Goal: Task Accomplishment & Management: Complete application form

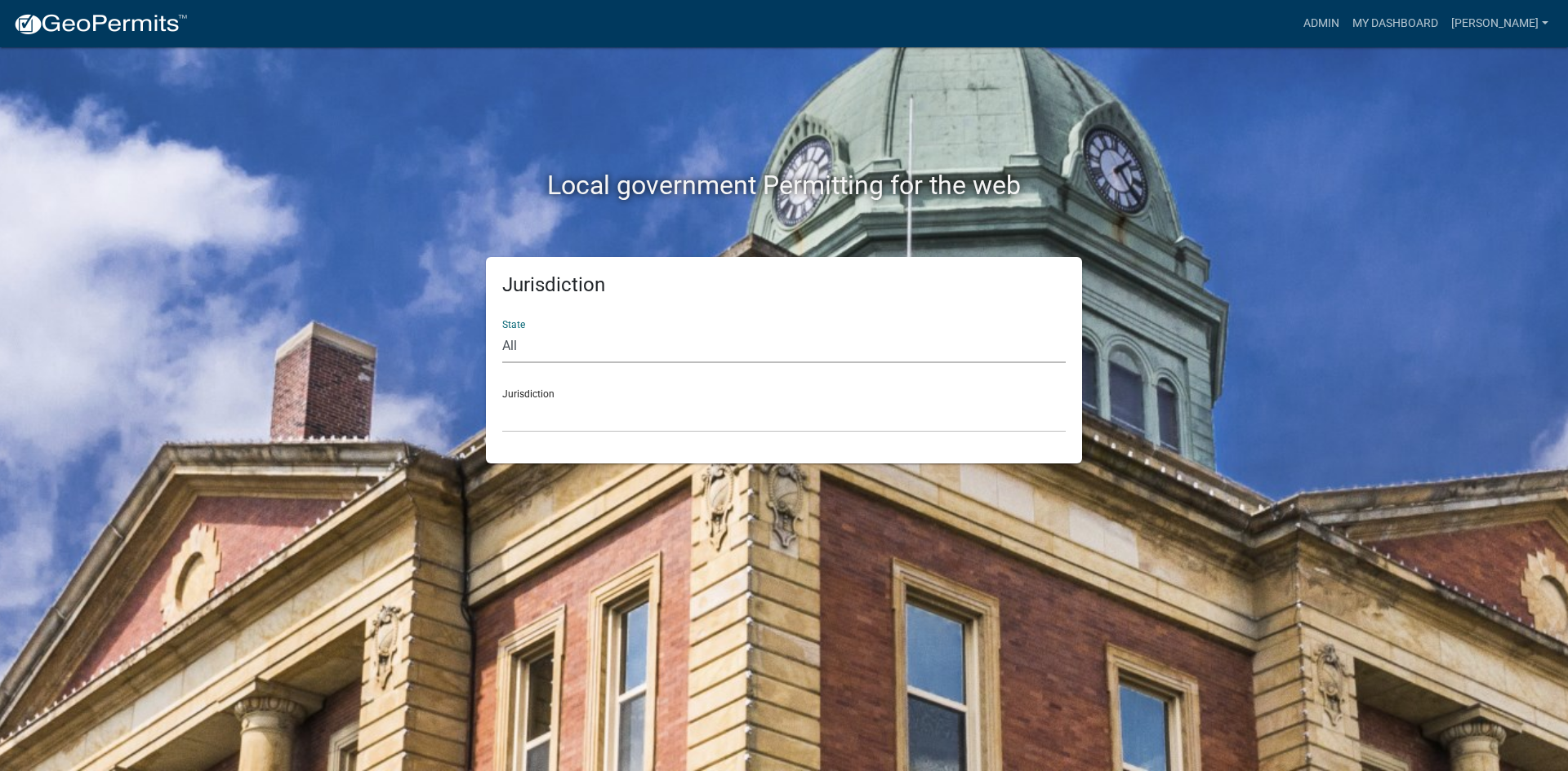
click at [562, 337] on select "All [US_STATE] [US_STATE] [US_STATE] [US_STATE] [US_STATE] [US_STATE] [US_STATE…" at bounding box center [783, 346] width 564 height 33
select select "[US_STATE]"
click at [502, 330] on select "All [US_STATE] [US_STATE] [US_STATE] [US_STATE] [US_STATE] [US_STATE] [US_STATE…" at bounding box center [783, 346] width 564 height 33
click at [538, 421] on select "[GEOGRAPHIC_DATA], [US_STATE] [GEOGRAPHIC_DATA], [US_STATE] [GEOGRAPHIC_DATA], …" at bounding box center [783, 415] width 564 height 33
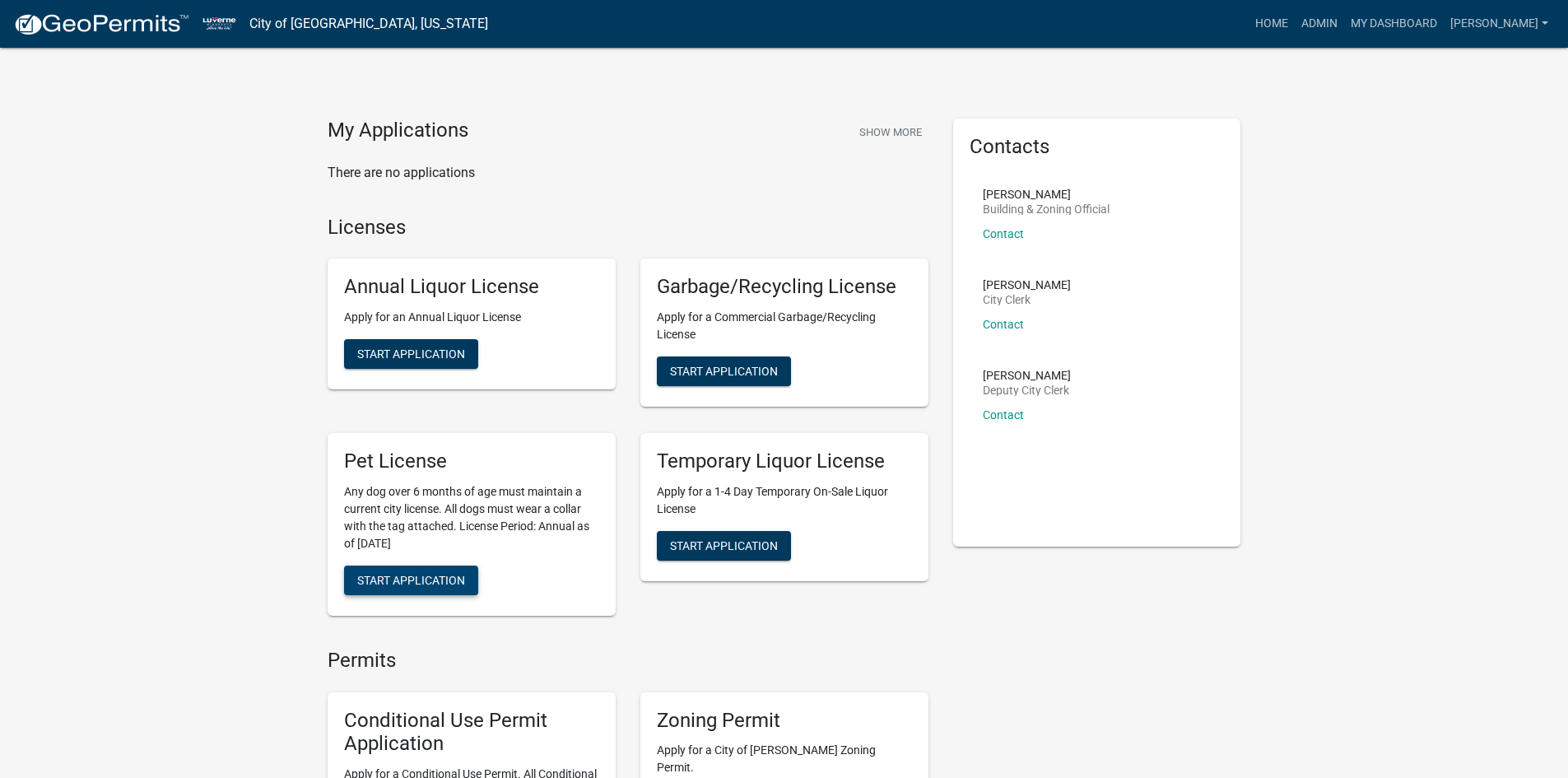
click at [431, 578] on span "Start Application" at bounding box center [411, 579] width 107 height 14
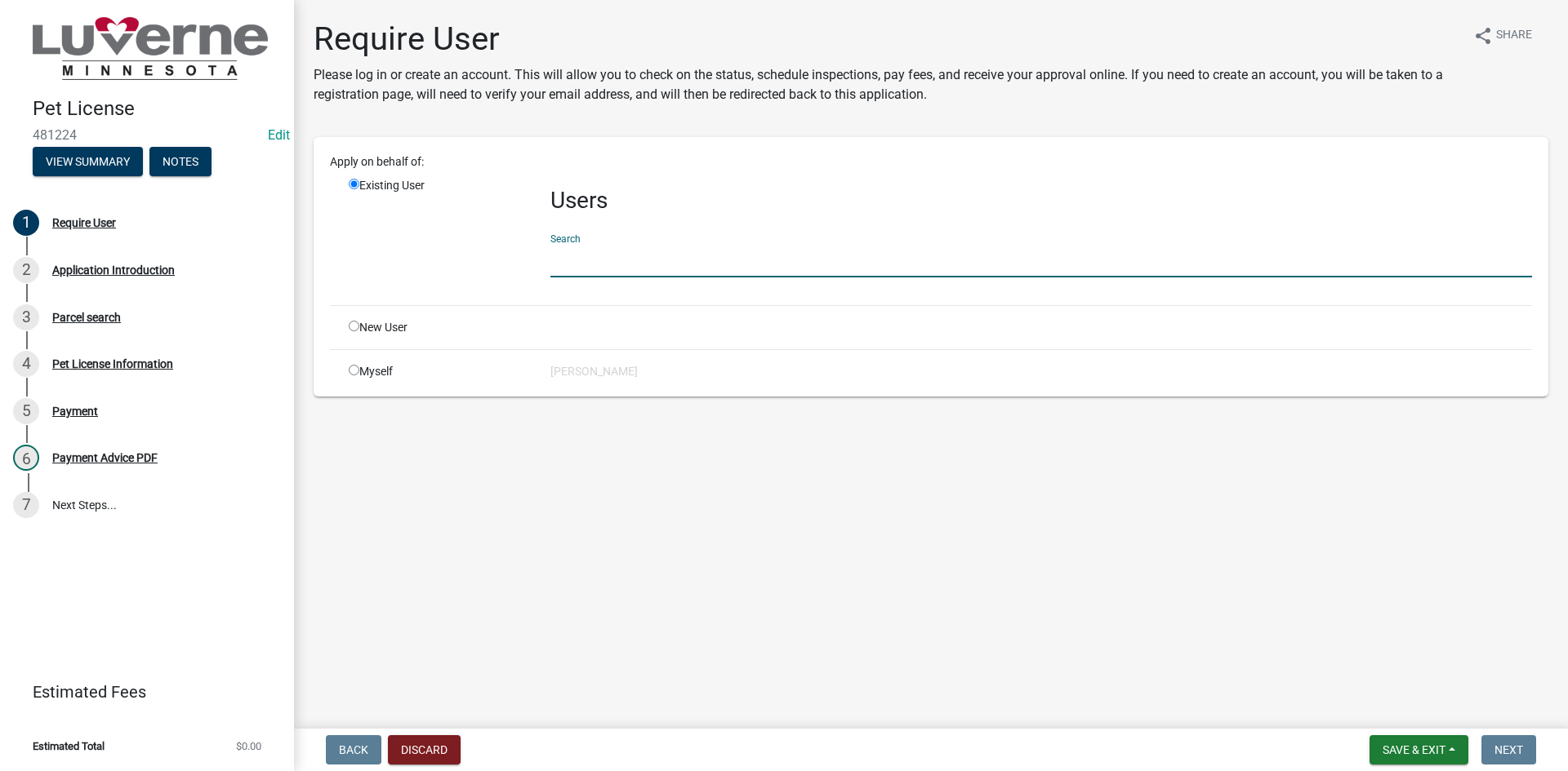
click at [620, 253] on input "text" at bounding box center [1040, 260] width 981 height 33
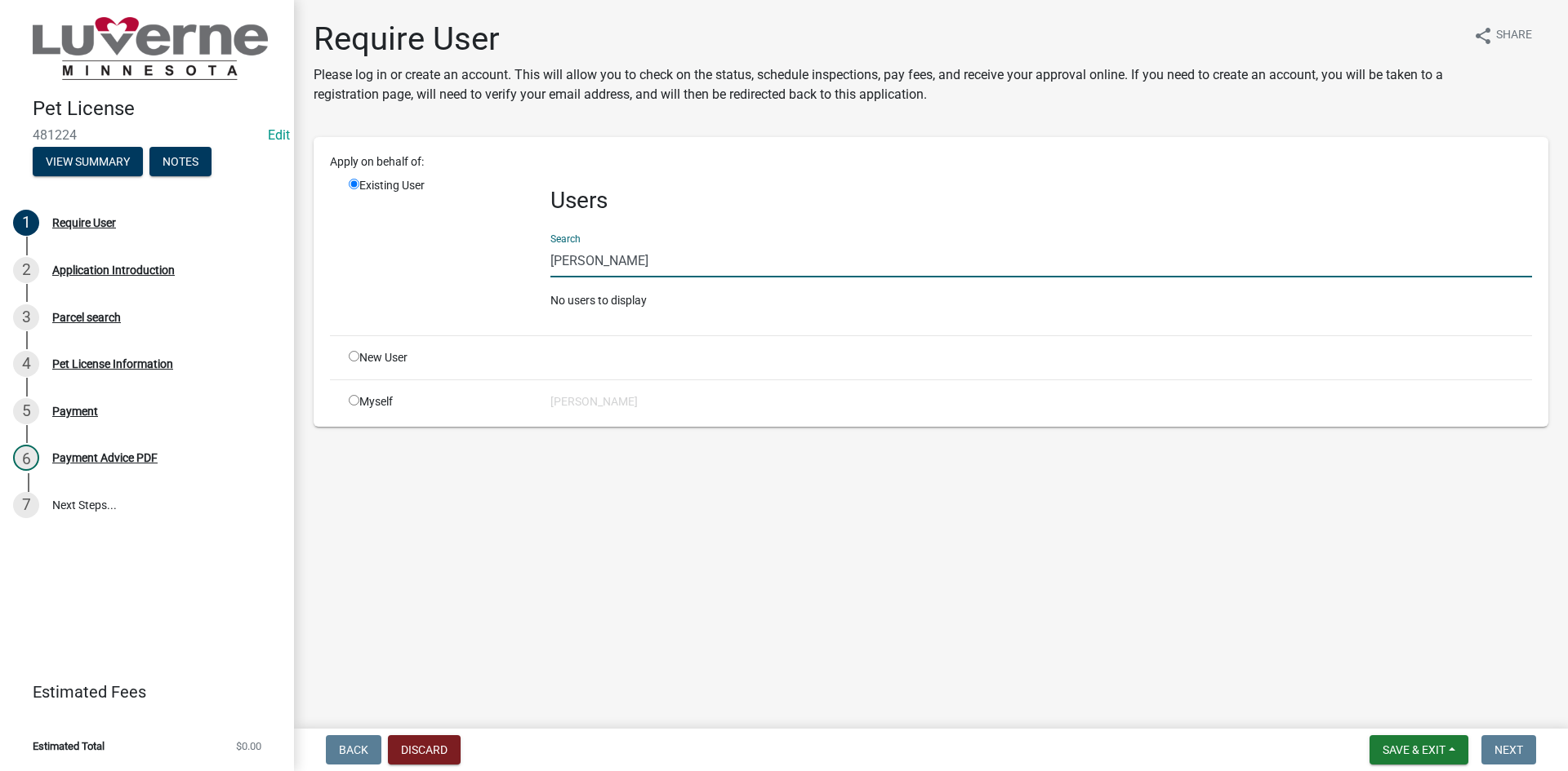
type input "[PERSON_NAME]"
click at [356, 354] on input "radio" at bounding box center [354, 356] width 11 height 11
radio input "true"
radio input "false"
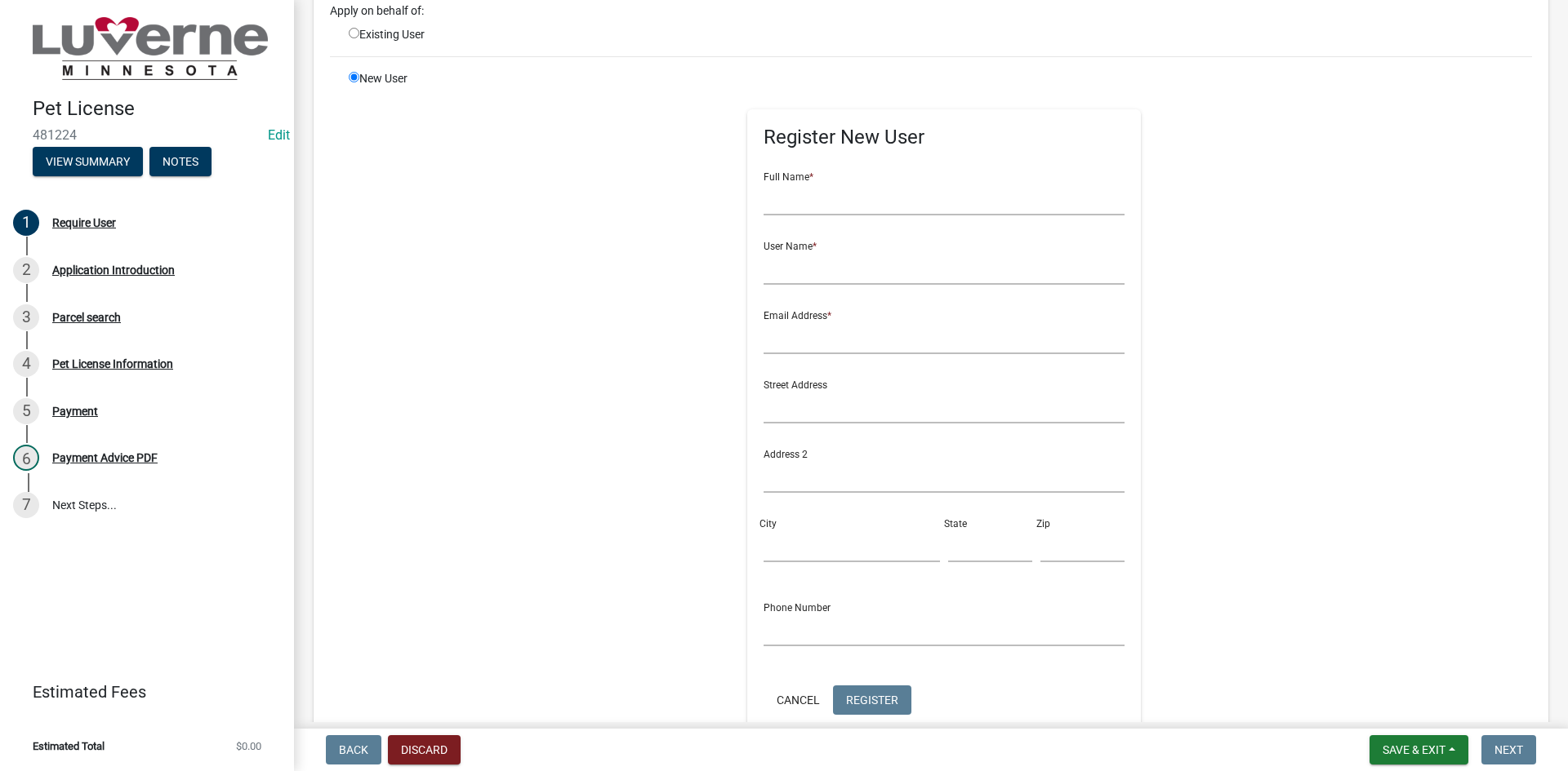
scroll to position [163, 0]
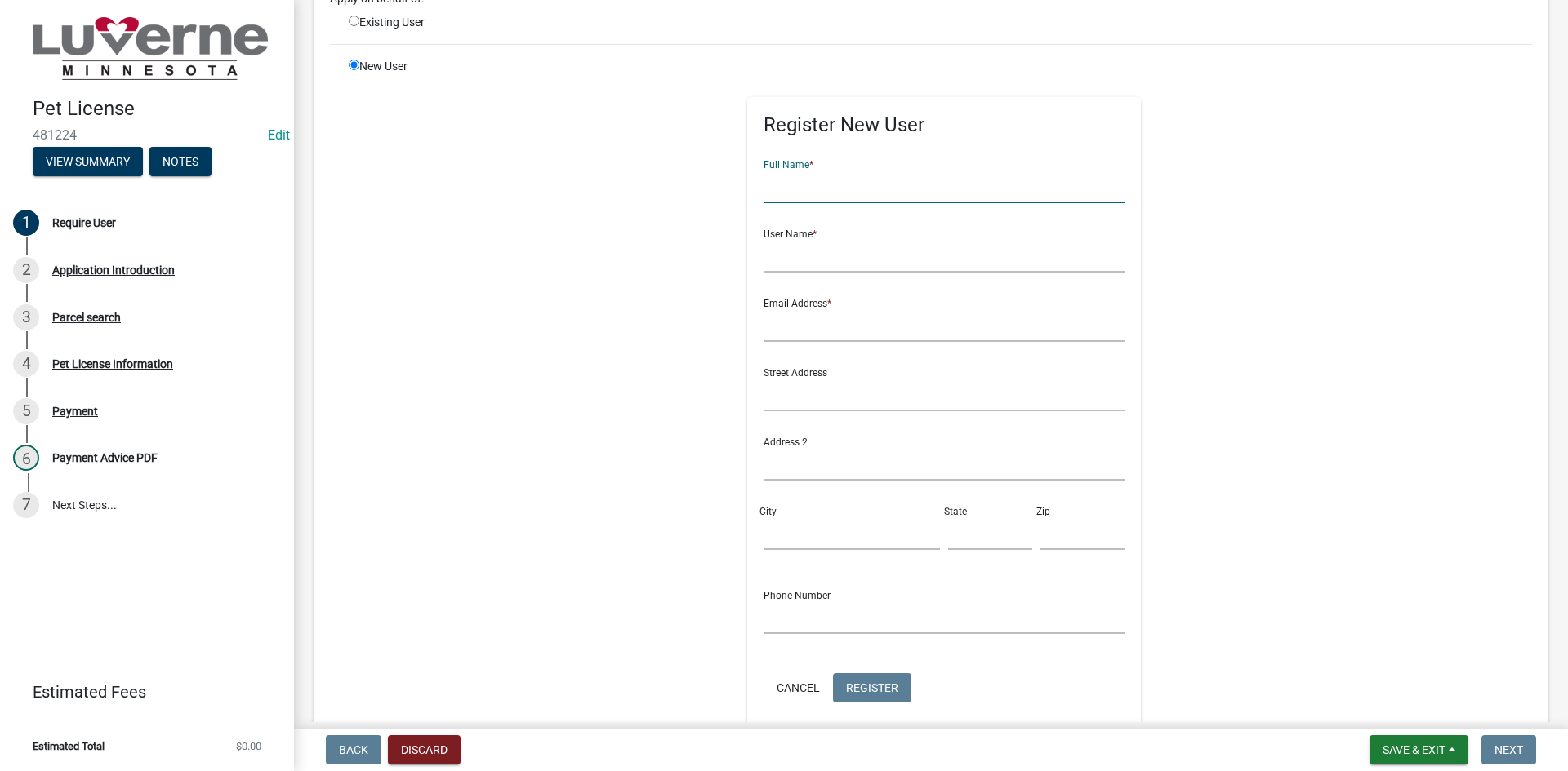
click at [839, 194] on input "text" at bounding box center [944, 186] width 362 height 33
type input "[PERSON_NAME]"
click at [100, 217] on div "Require User" at bounding box center [83, 222] width 64 height 12
click at [416, 741] on button "Discard" at bounding box center [424, 750] width 73 height 30
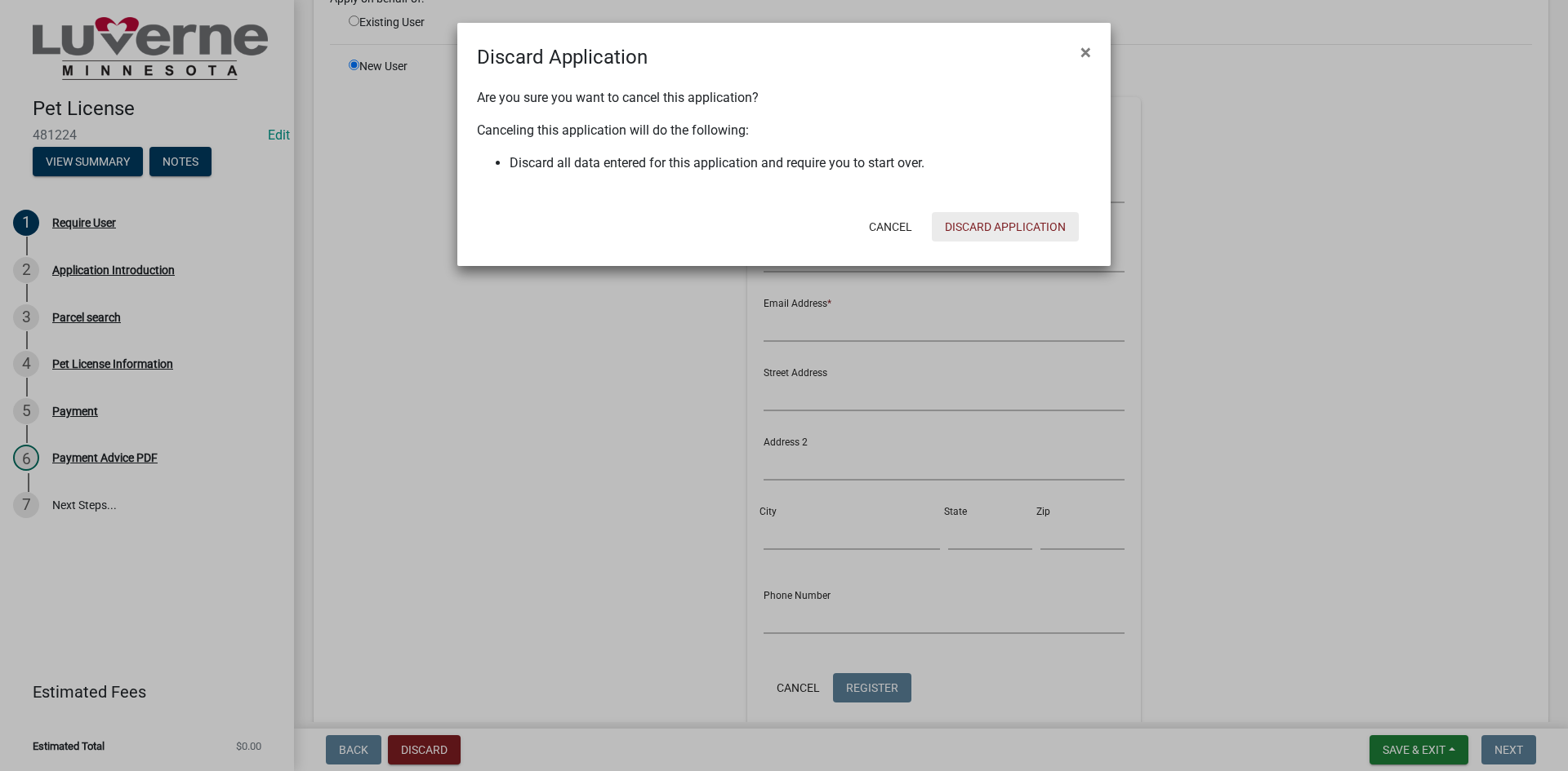
click at [986, 232] on button "Discard Application" at bounding box center [1005, 227] width 147 height 30
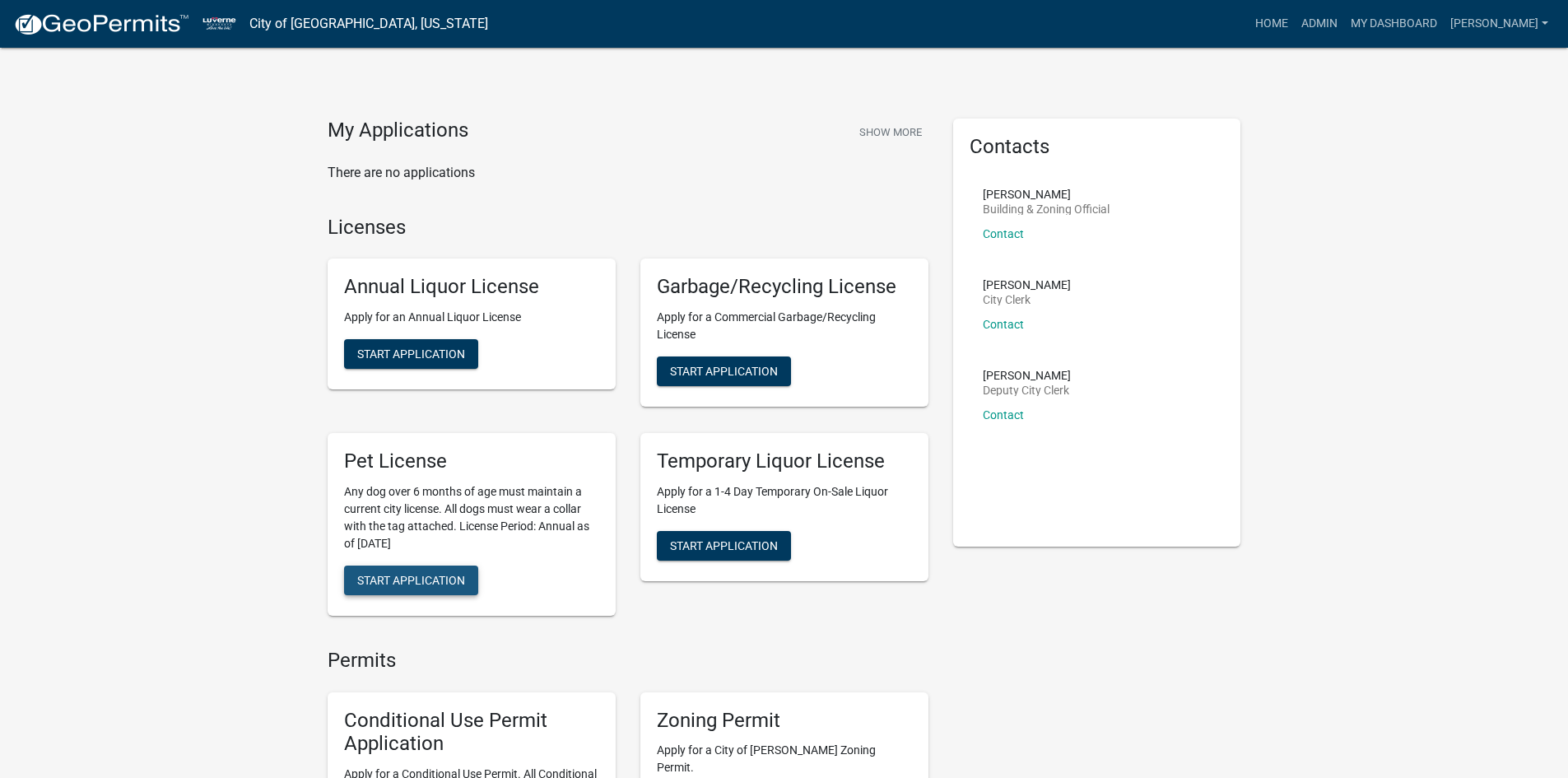
click at [443, 568] on button "Start Application" at bounding box center [411, 580] width 135 height 30
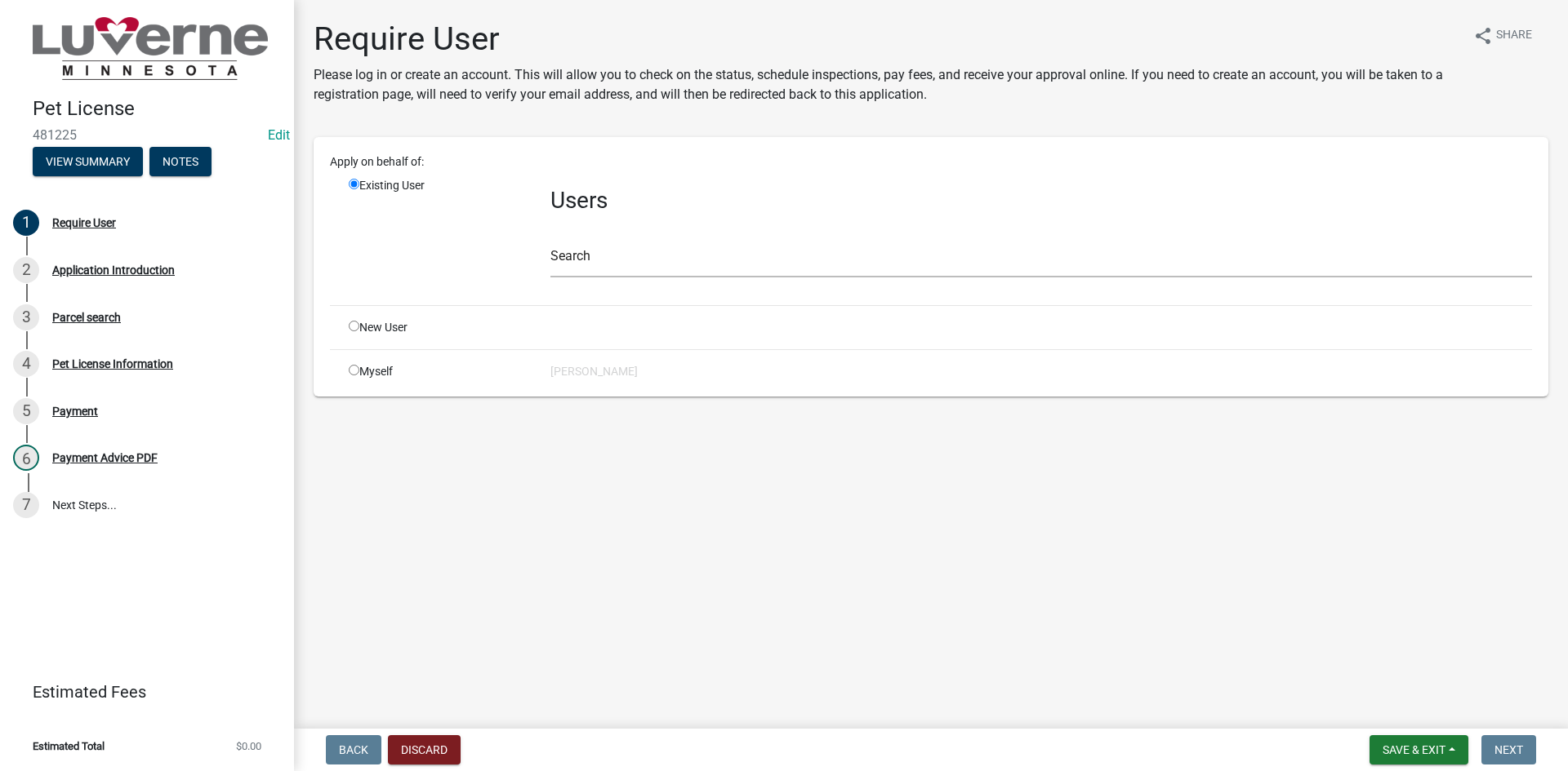
click at [376, 366] on div "Myself" at bounding box center [436, 372] width 202 height 17
click at [353, 373] on input "radio" at bounding box center [354, 370] width 11 height 11
radio input "true"
radio input "false"
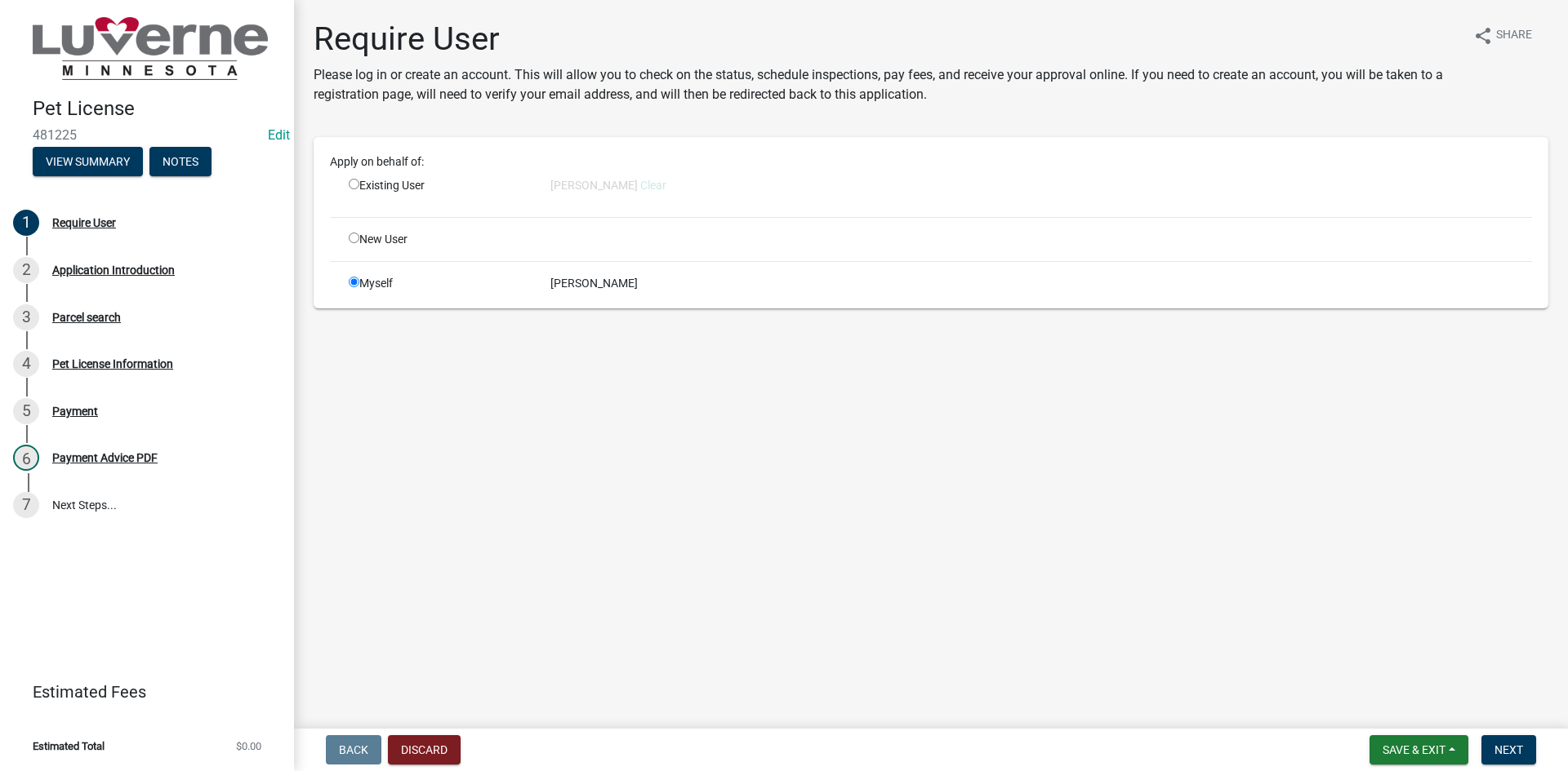
click at [352, 244] on div "New User" at bounding box center [436, 239] width 202 height 17
click at [355, 239] on input "radio" at bounding box center [354, 238] width 11 height 11
radio input "true"
radio input "false"
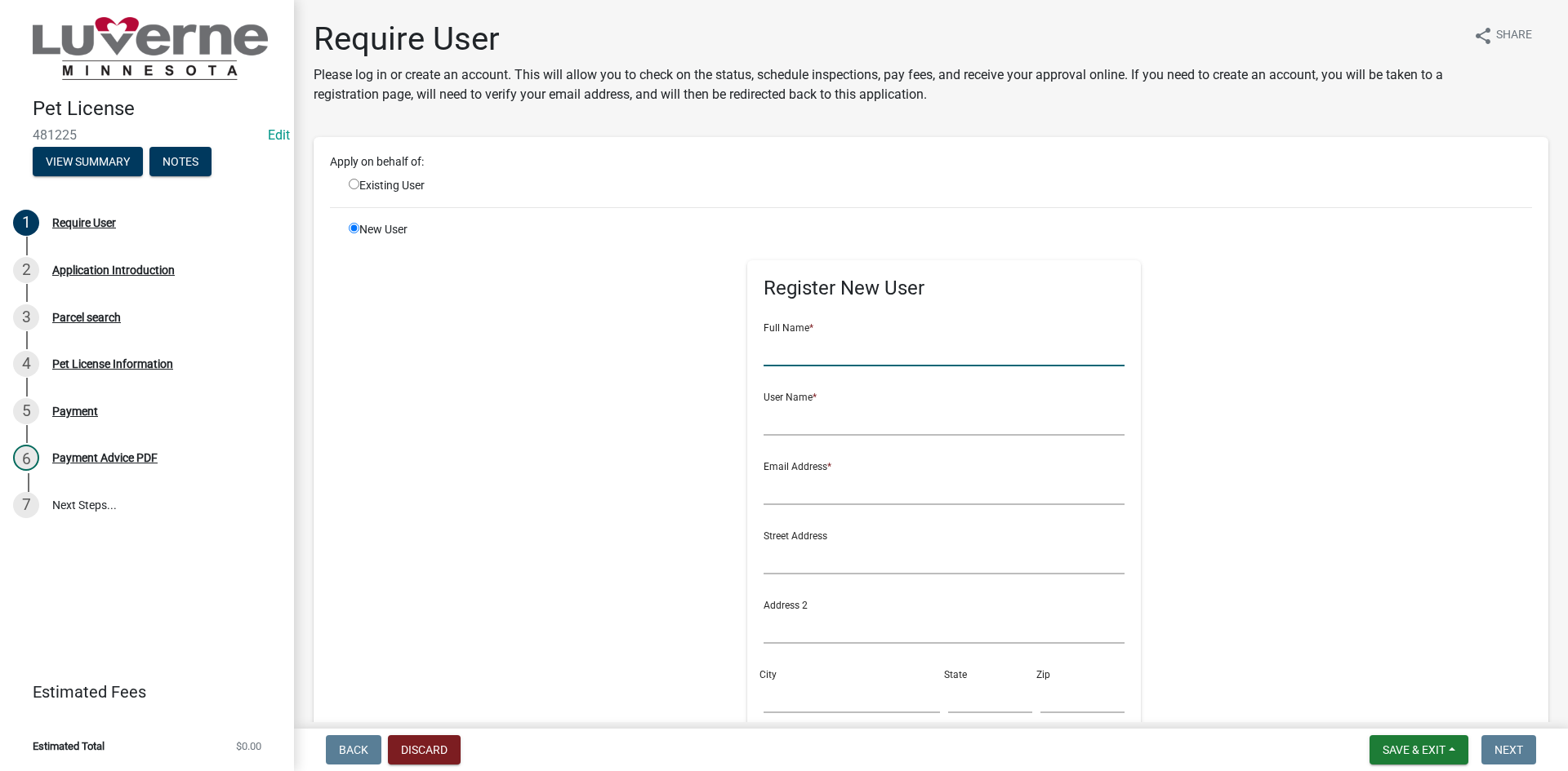
click at [790, 353] on input "text" at bounding box center [944, 349] width 362 height 33
type input "[PERSON_NAME]"
click at [896, 414] on input "text" at bounding box center [944, 418] width 362 height 33
type input "[PERSON_NAME]"
click at [846, 484] on input "text" at bounding box center [944, 488] width 362 height 33
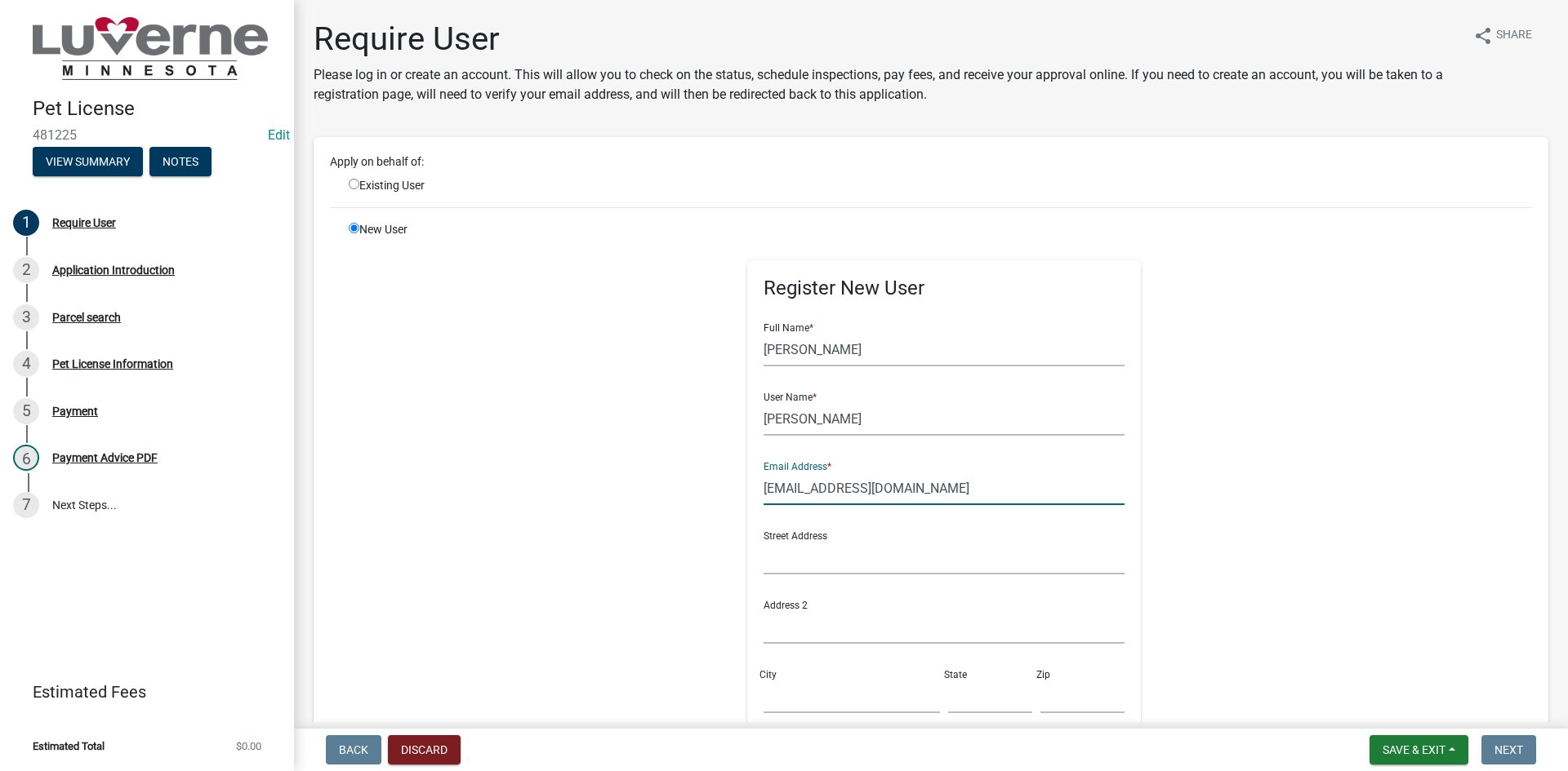
type input "[EMAIL_ADDRESS][DOMAIN_NAME]"
click at [842, 550] on input "text" at bounding box center [944, 557] width 362 height 33
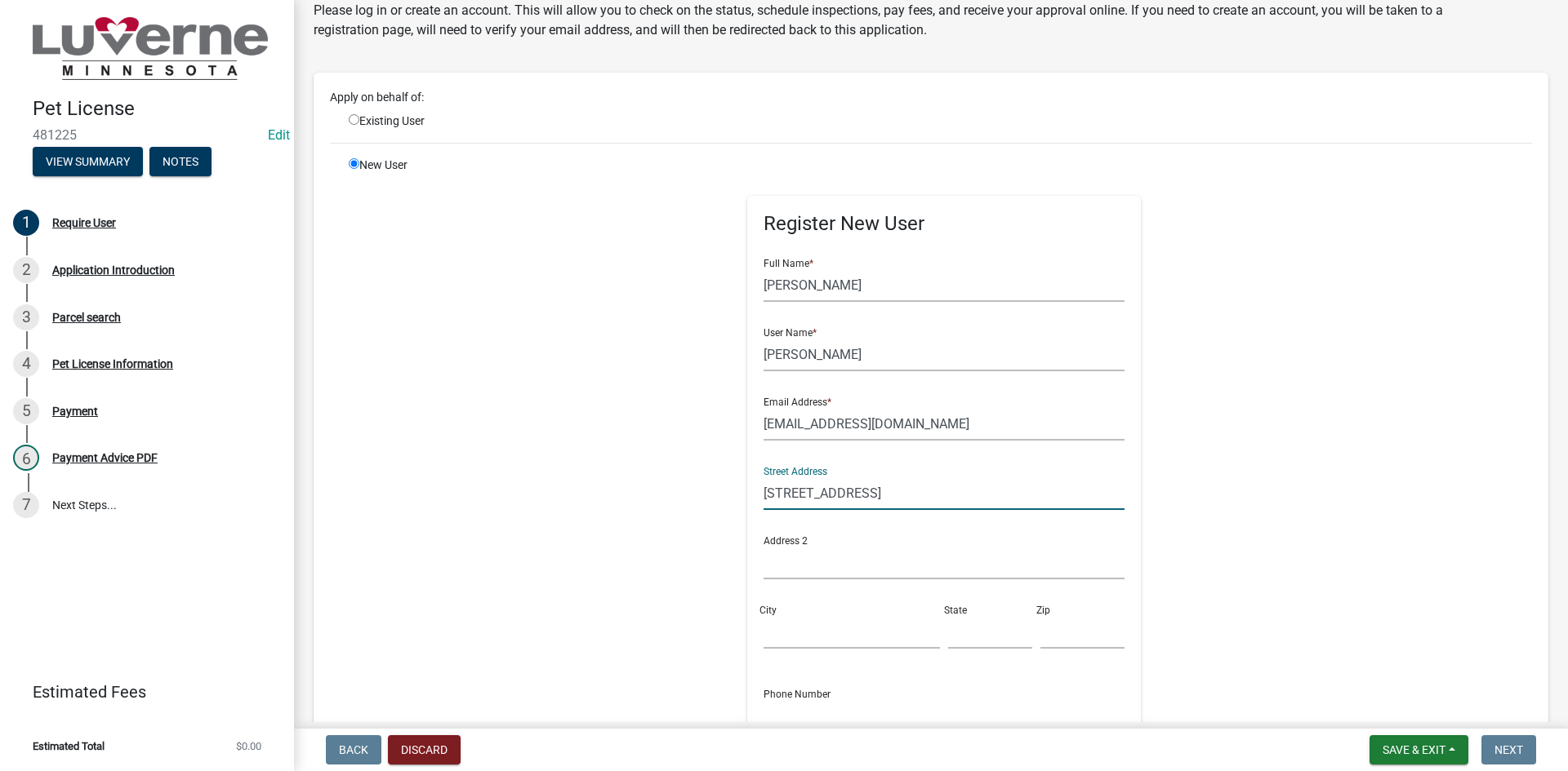
scroll to position [244, 0]
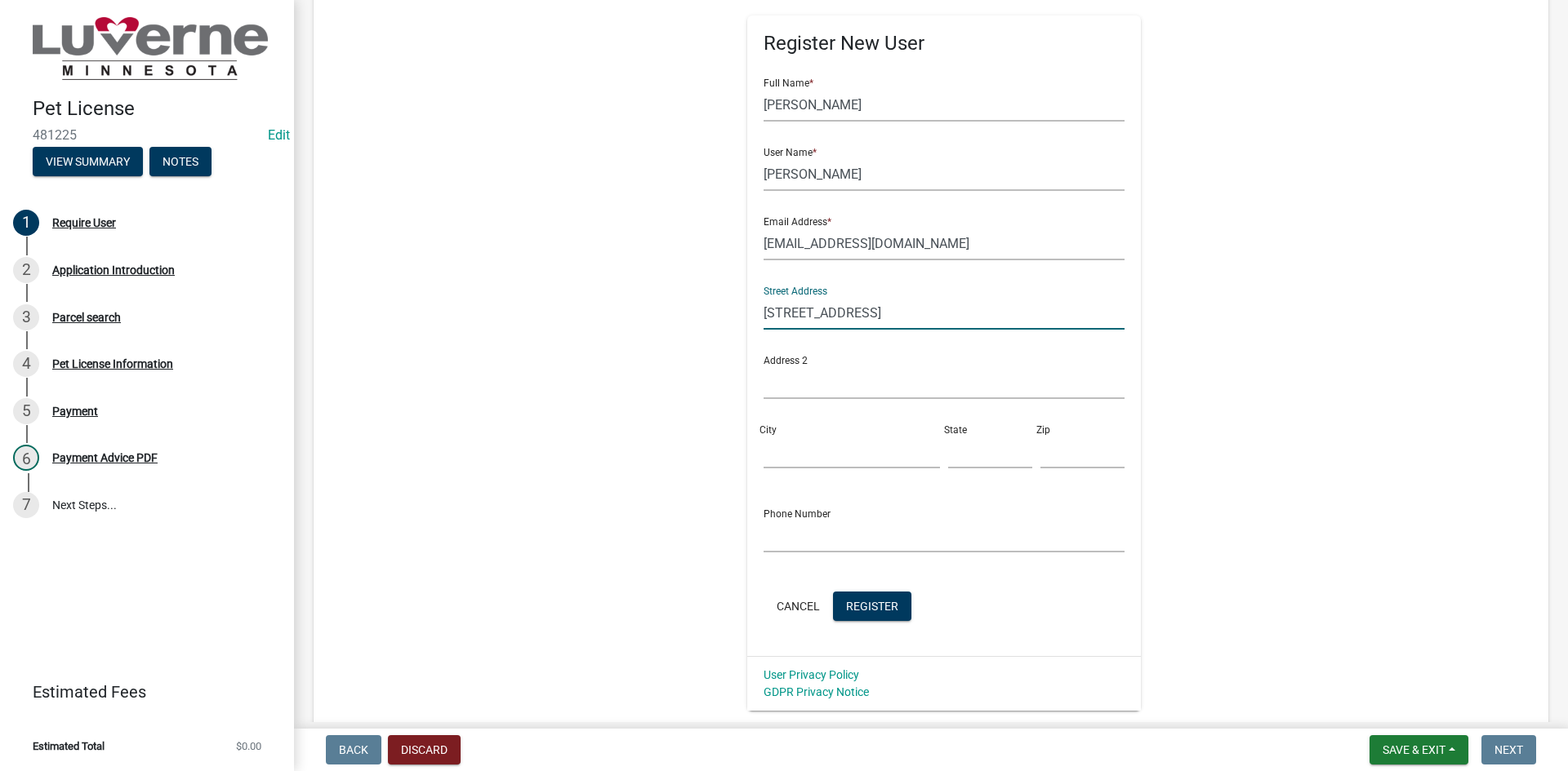
type input "[STREET_ADDRESS]"
click at [801, 465] on input "City" at bounding box center [851, 451] width 177 height 33
type input "[PERSON_NAME]"
click at [948, 452] on input "text" at bounding box center [990, 451] width 84 height 33
type input "MN"
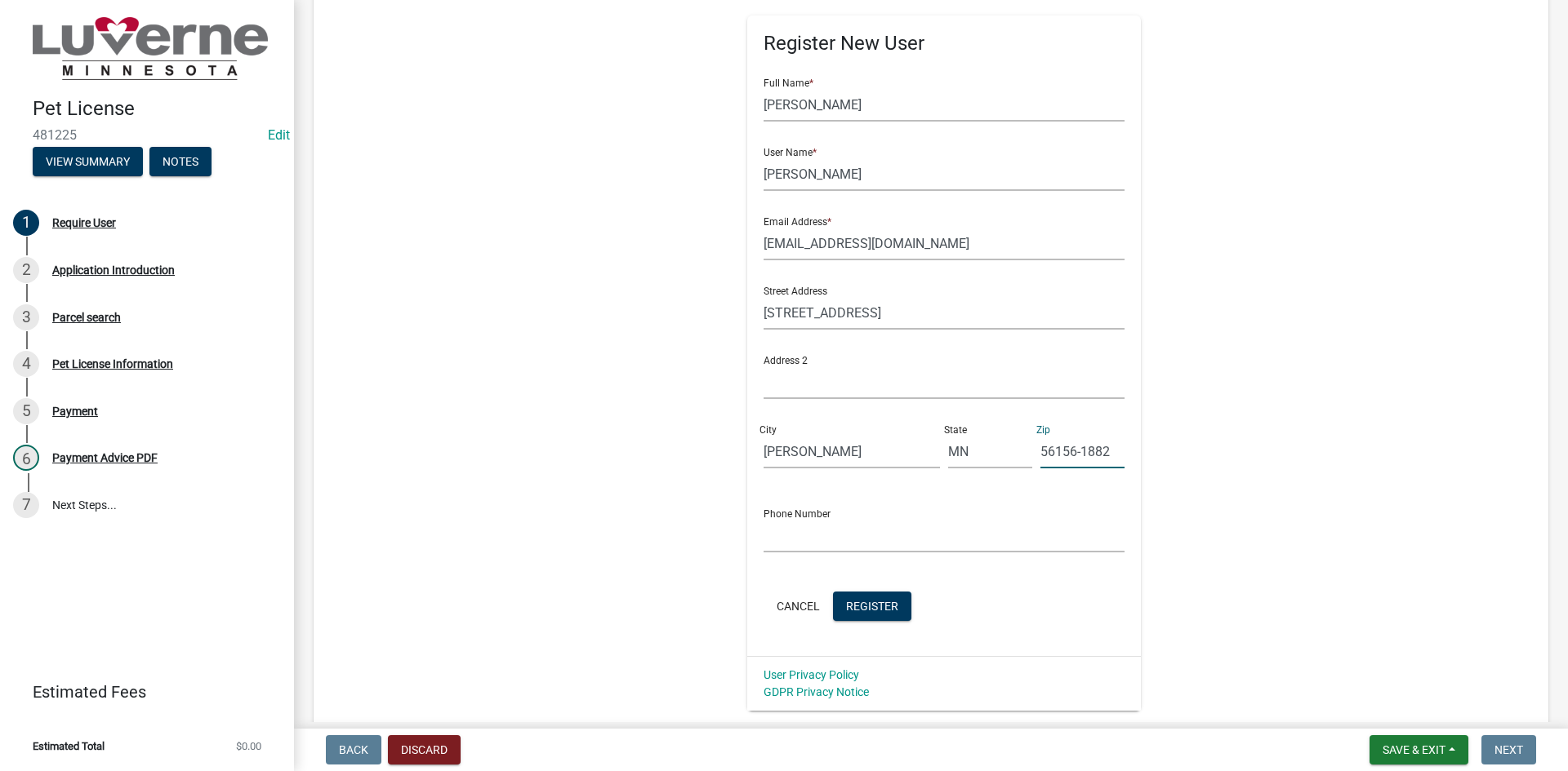
type input "56156-1882"
click at [823, 528] on input "text" at bounding box center [944, 535] width 362 height 33
type input "[PHONE_NUMBER]"
click at [848, 599] on span "Register" at bounding box center [872, 605] width 52 height 13
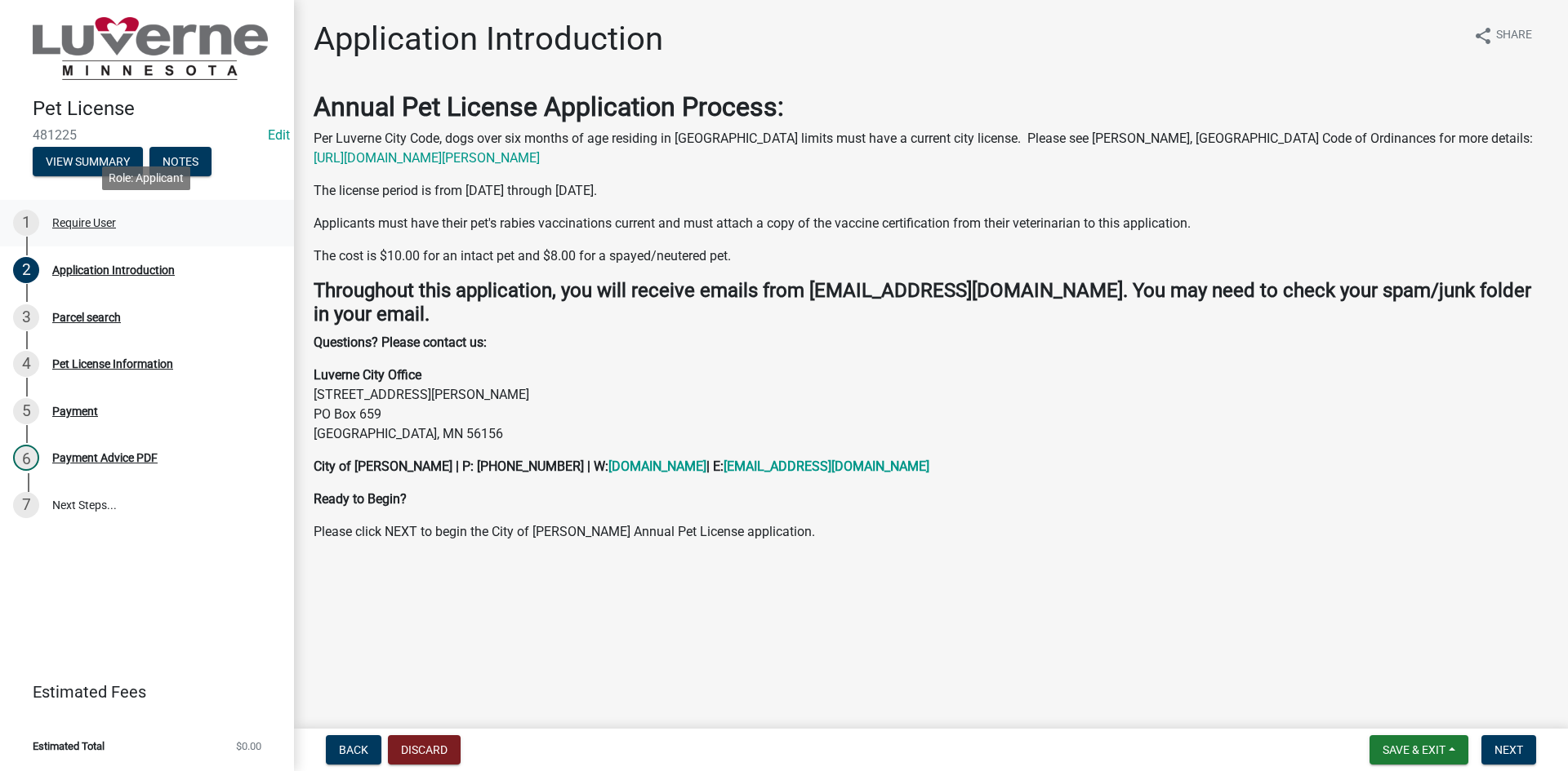
click at [67, 215] on div "1 Require User" at bounding box center [141, 222] width 254 height 26
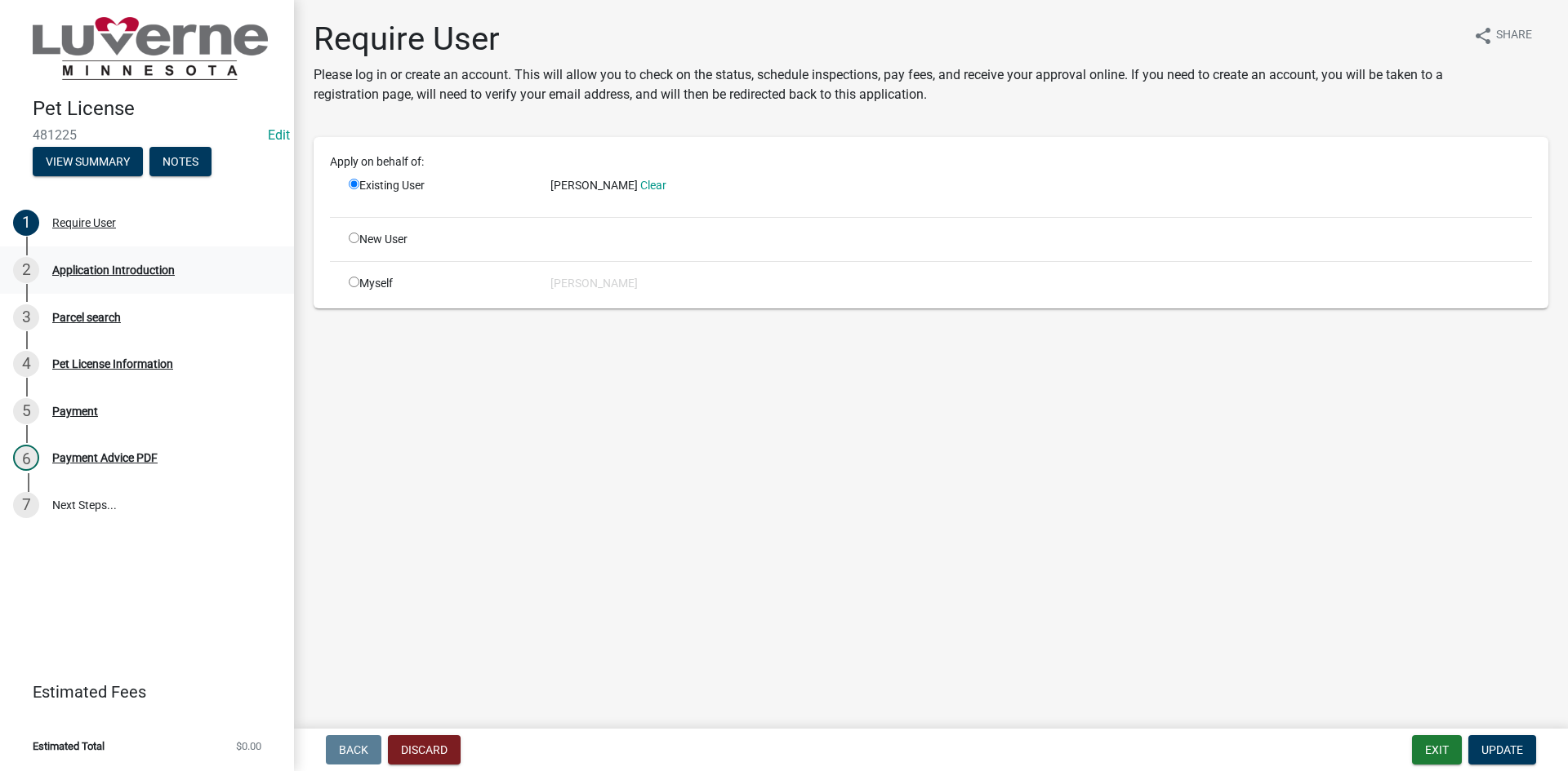
click at [149, 278] on div "2 Application Introduction" at bounding box center [141, 270] width 254 height 26
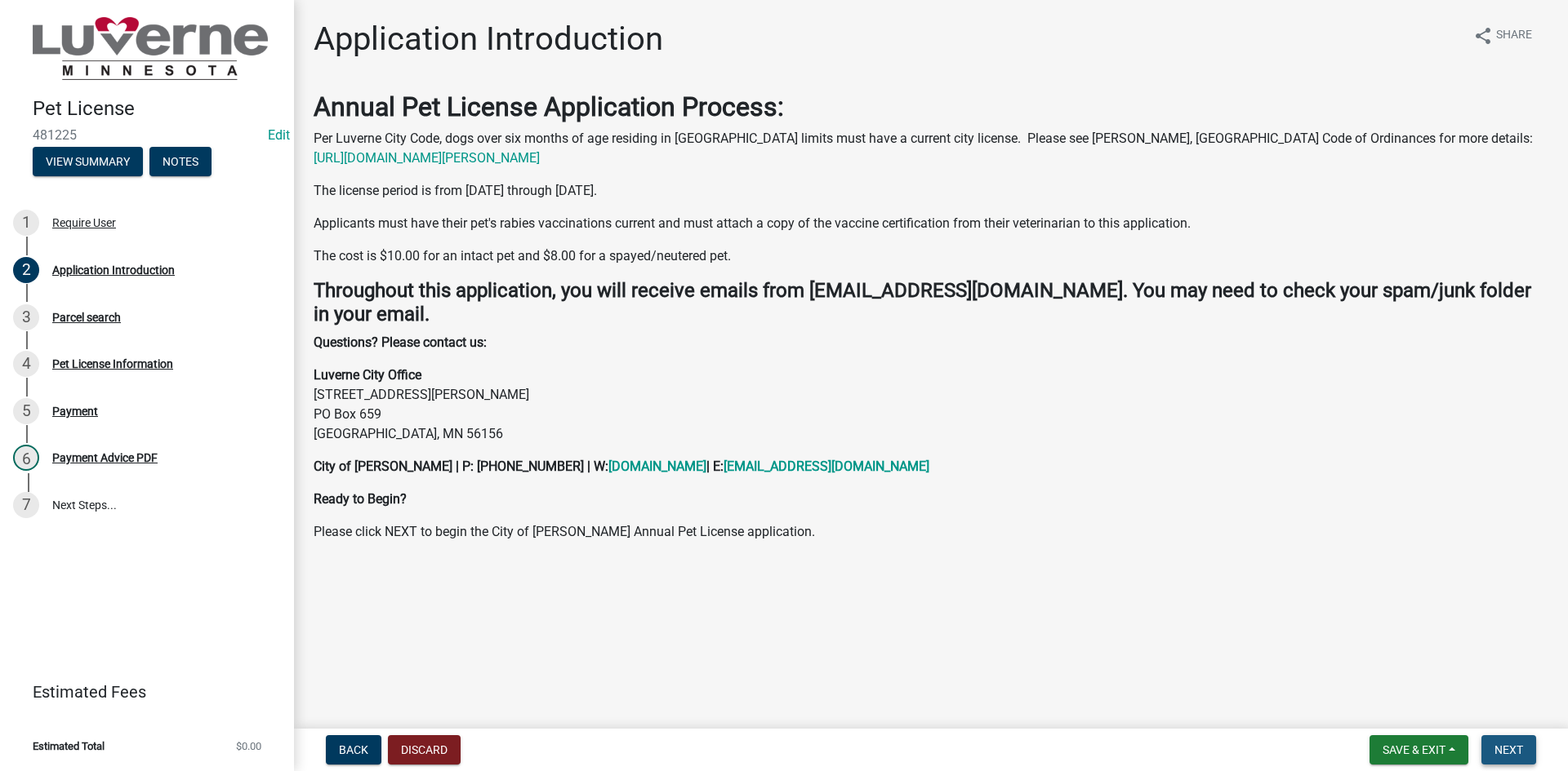
click at [1527, 741] on button "Next" at bounding box center [1508, 750] width 55 height 30
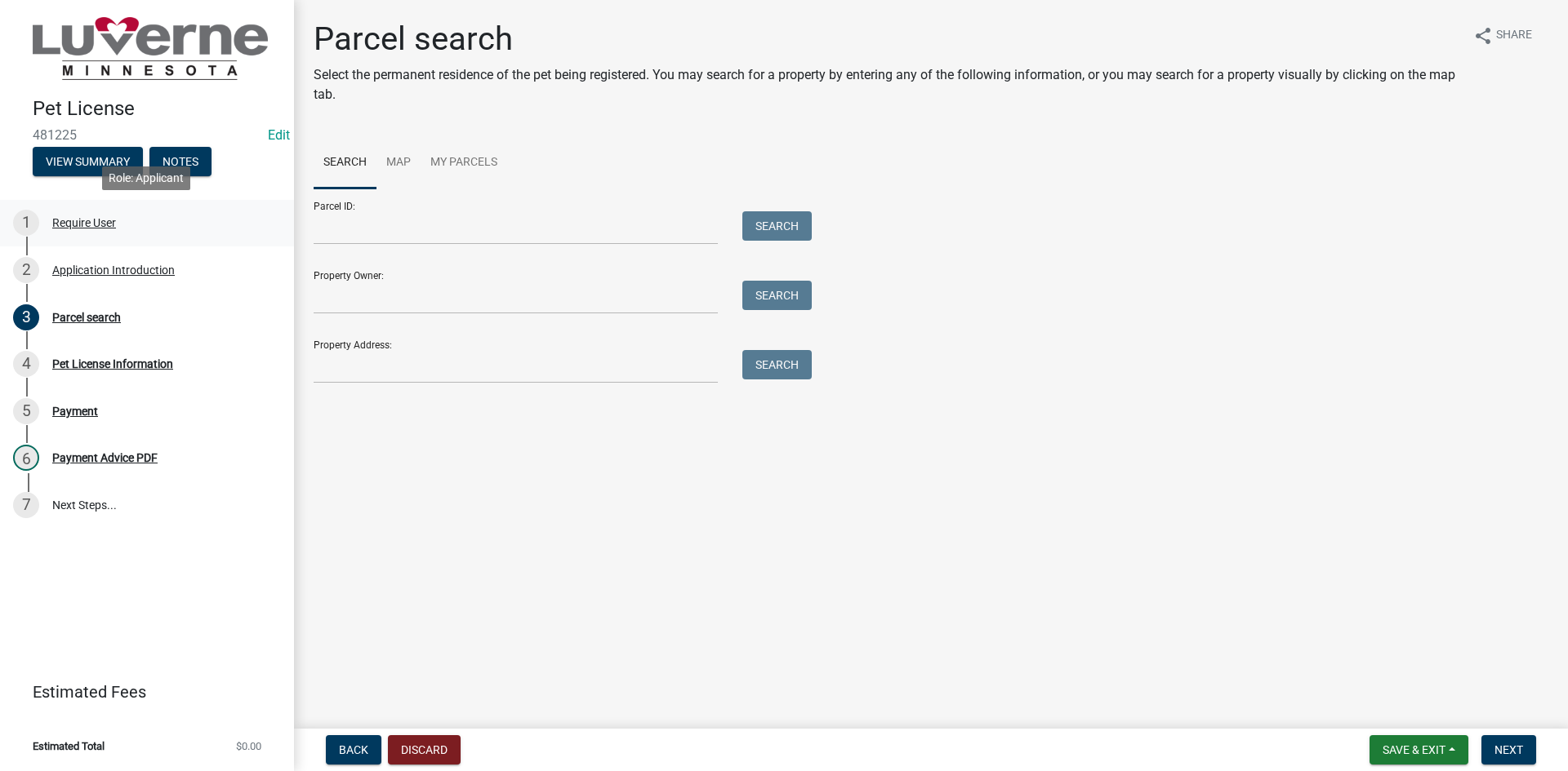
click at [113, 218] on div "Require User" at bounding box center [83, 222] width 64 height 12
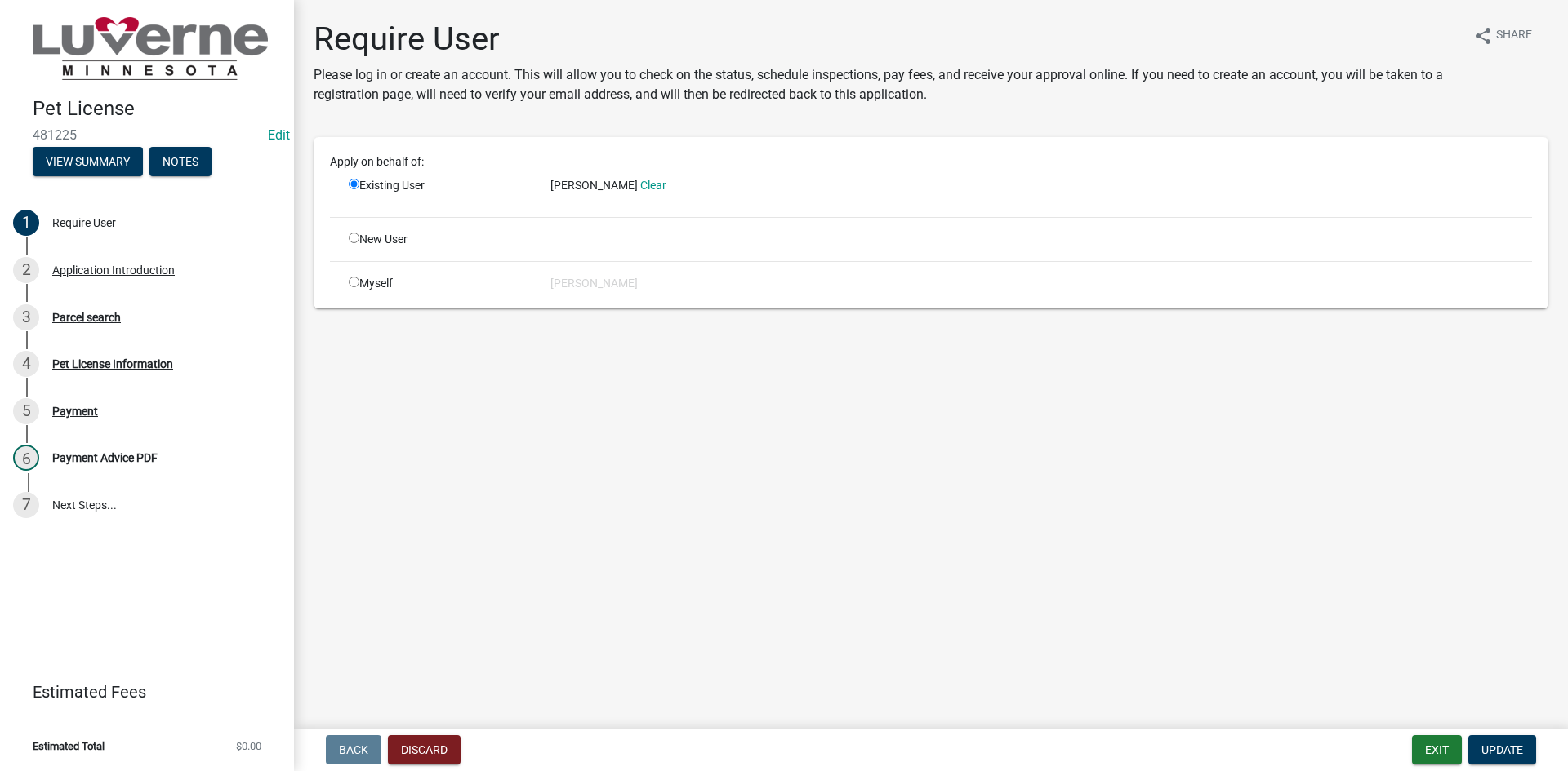
click at [108, 283] on div "2 Application Introduction" at bounding box center [141, 270] width 254 height 26
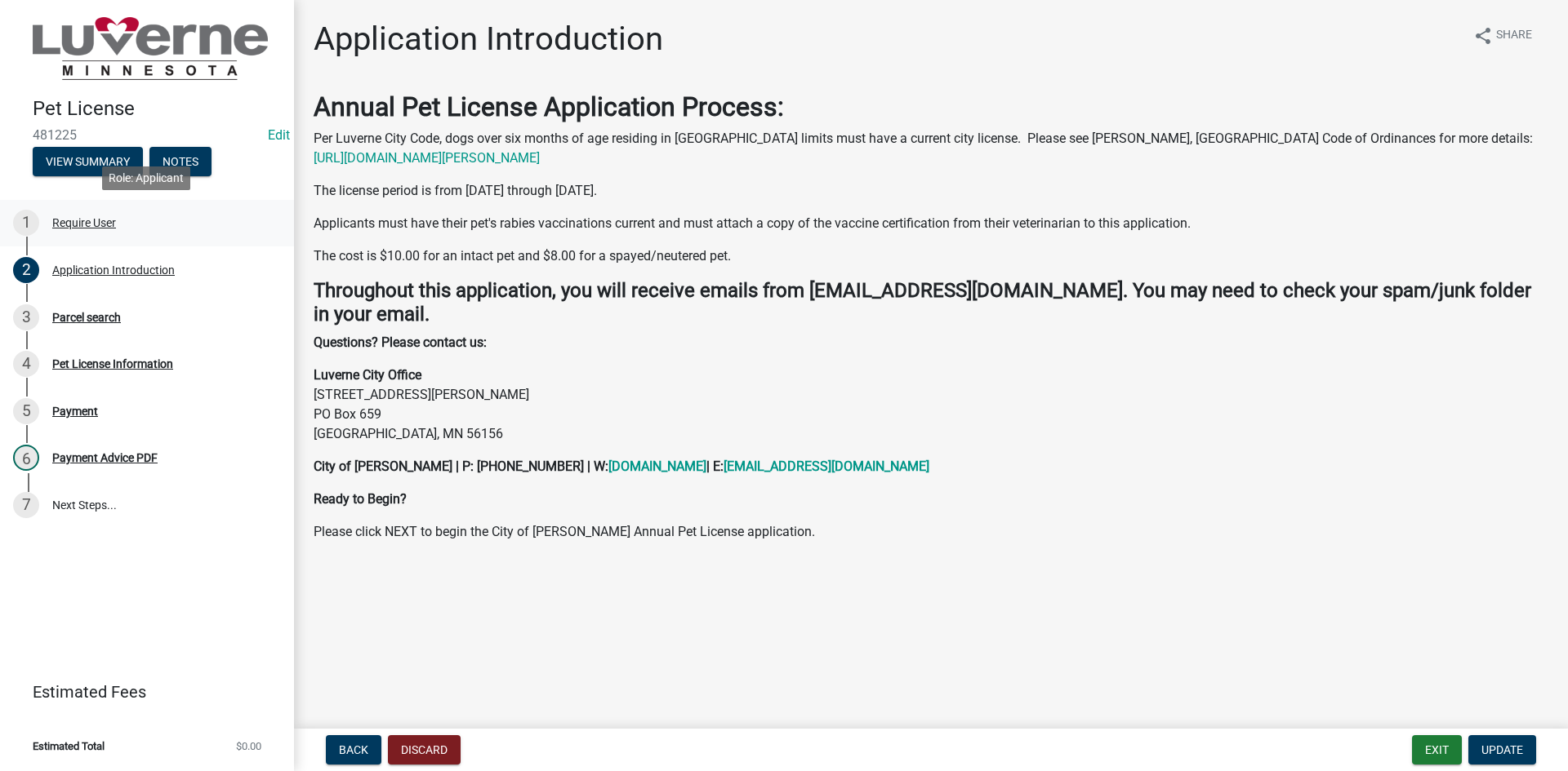
click at [81, 215] on div "1 Require User" at bounding box center [141, 222] width 254 height 26
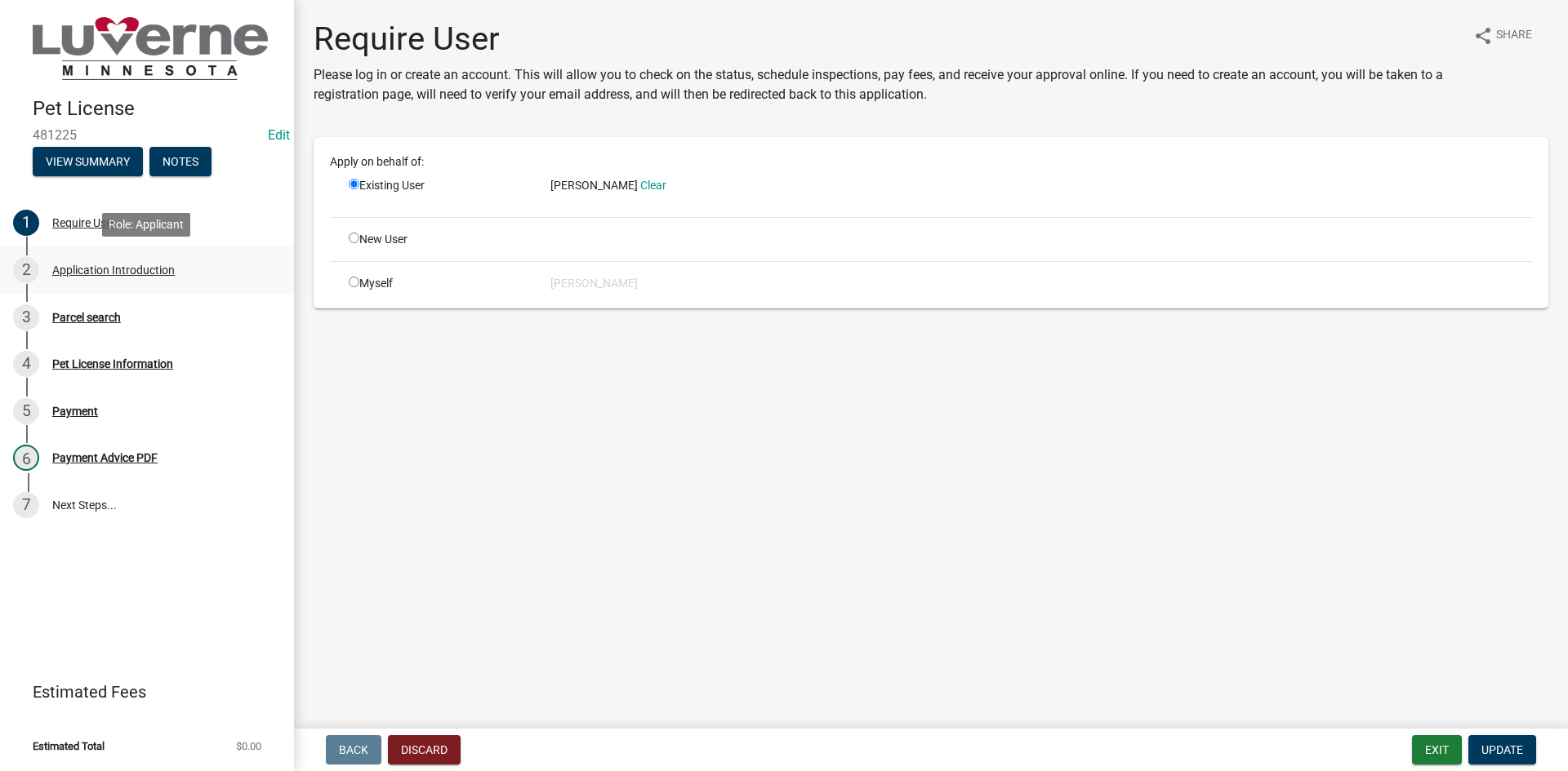
click at [100, 262] on div "2 Application Introduction" at bounding box center [141, 270] width 254 height 26
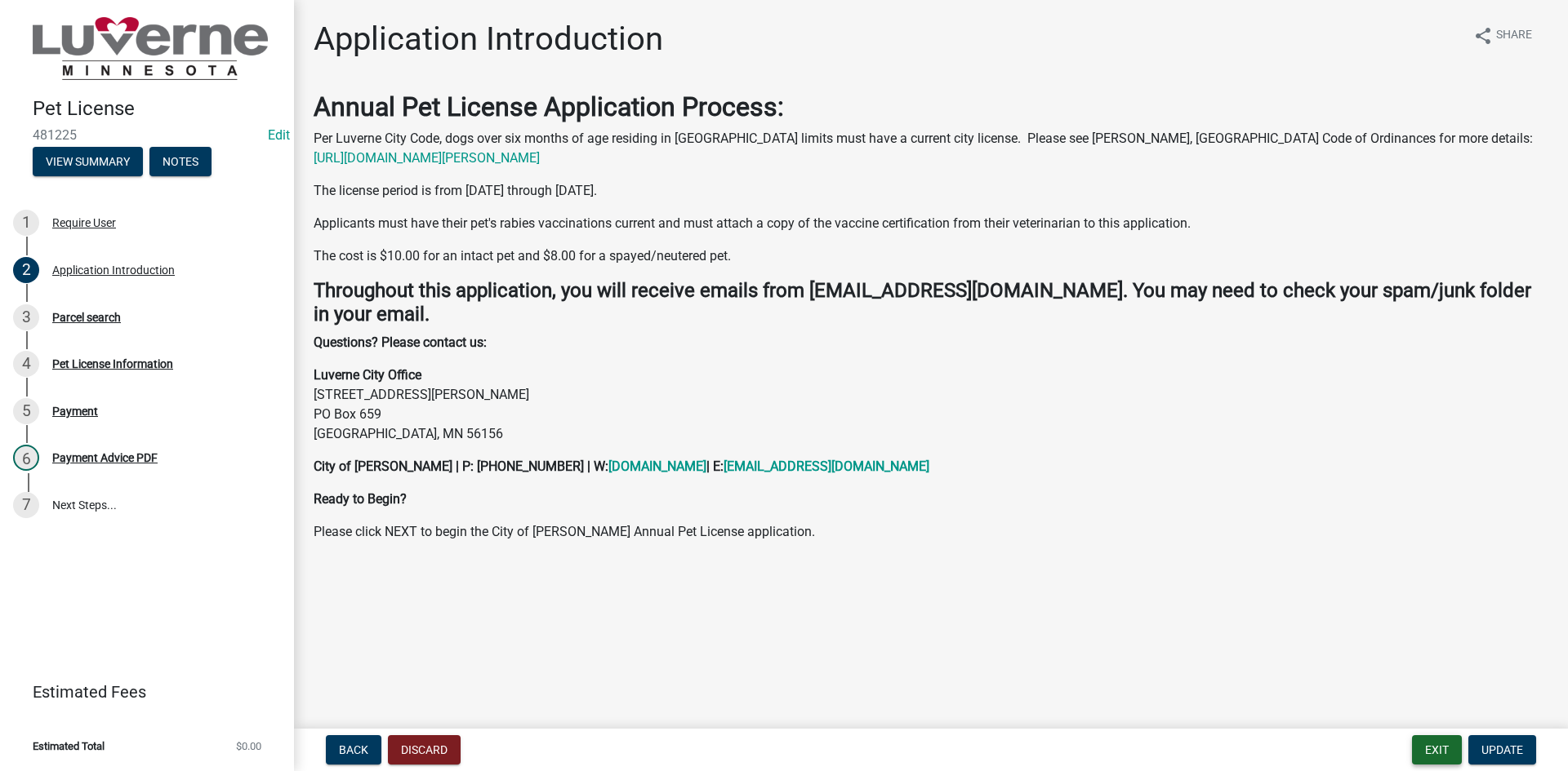
click at [1443, 741] on button "Exit" at bounding box center [1437, 750] width 50 height 30
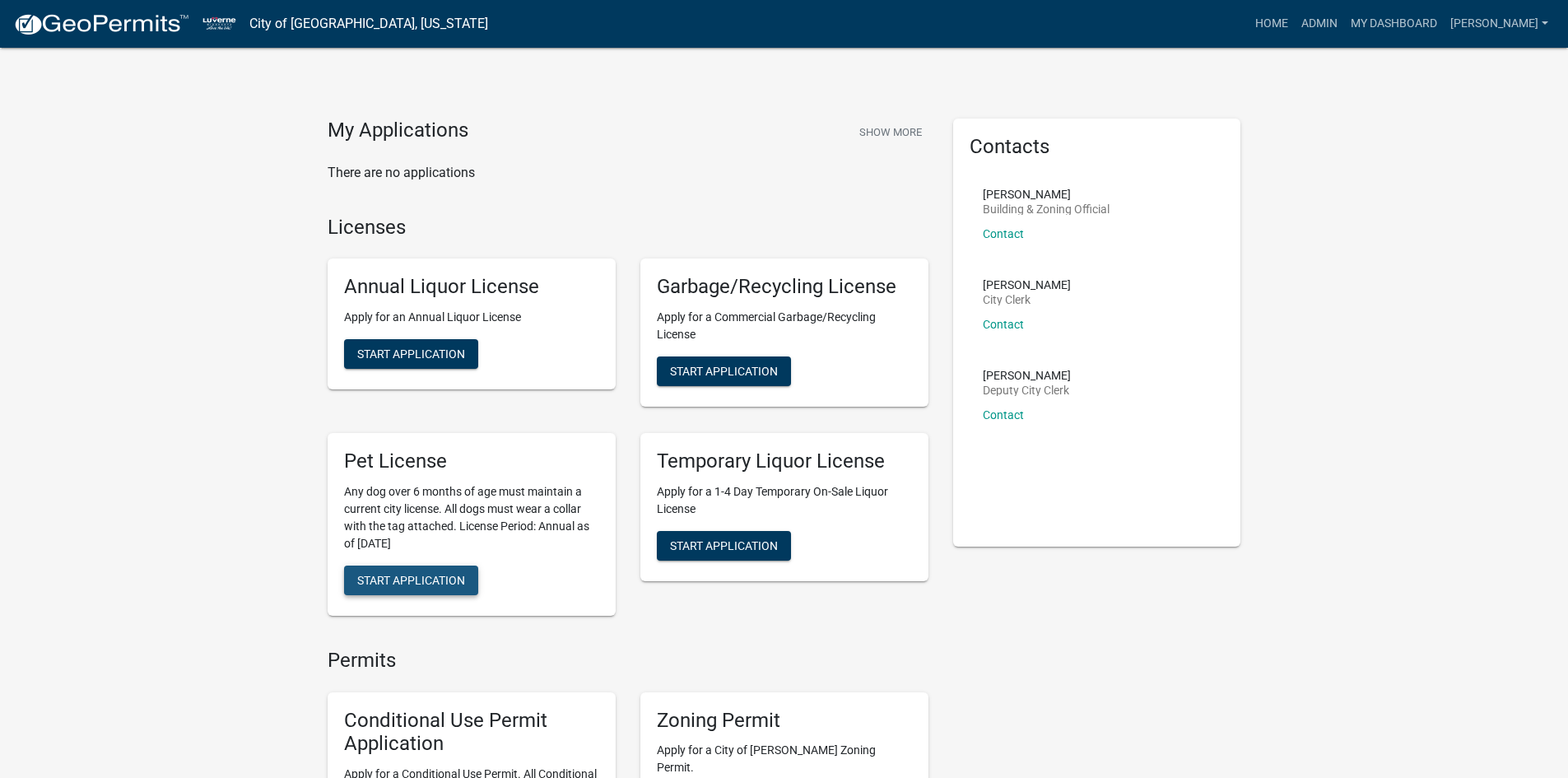
click at [398, 580] on span "Start Application" at bounding box center [411, 579] width 107 height 14
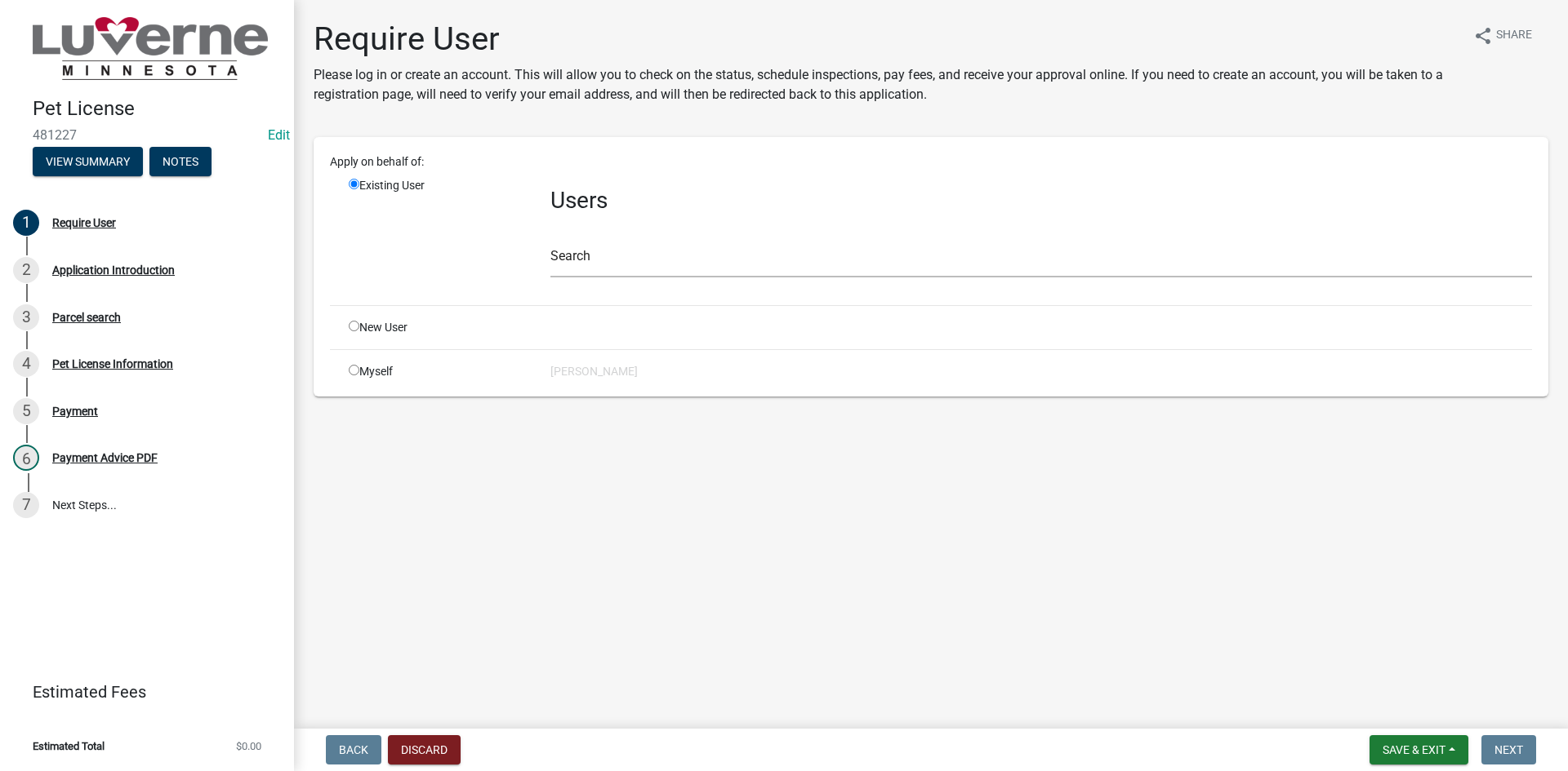
click at [365, 327] on div "New User" at bounding box center [436, 327] width 202 height 17
click at [358, 324] on input "radio" at bounding box center [354, 326] width 11 height 11
radio input "true"
radio input "false"
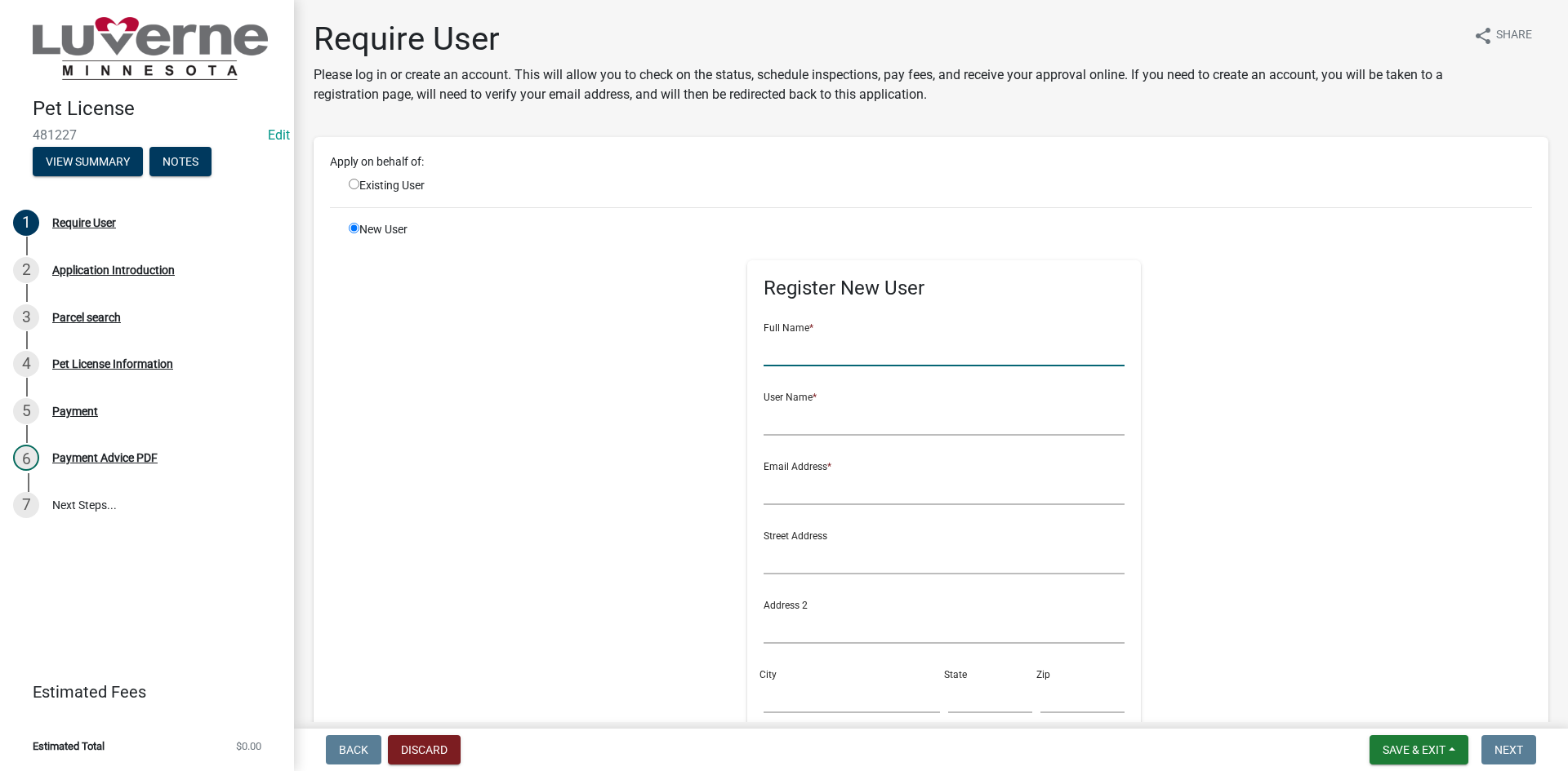
click at [815, 350] on input "text" at bounding box center [944, 349] width 362 height 33
type input "K"
click at [847, 347] on input "text" at bounding box center [944, 349] width 362 height 33
type input "[PERSON_NAME] & [PERSON_NAME]"
drag, startPoint x: 902, startPoint y: 349, endPoint x: 672, endPoint y: 350, distance: 230.0
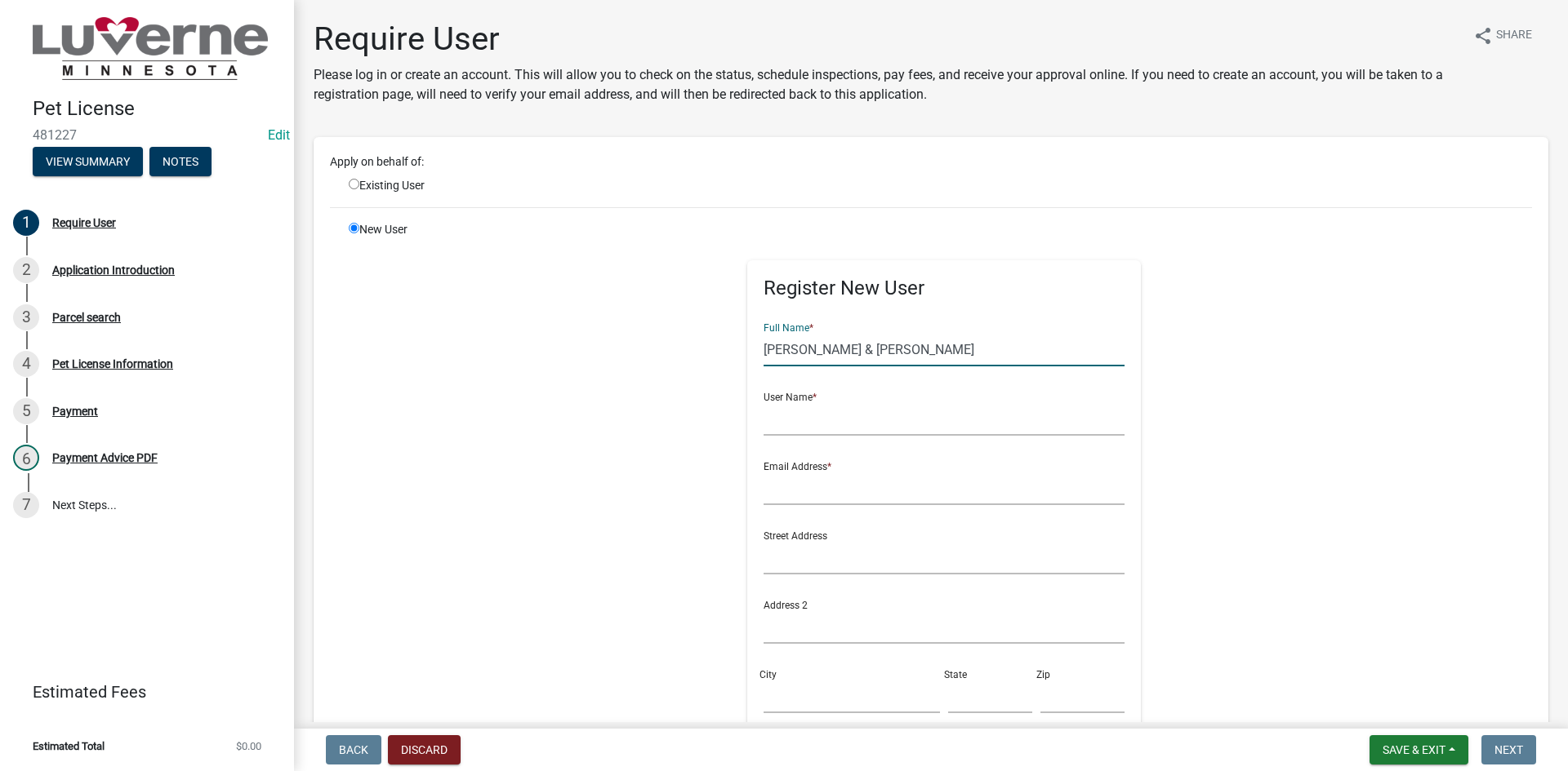
click at [672, 350] on div "Register New User Full Name * [PERSON_NAME] & [PERSON_NAME] User Name * Email A…" at bounding box center [944, 588] width 837 height 734
click at [792, 416] on input "text" at bounding box center [944, 418] width 362 height 33
paste input "[PERSON_NAME] & [PERSON_NAME]"
type input "[PERSON_NAME] & [PERSON_NAME]"
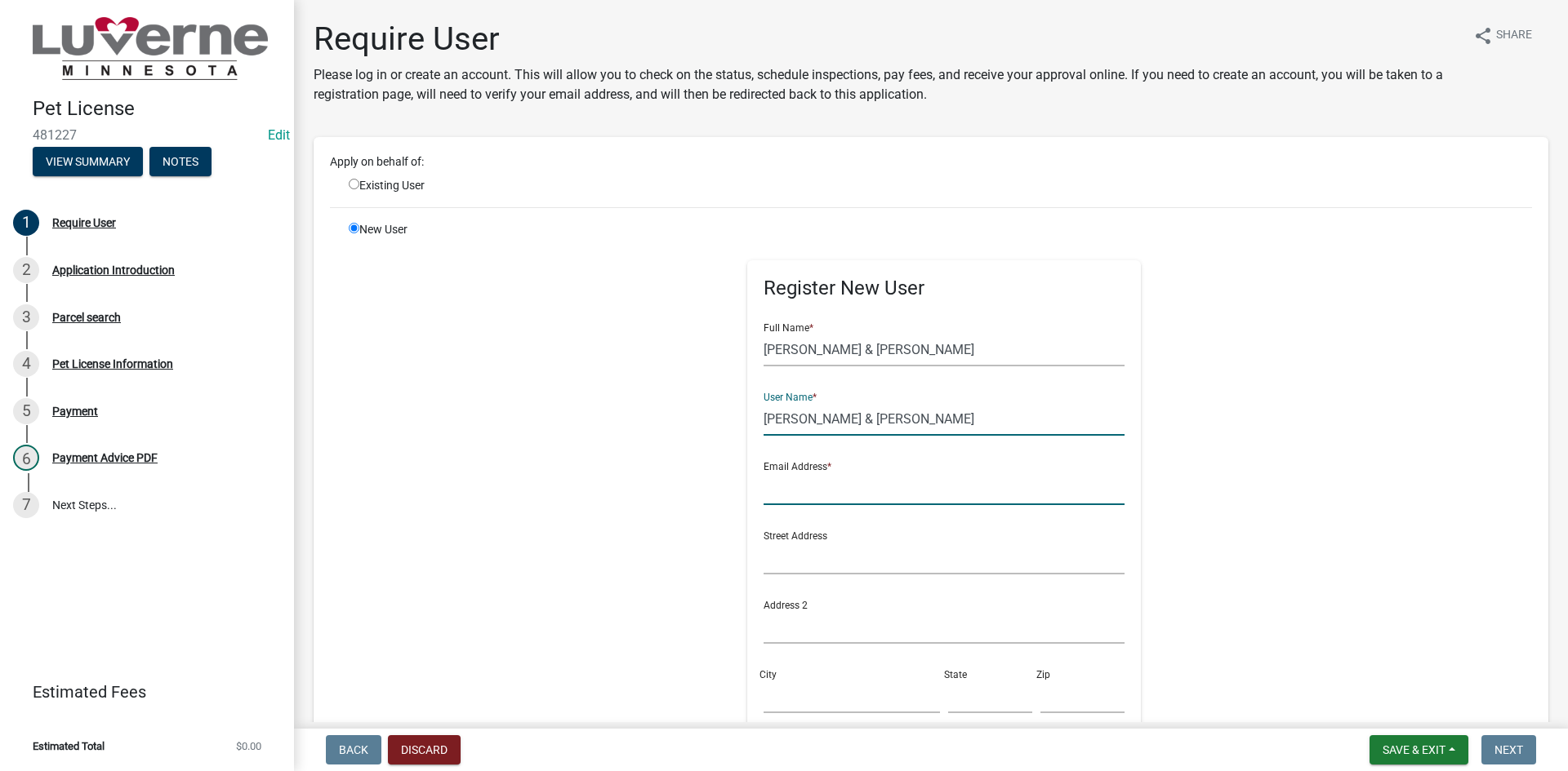
click at [802, 486] on input "text" at bounding box center [944, 488] width 362 height 33
click at [802, 486] on input "k" at bounding box center [944, 488] width 362 height 33
type input "[EMAIL_ADDRESS][DOMAIN_NAME]"
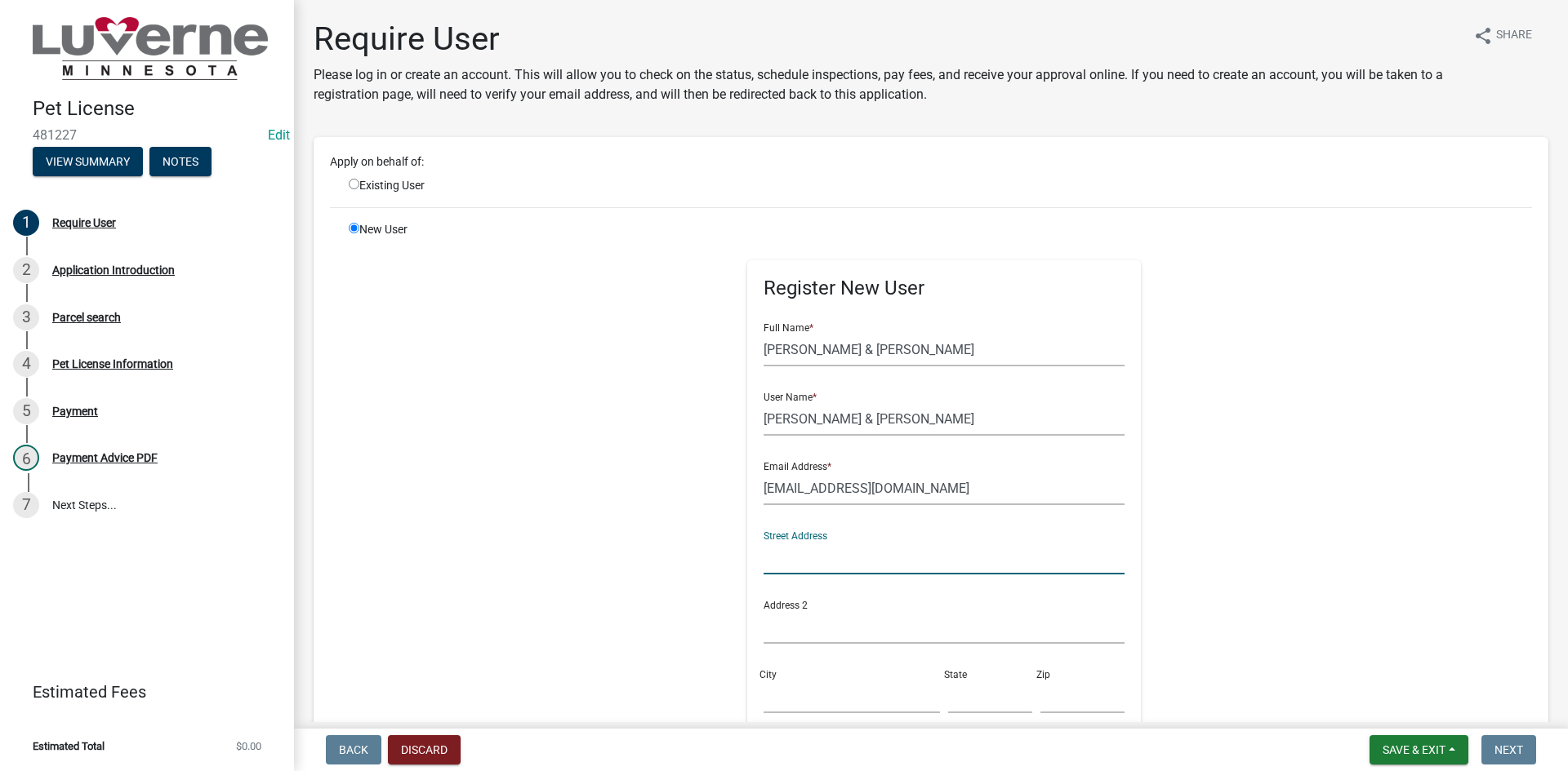
click at [839, 570] on input "text" at bounding box center [944, 557] width 362 height 33
type input "[STREET_ADDRESS]"
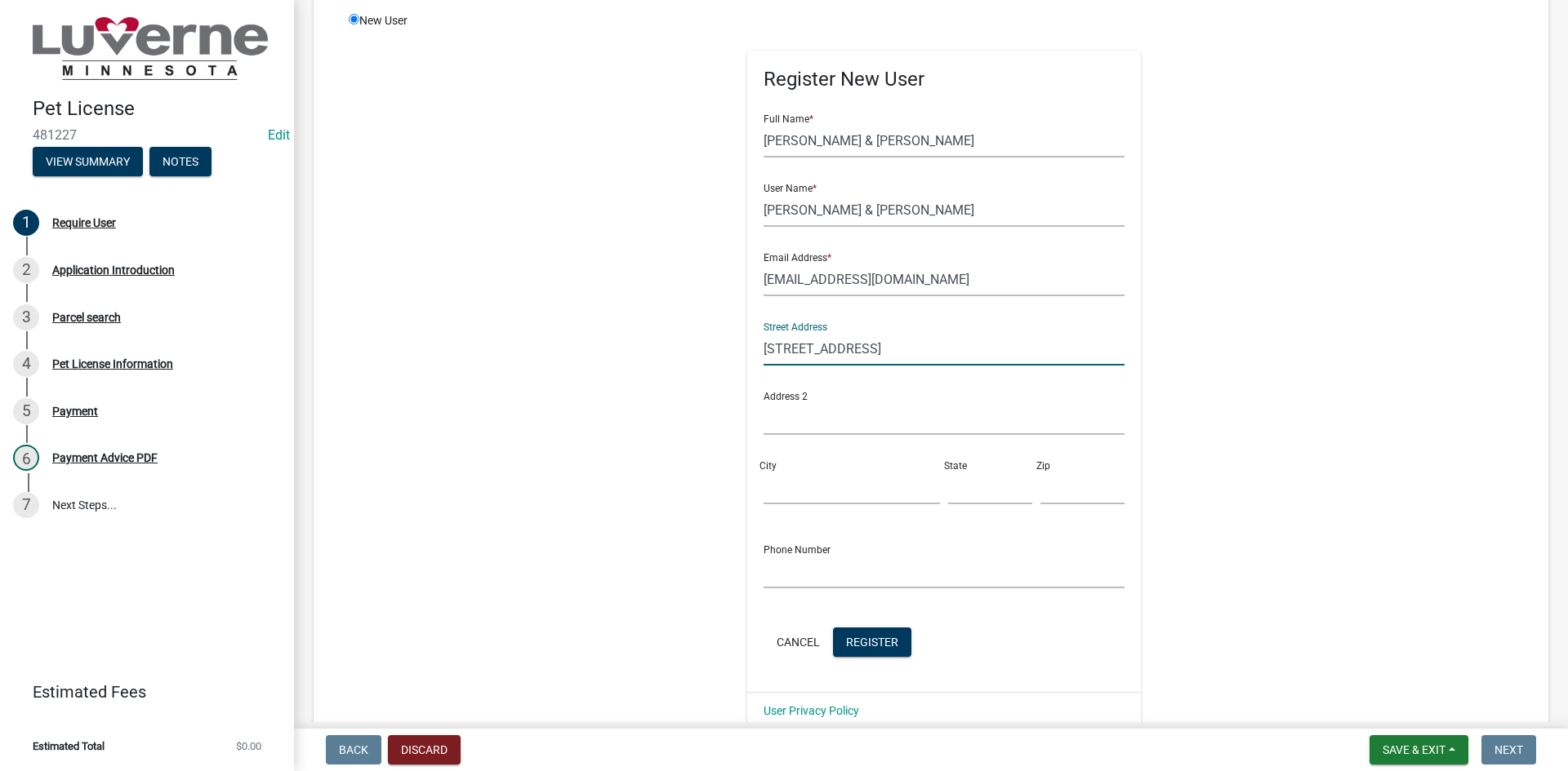
scroll to position [244, 0]
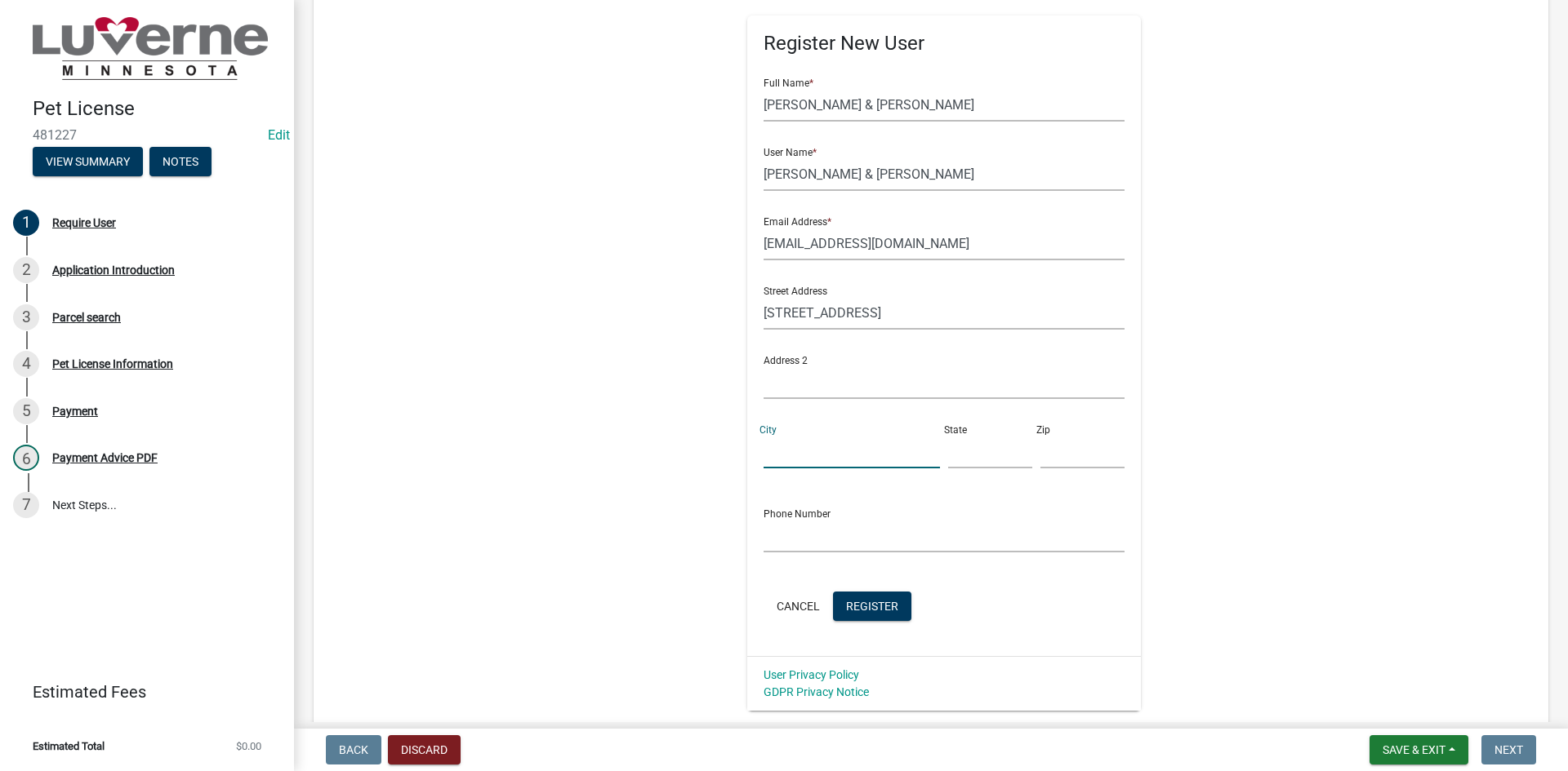
click at [784, 458] on input "City" at bounding box center [851, 451] width 177 height 33
type input "[PERSON_NAME]"
click at [952, 461] on input "text" at bounding box center [990, 451] width 84 height 33
type input "MN"
click at [1040, 456] on input "text" at bounding box center [1082, 451] width 84 height 33
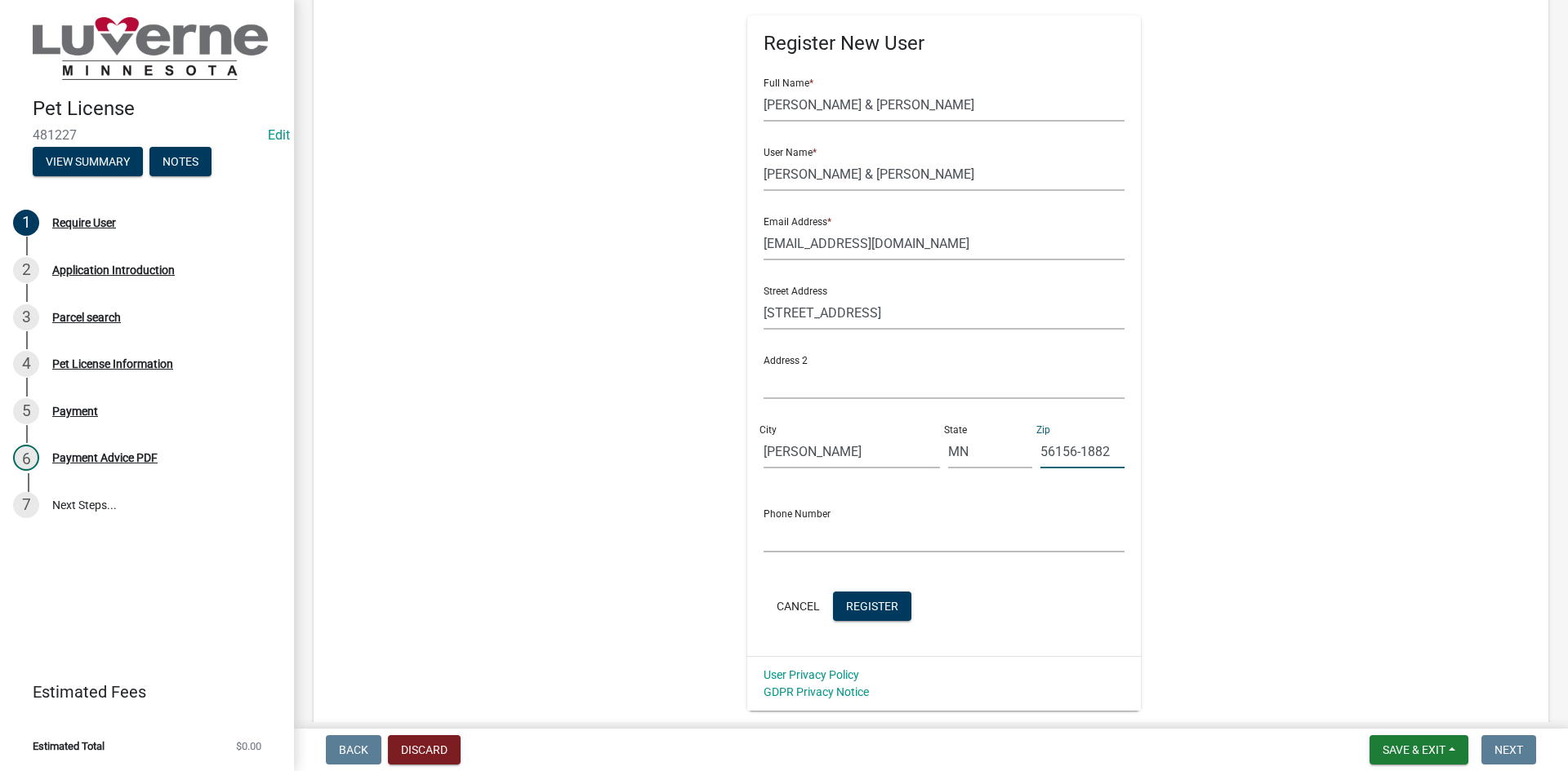
type input "56156-1882"
click at [883, 544] on input "text" at bounding box center [944, 535] width 362 height 33
type input "[PHONE_NUMBER]"
click at [864, 610] on span "Register" at bounding box center [872, 605] width 52 height 13
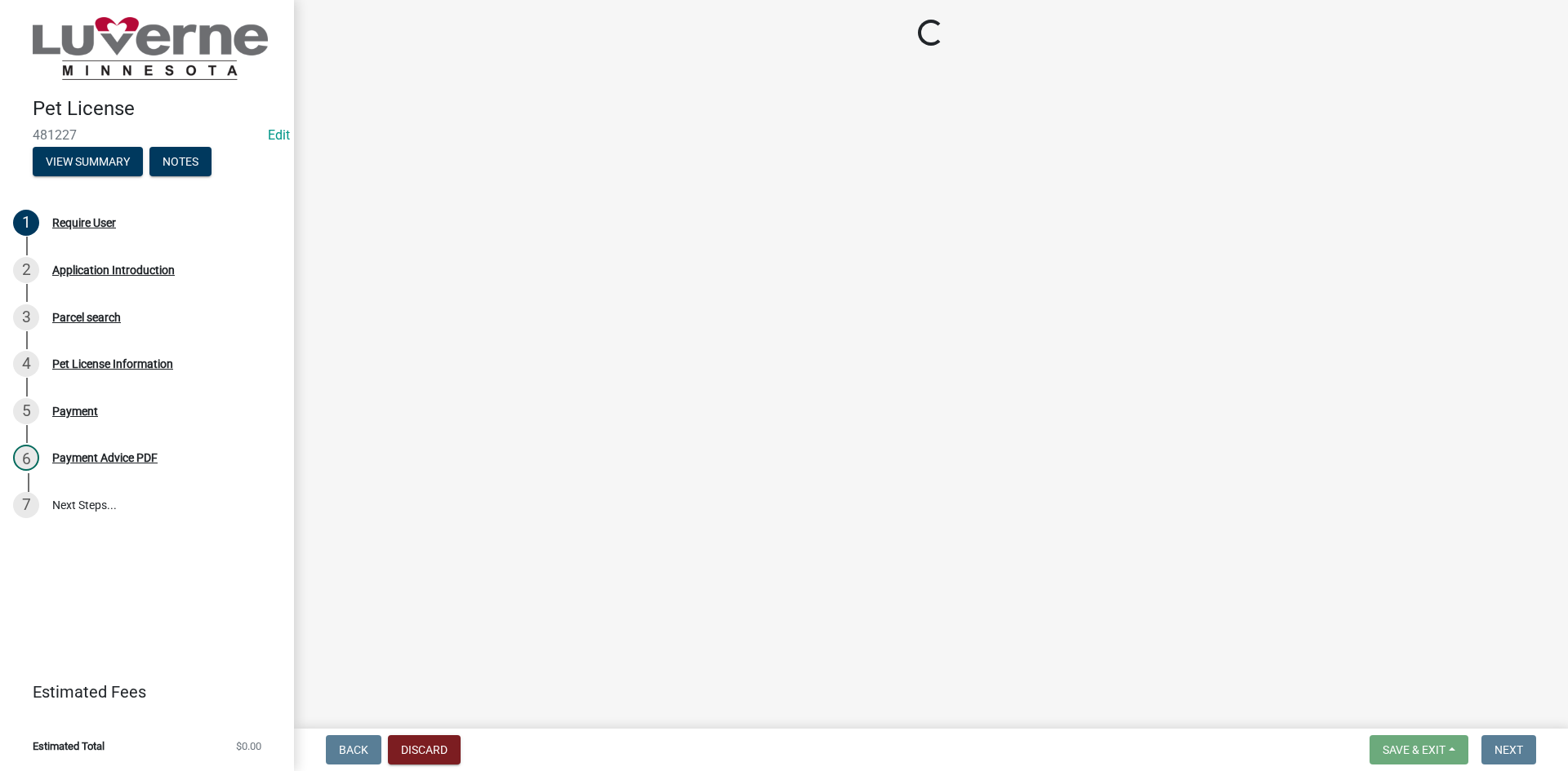
scroll to position [0, 0]
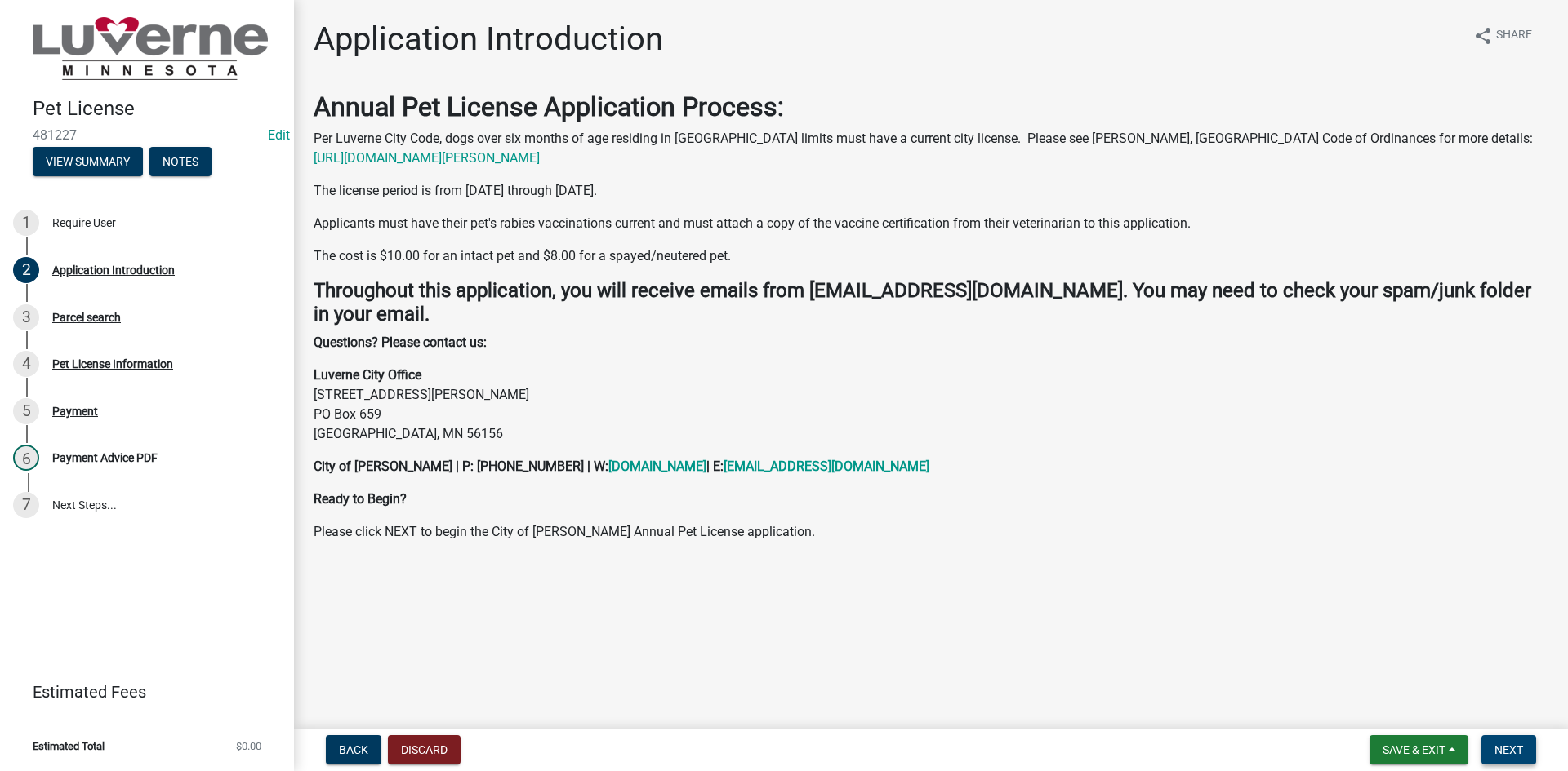
click at [1535, 757] on button "Next" at bounding box center [1508, 750] width 55 height 30
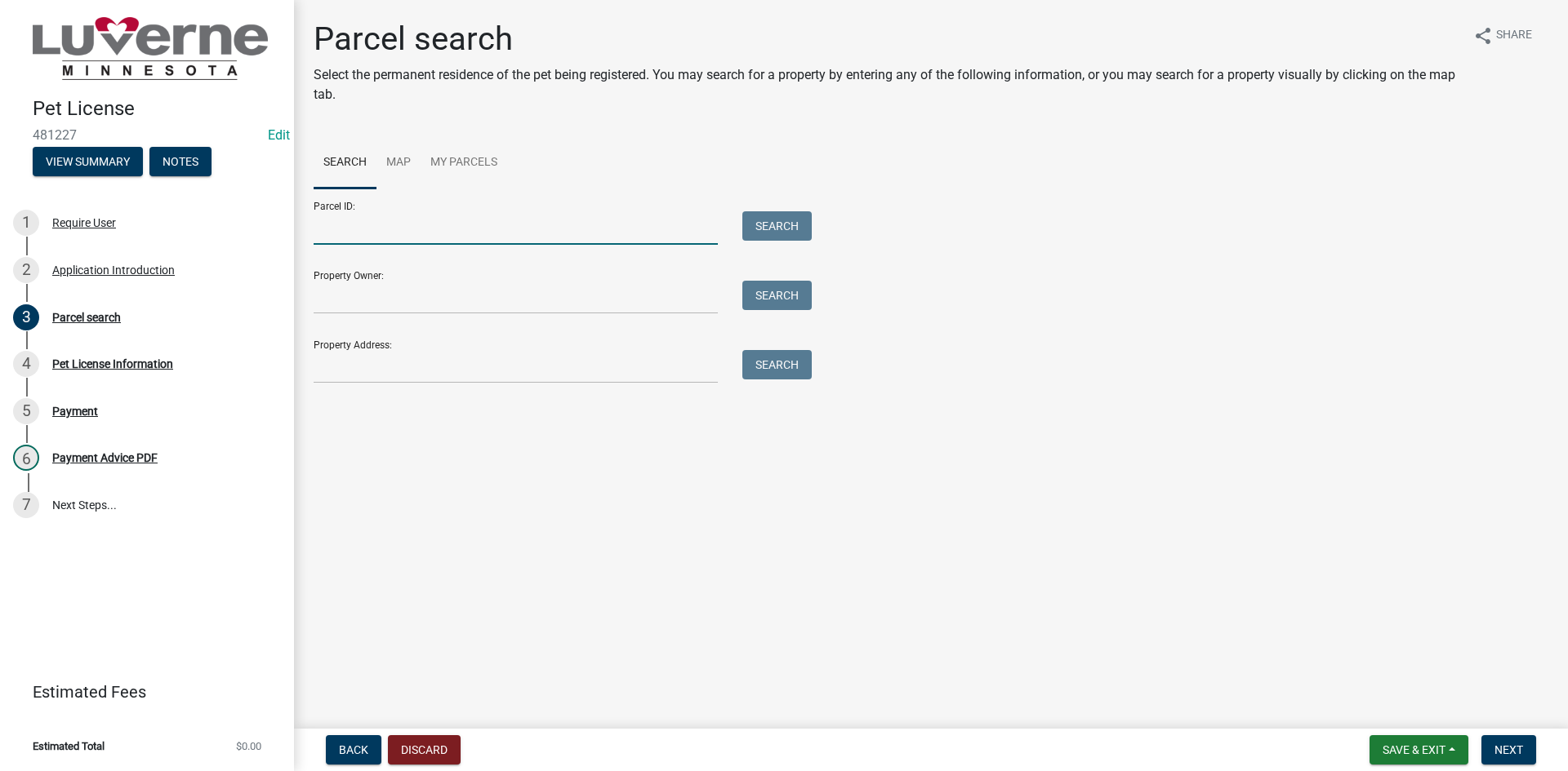
click at [355, 238] on input "Parcel ID:" at bounding box center [515, 227] width 404 height 33
type input "[PHONE_NUMBER]"
click at [753, 220] on button "Search" at bounding box center [776, 226] width 69 height 30
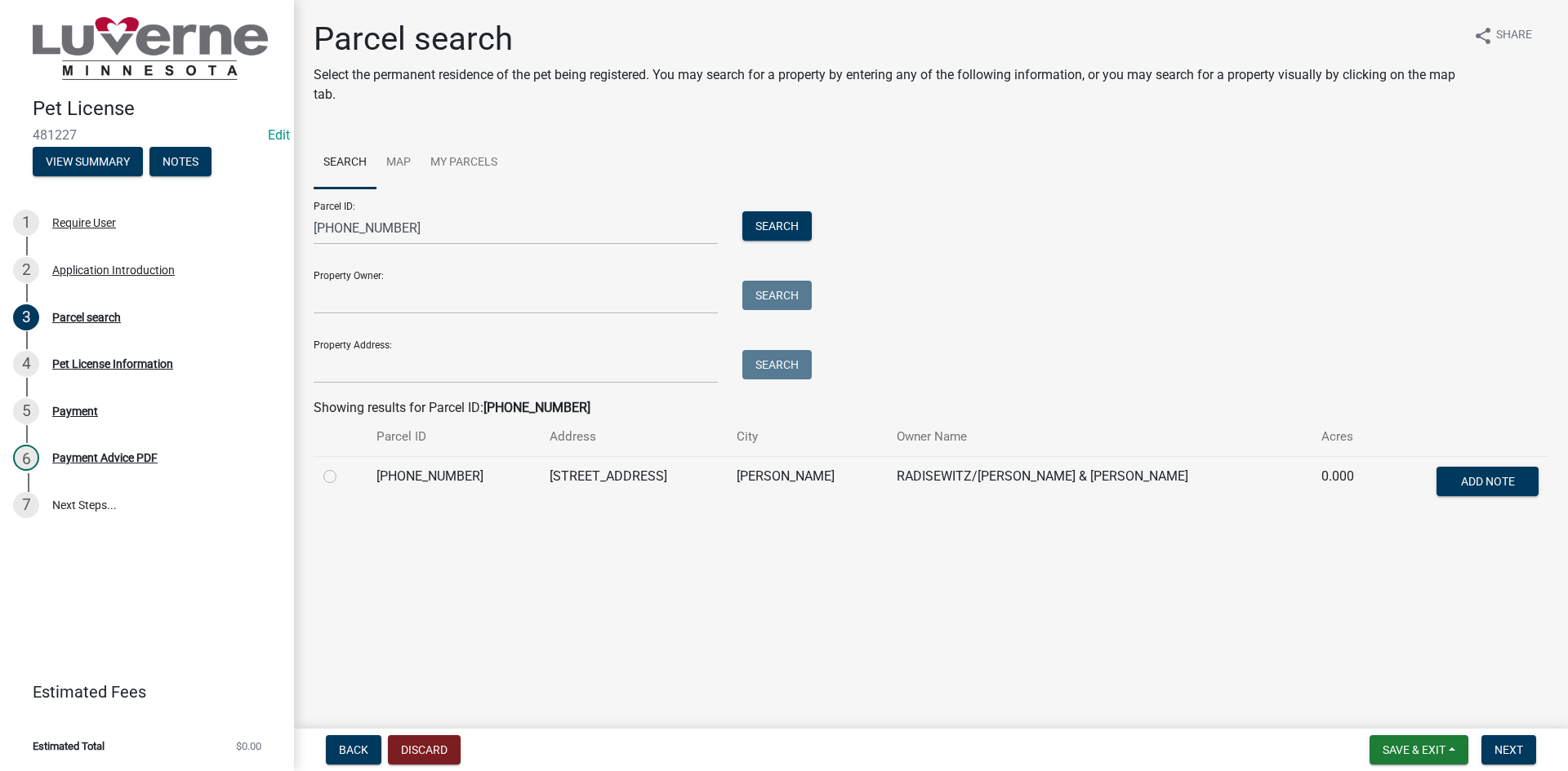
click at [833, 471] on td "[PERSON_NAME]" at bounding box center [806, 483] width 160 height 54
click at [833, 484] on td "[PERSON_NAME]" at bounding box center [806, 483] width 160 height 54
click at [409, 167] on link "Map" at bounding box center [398, 163] width 44 height 52
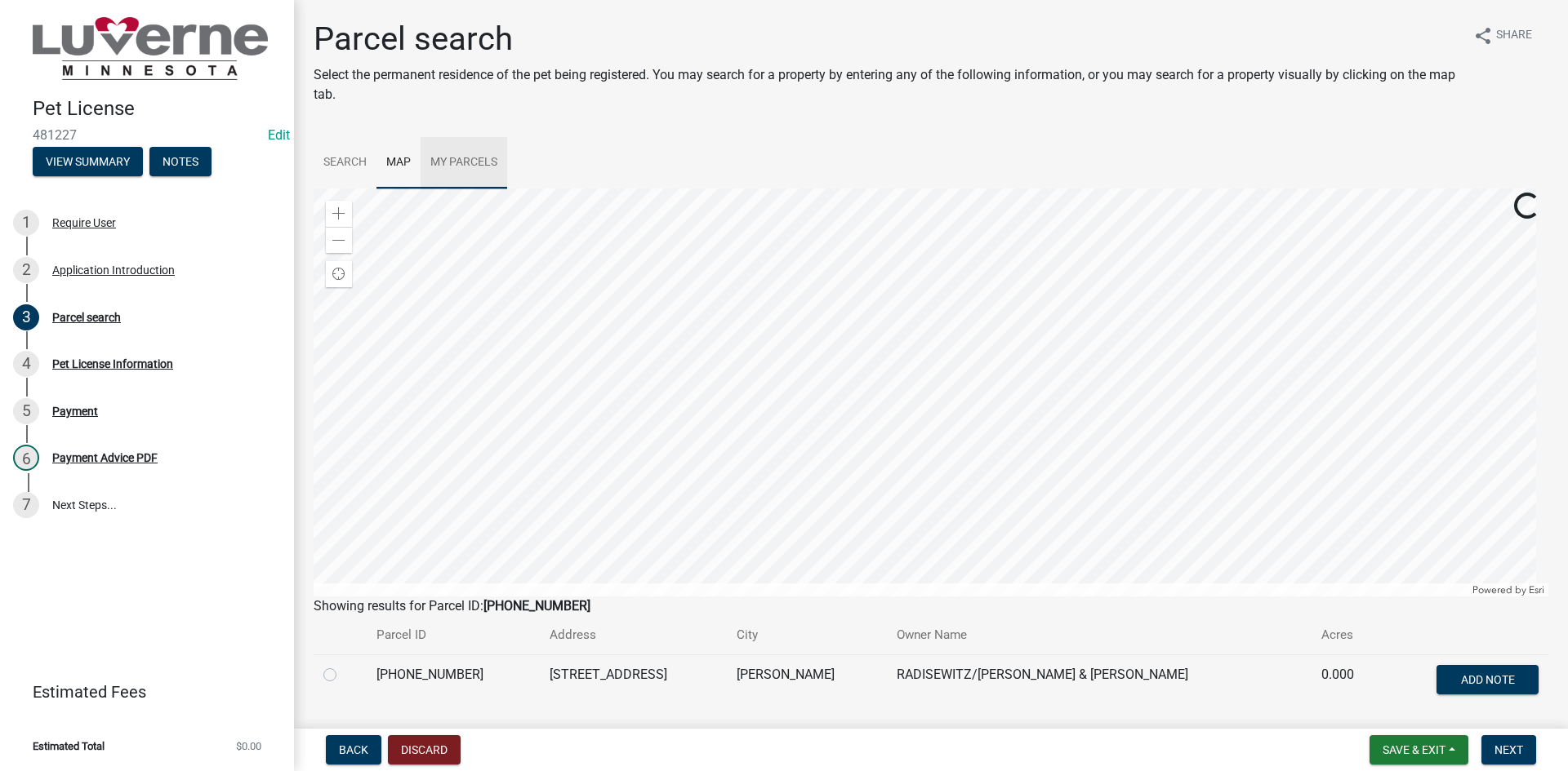
click at [469, 162] on link "My Parcels" at bounding box center [463, 163] width 87 height 52
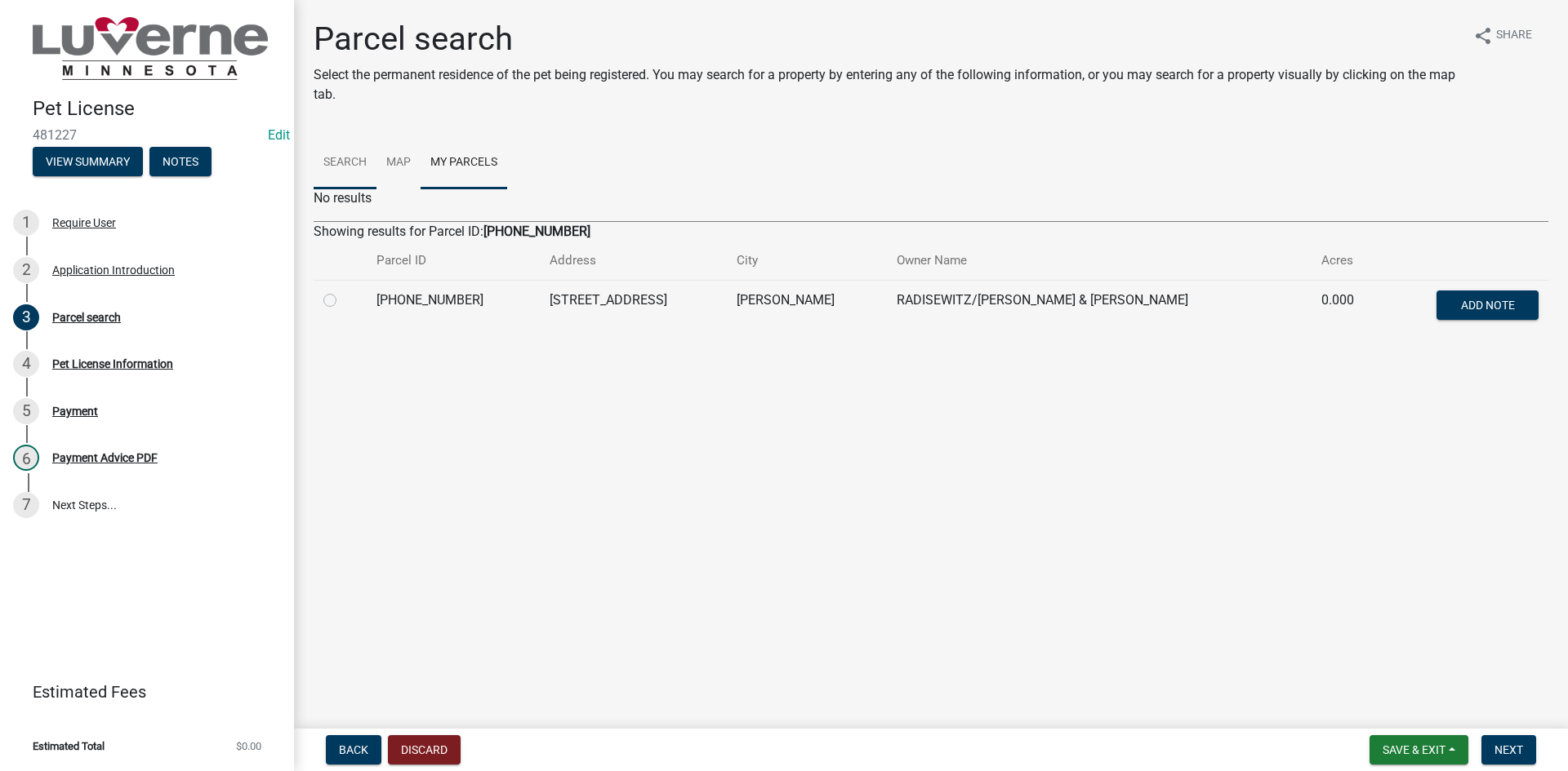
click at [366, 166] on link "Search" at bounding box center [345, 163] width 63 height 52
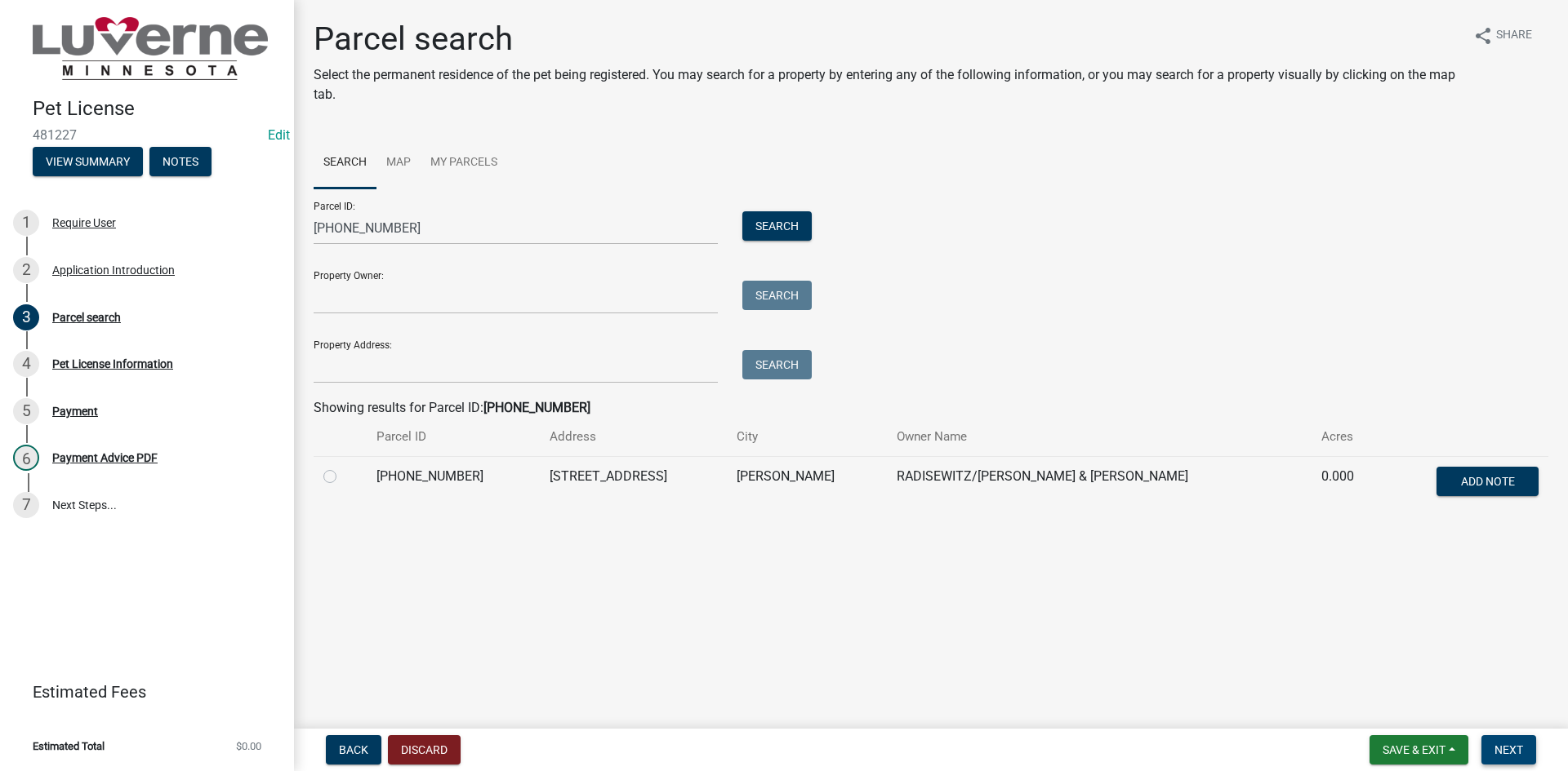
click at [1494, 739] on button "Next" at bounding box center [1508, 750] width 55 height 30
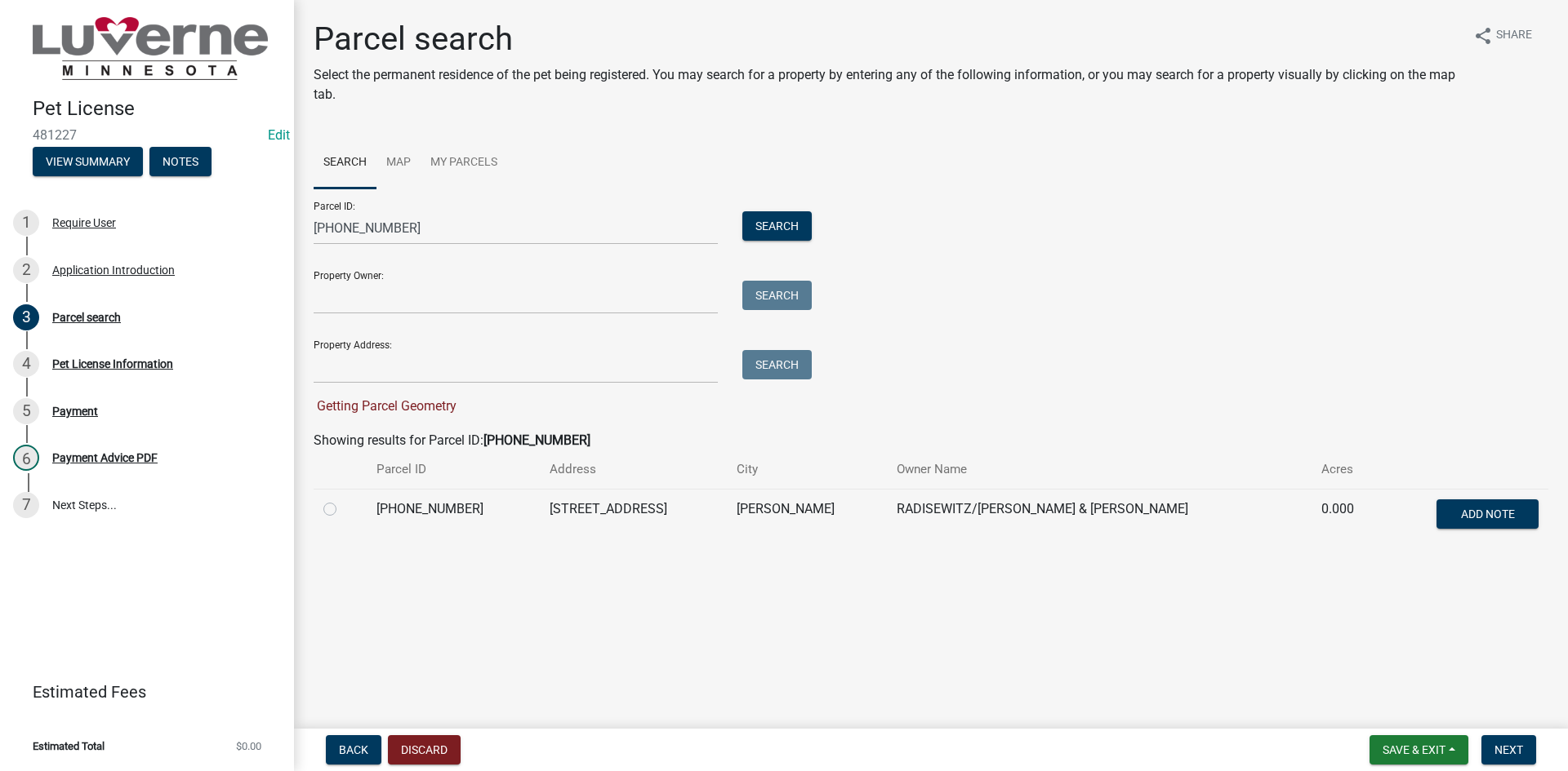
click at [434, 405] on span "Getting Parcel Geometry" at bounding box center [384, 406] width 142 height 15
click at [506, 507] on td "[PHONE_NUMBER]" at bounding box center [452, 516] width 172 height 54
click at [326, 516] on div at bounding box center [340, 510] width 33 height 20
click at [343, 500] on label at bounding box center [343, 500] width 0 height 0
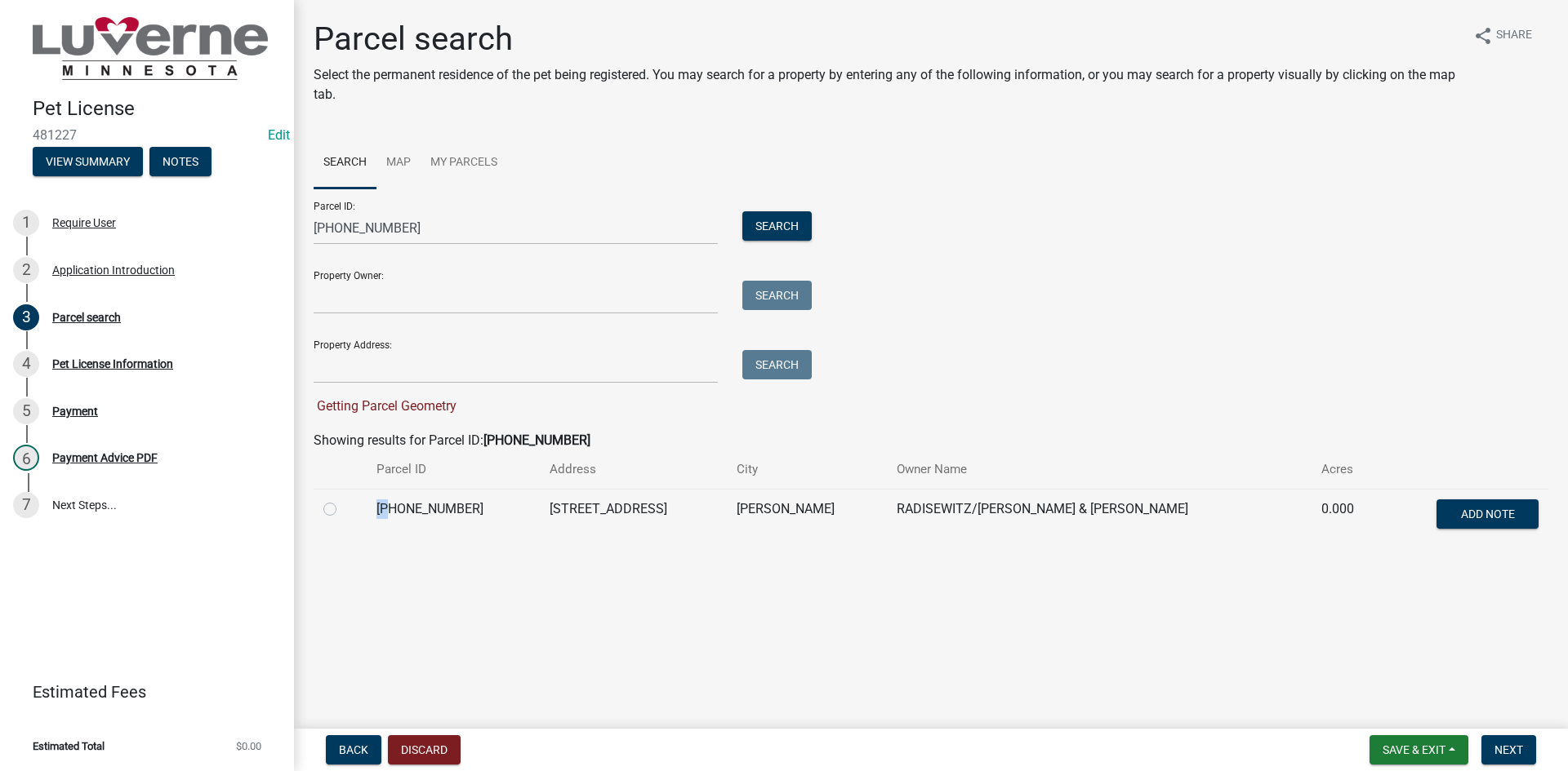
click at [343, 510] on input "radio" at bounding box center [349, 505] width 11 height 11
radio input "true"
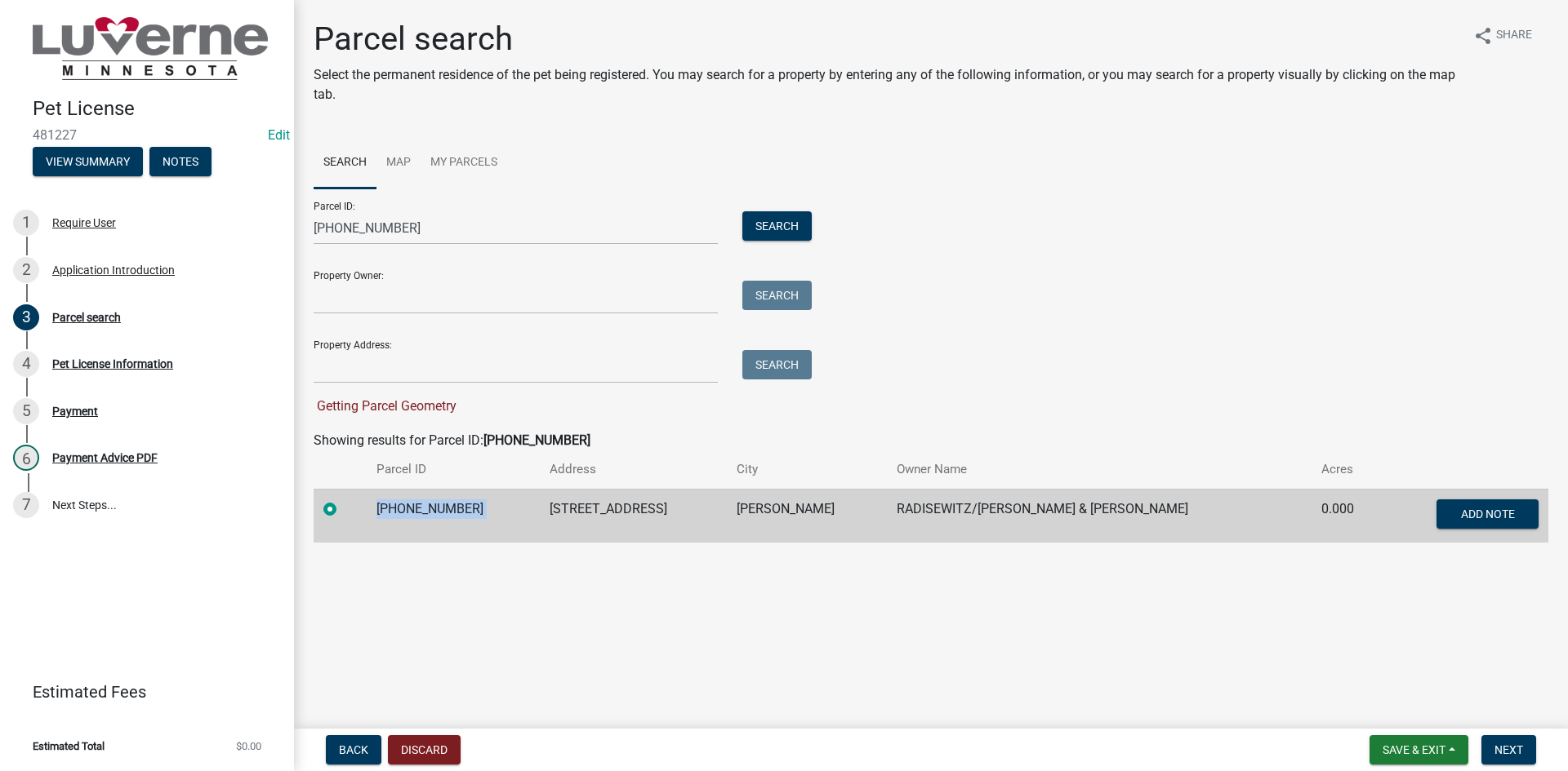
click at [343, 500] on label at bounding box center [343, 500] width 0 height 0
click at [343, 510] on input "radio" at bounding box center [349, 505] width 11 height 11
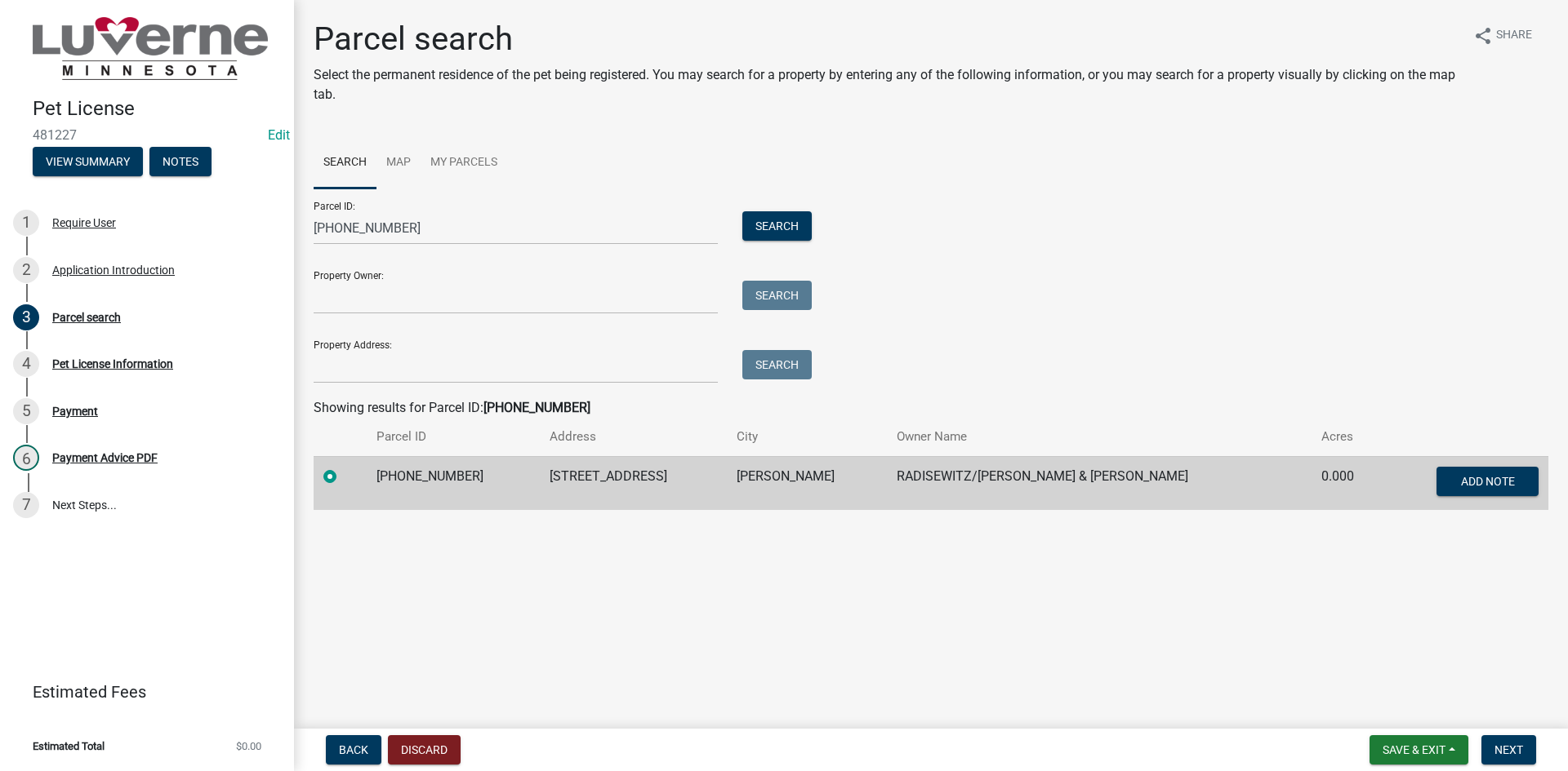
click at [624, 554] on main "Parcel search Select the permanent residence of the pet being registered. You m…" at bounding box center [931, 361] width 1274 height 722
click at [1505, 756] on span "Next" at bounding box center [1509, 750] width 29 height 13
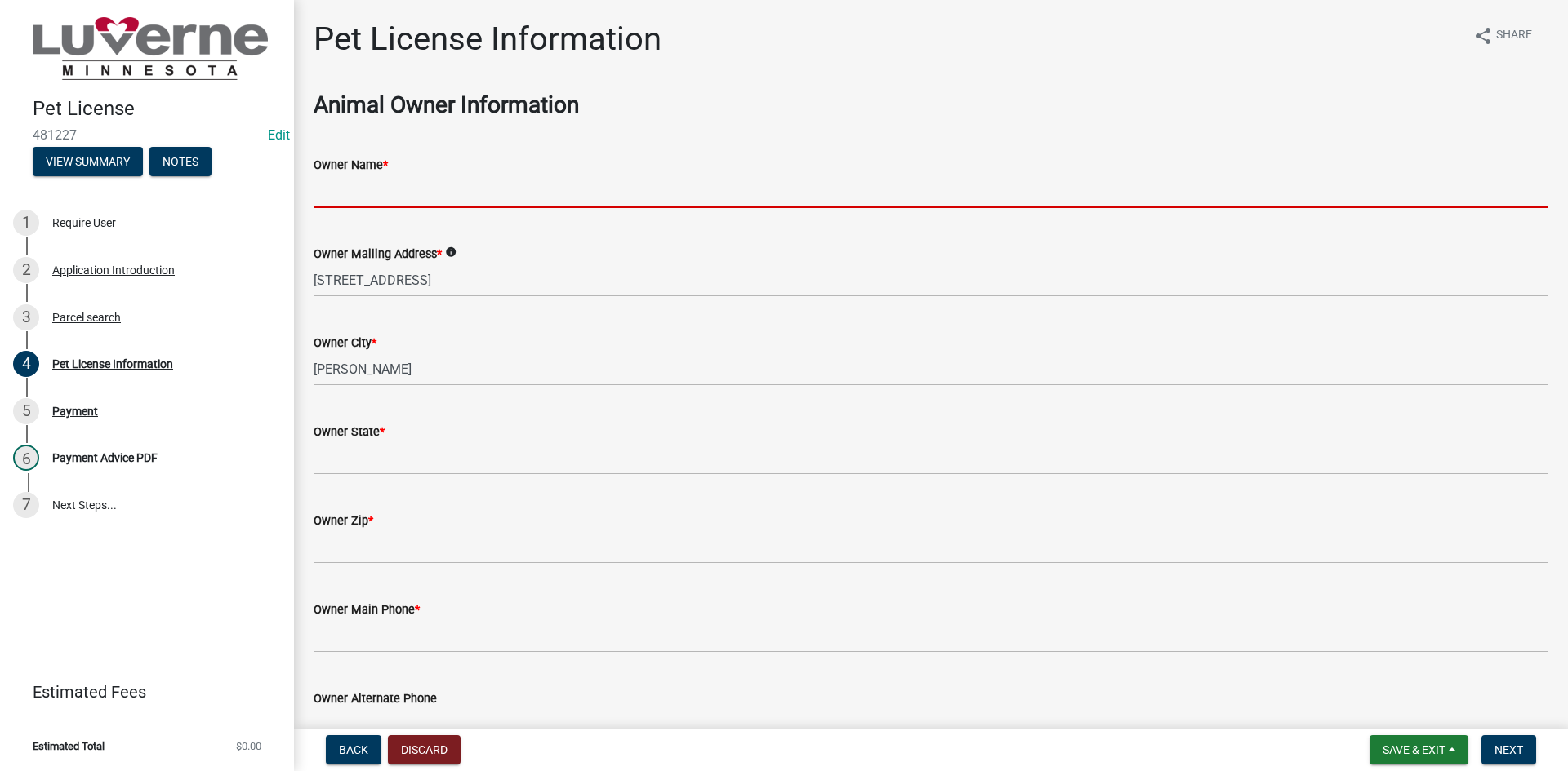
click at [426, 204] on input "Owner Name *" at bounding box center [931, 191] width 1235 height 33
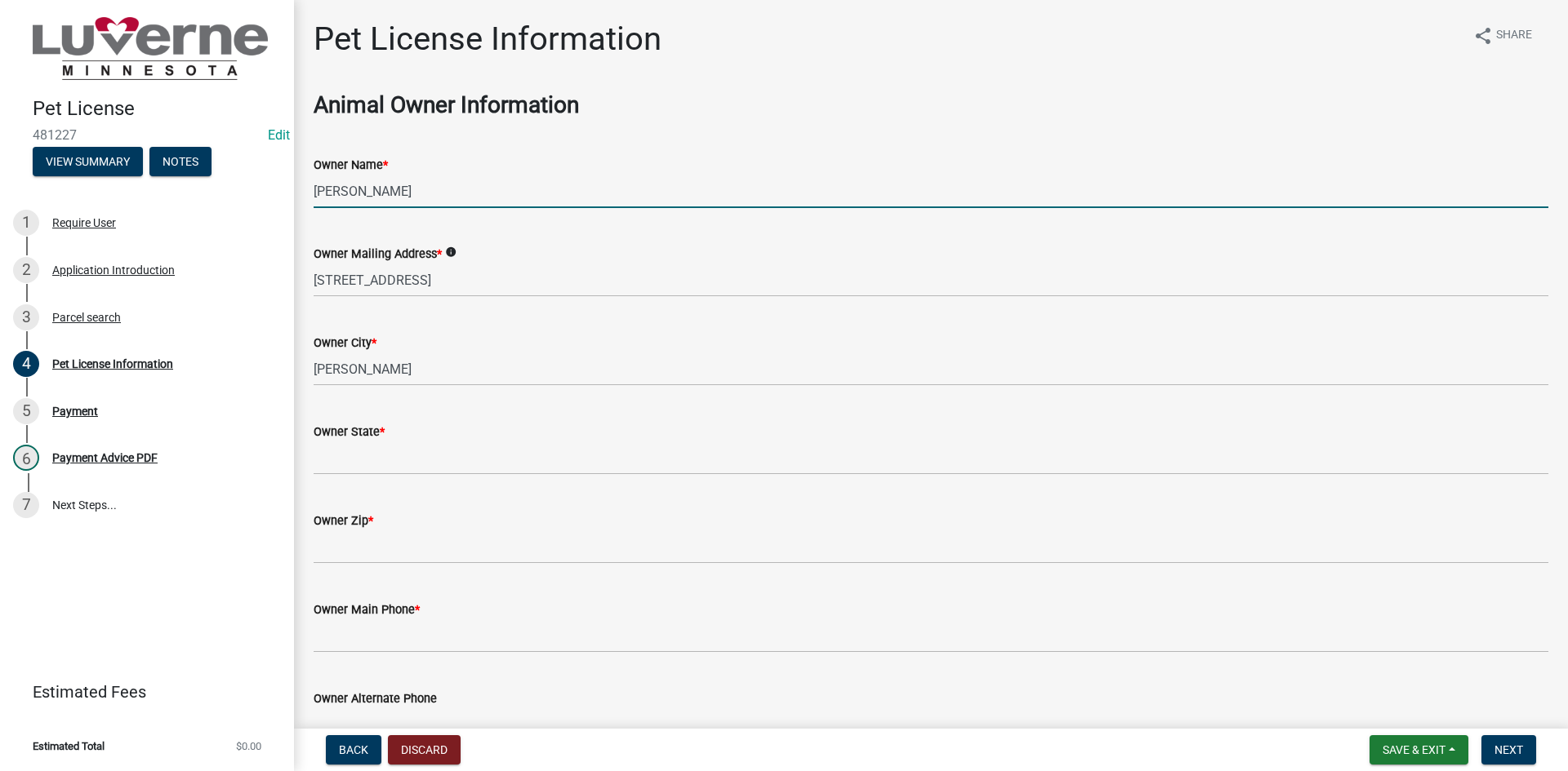
type input "[PERSON_NAME]"
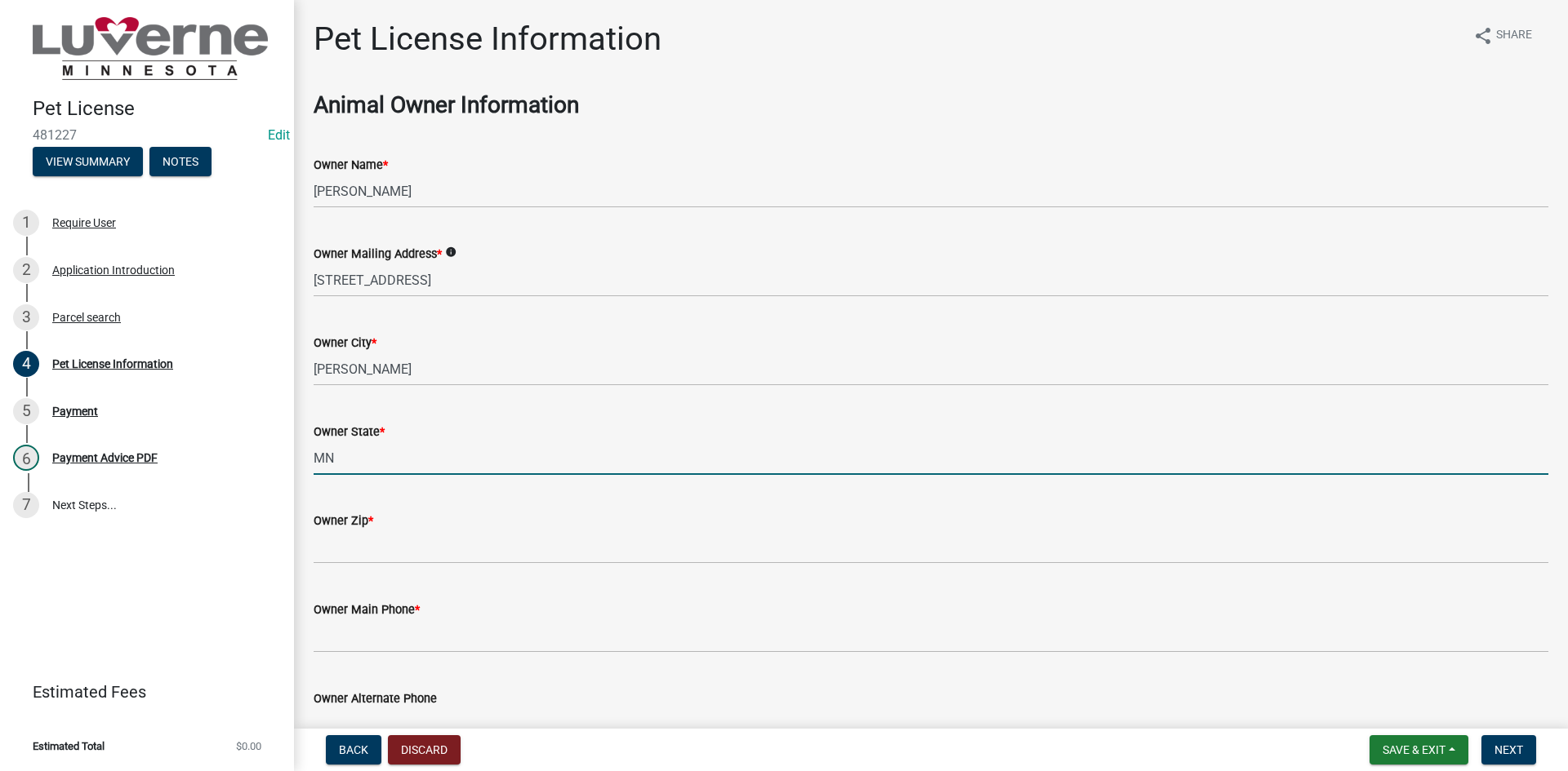
type input "MN"
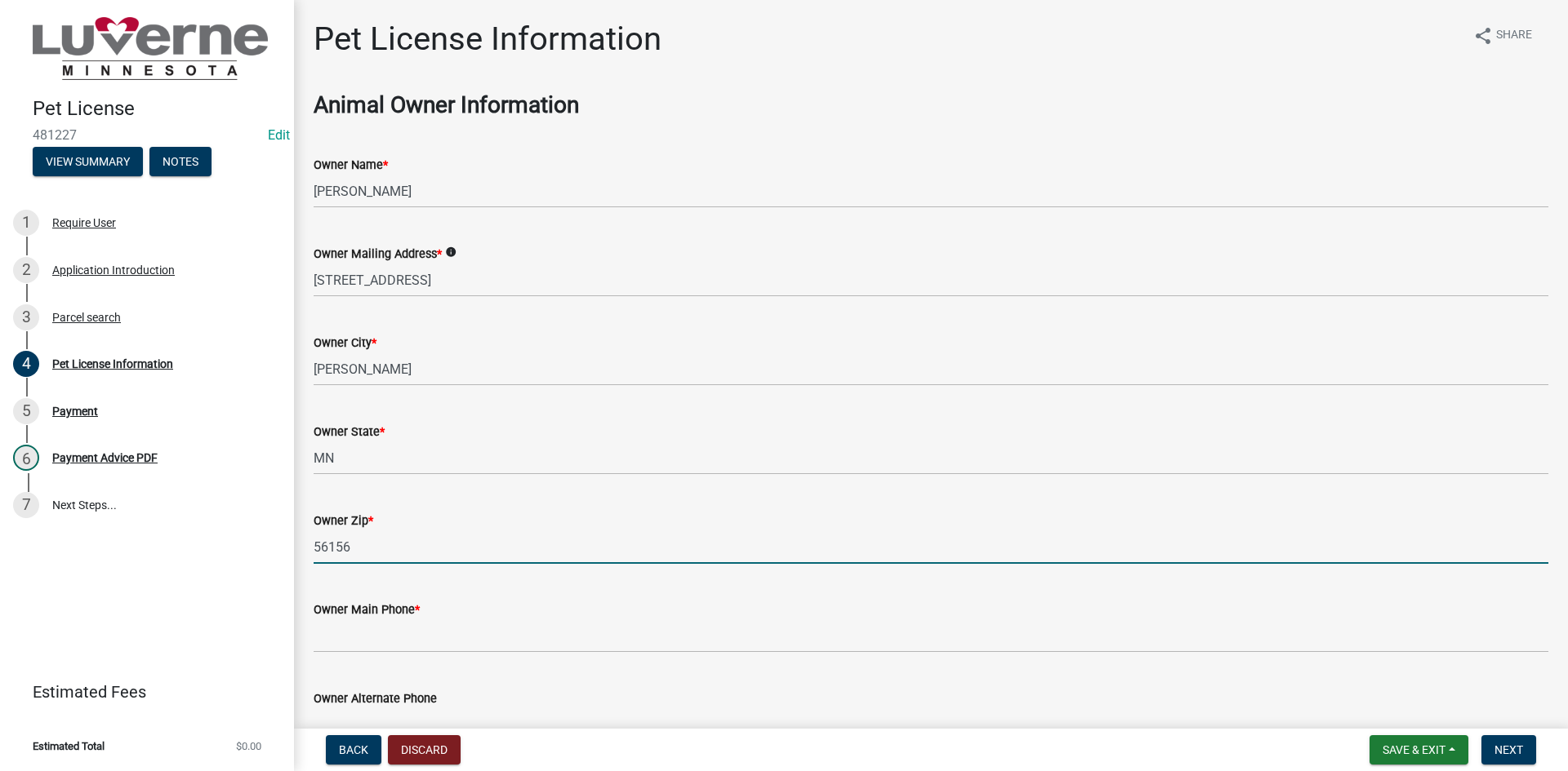
type input "56156"
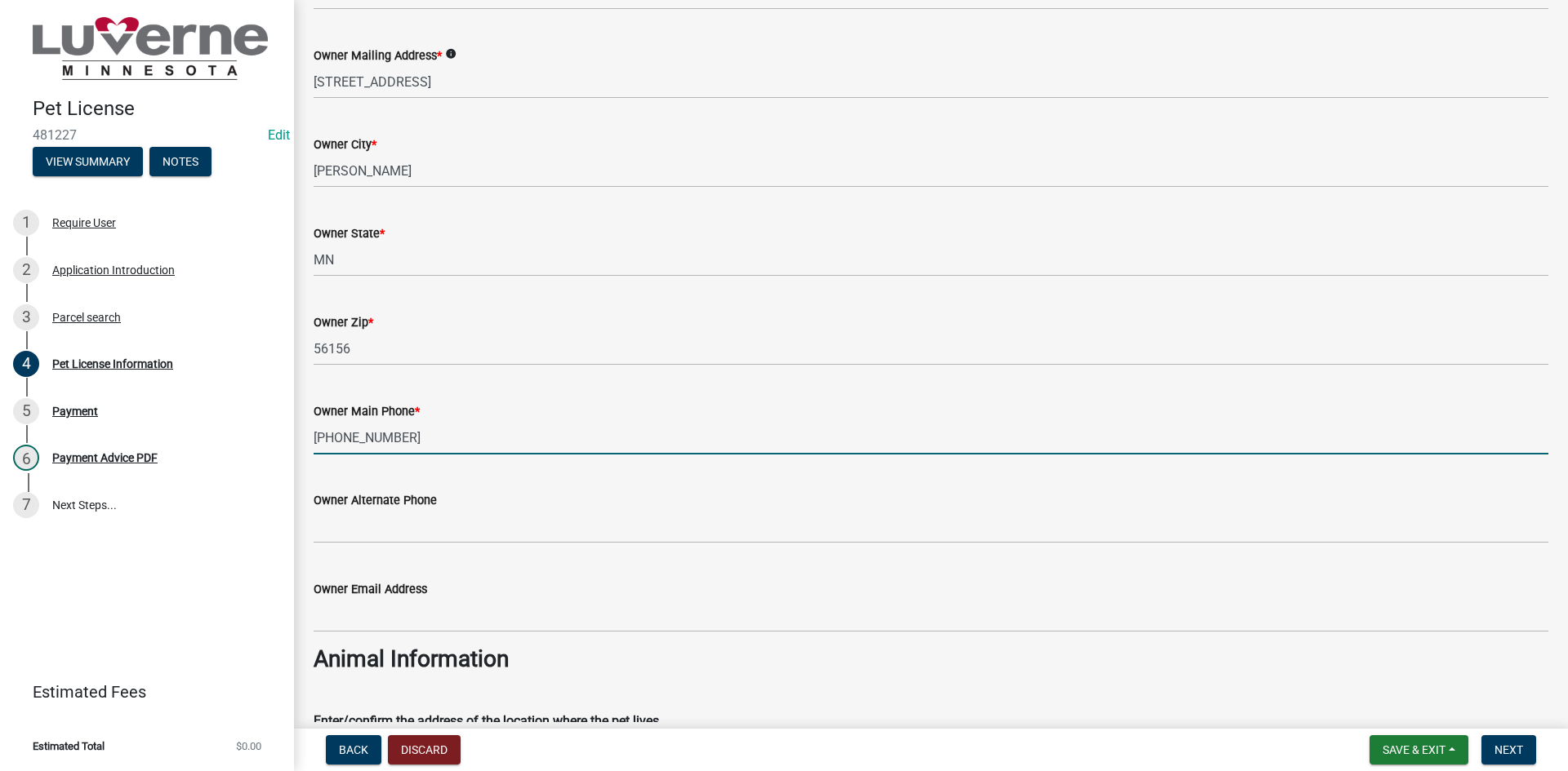
scroll to position [244, 0]
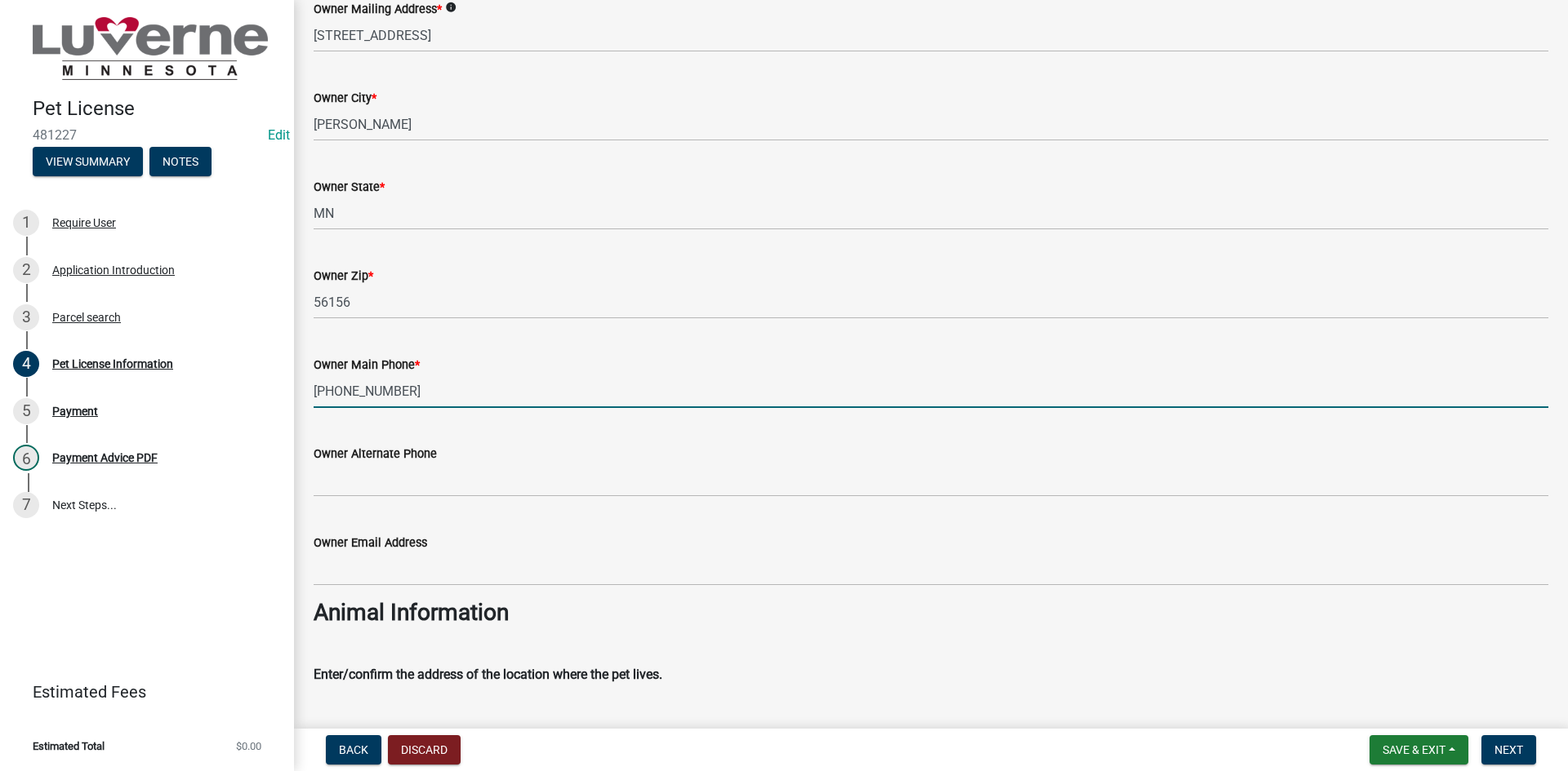
type input "[PHONE_NUMBER]"
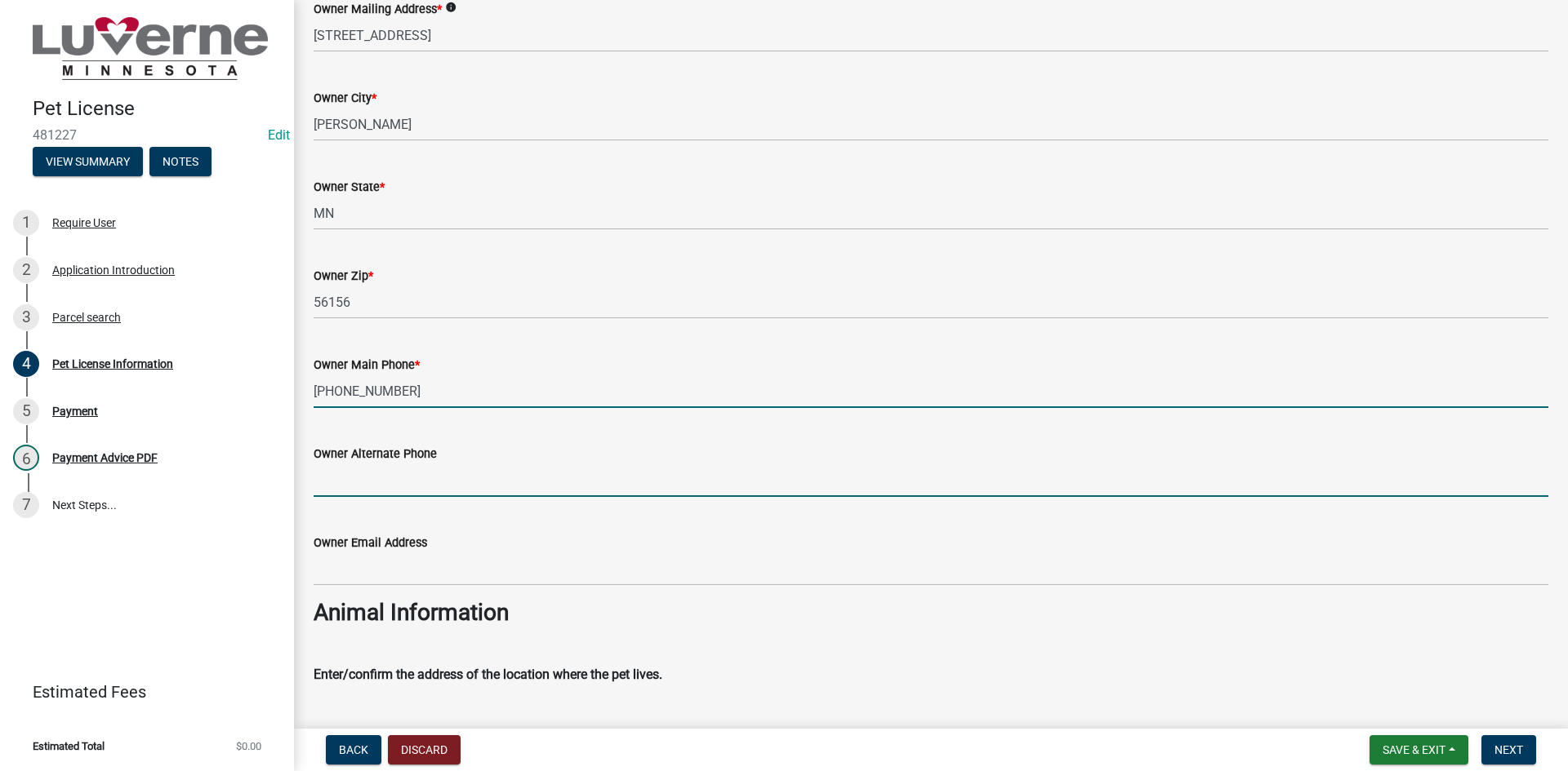
click at [483, 492] on input "Owner Alternate Phone" at bounding box center [931, 480] width 1235 height 33
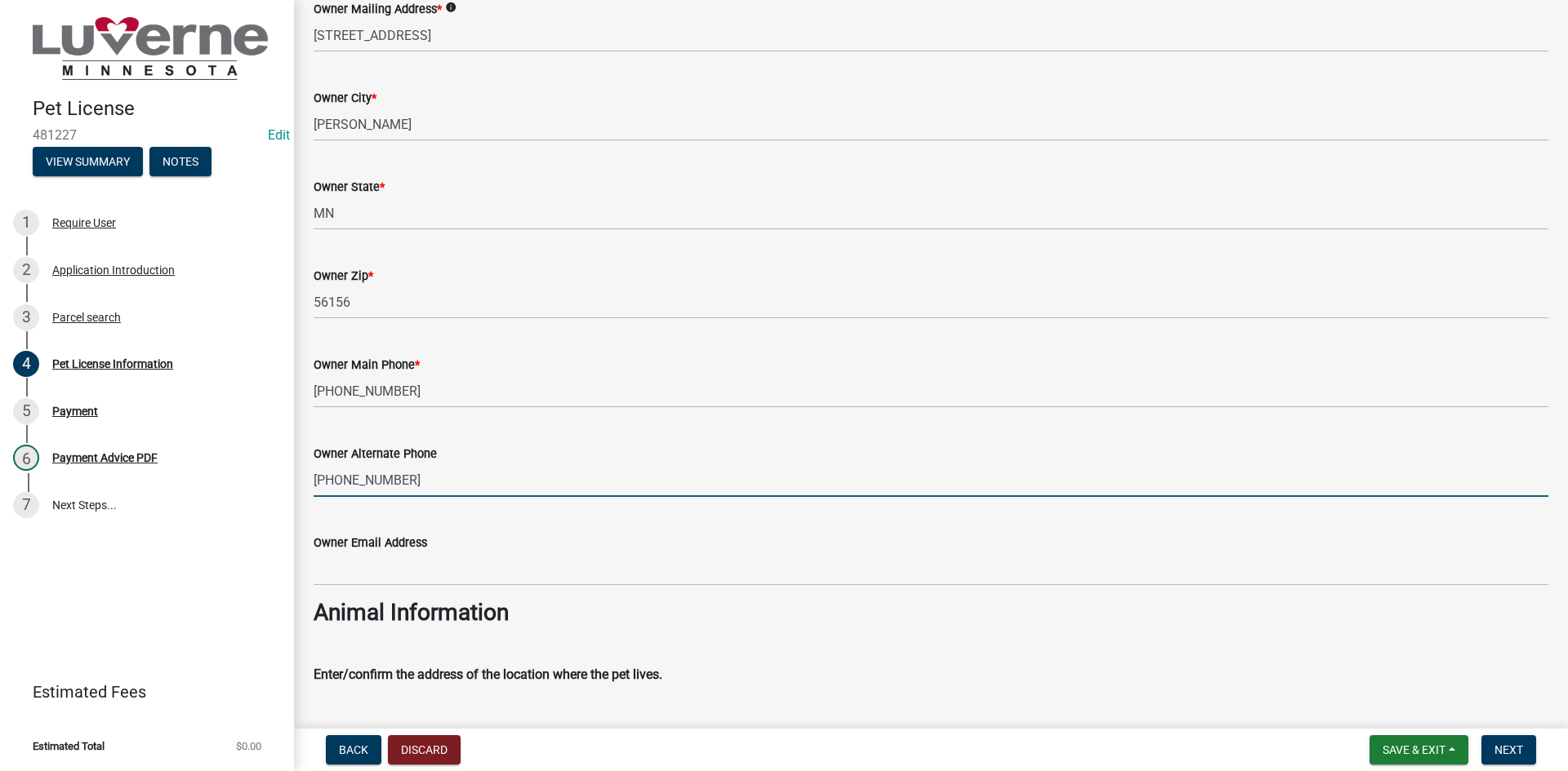
type input "[PHONE_NUMBER]"
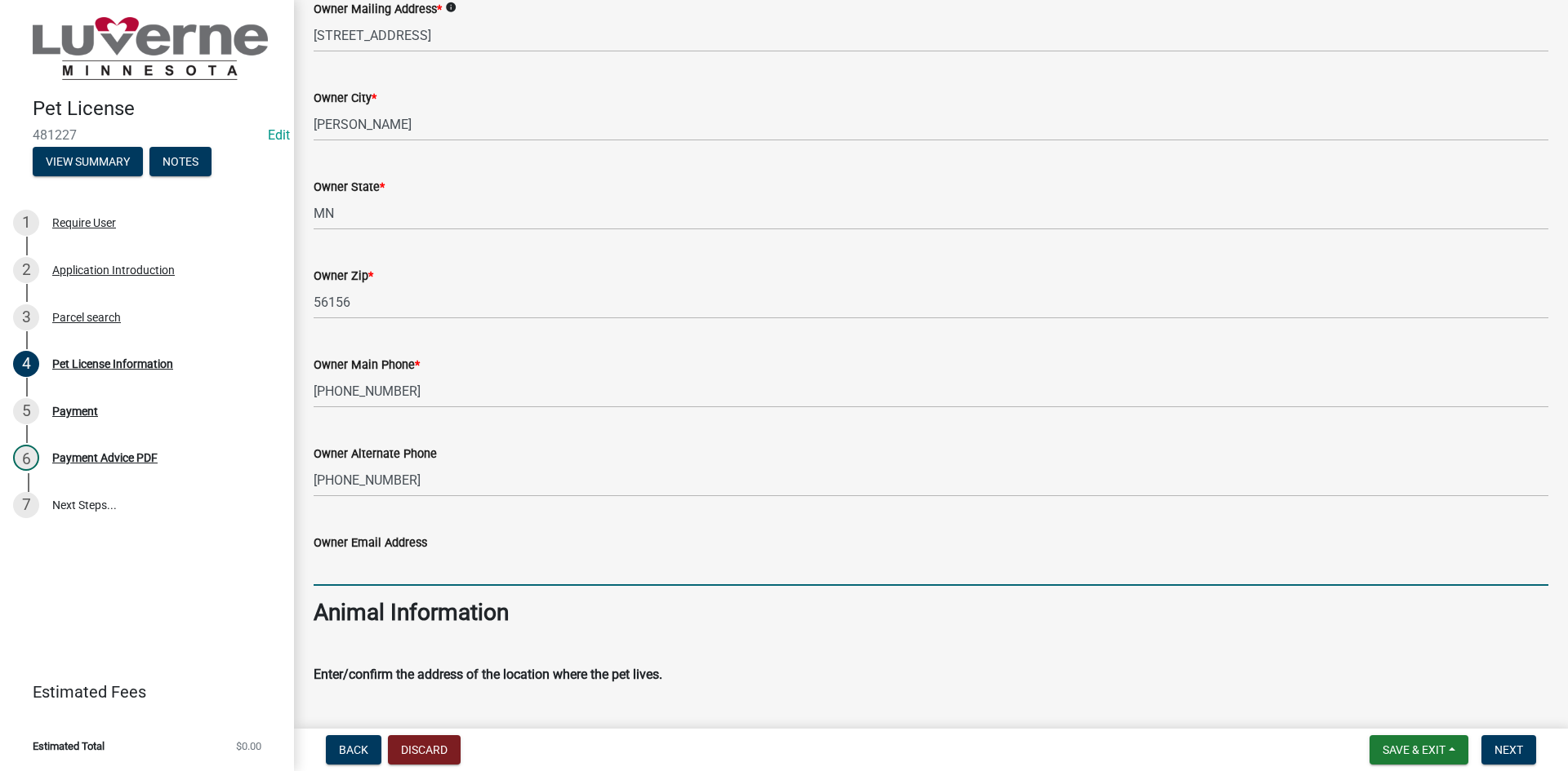
click at [436, 566] on input "Owner Email Address" at bounding box center [931, 569] width 1235 height 33
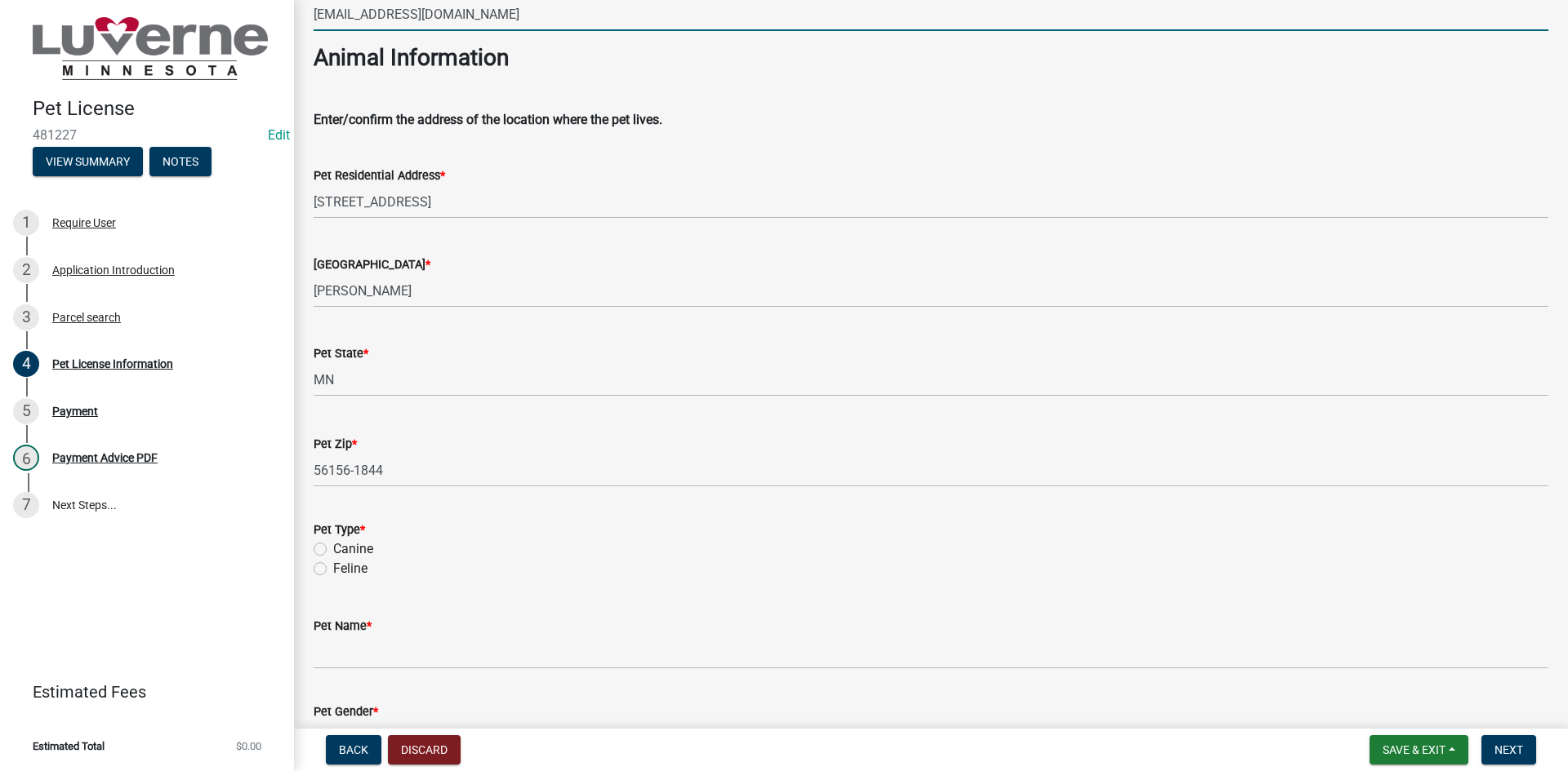
scroll to position [816, 0]
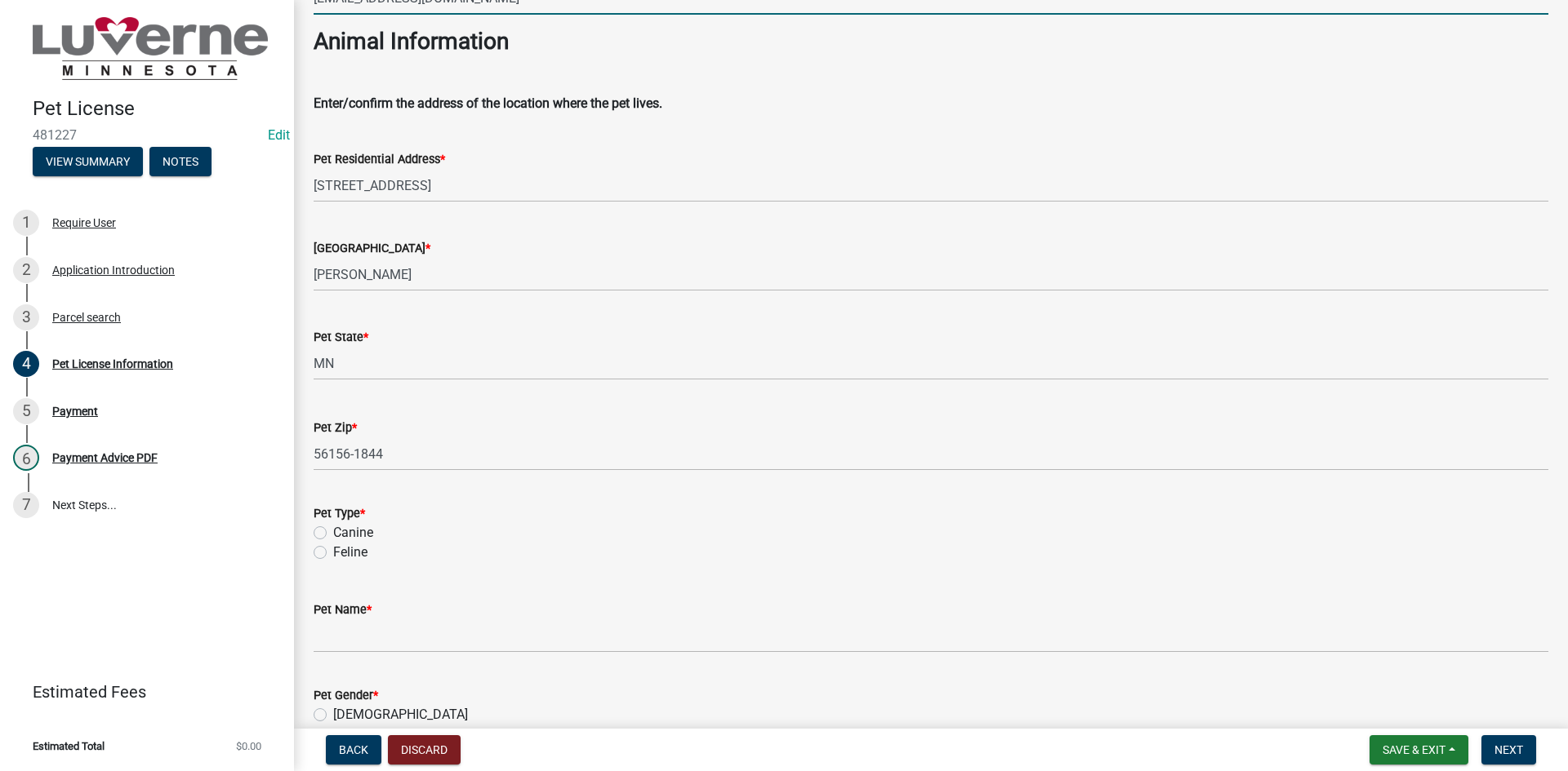
type input "[EMAIL_ADDRESS][DOMAIN_NAME]"
click at [373, 533] on label "Canine" at bounding box center [353, 533] width 40 height 20
click at [344, 533] on input "Canine" at bounding box center [339, 528] width 11 height 11
radio input "true"
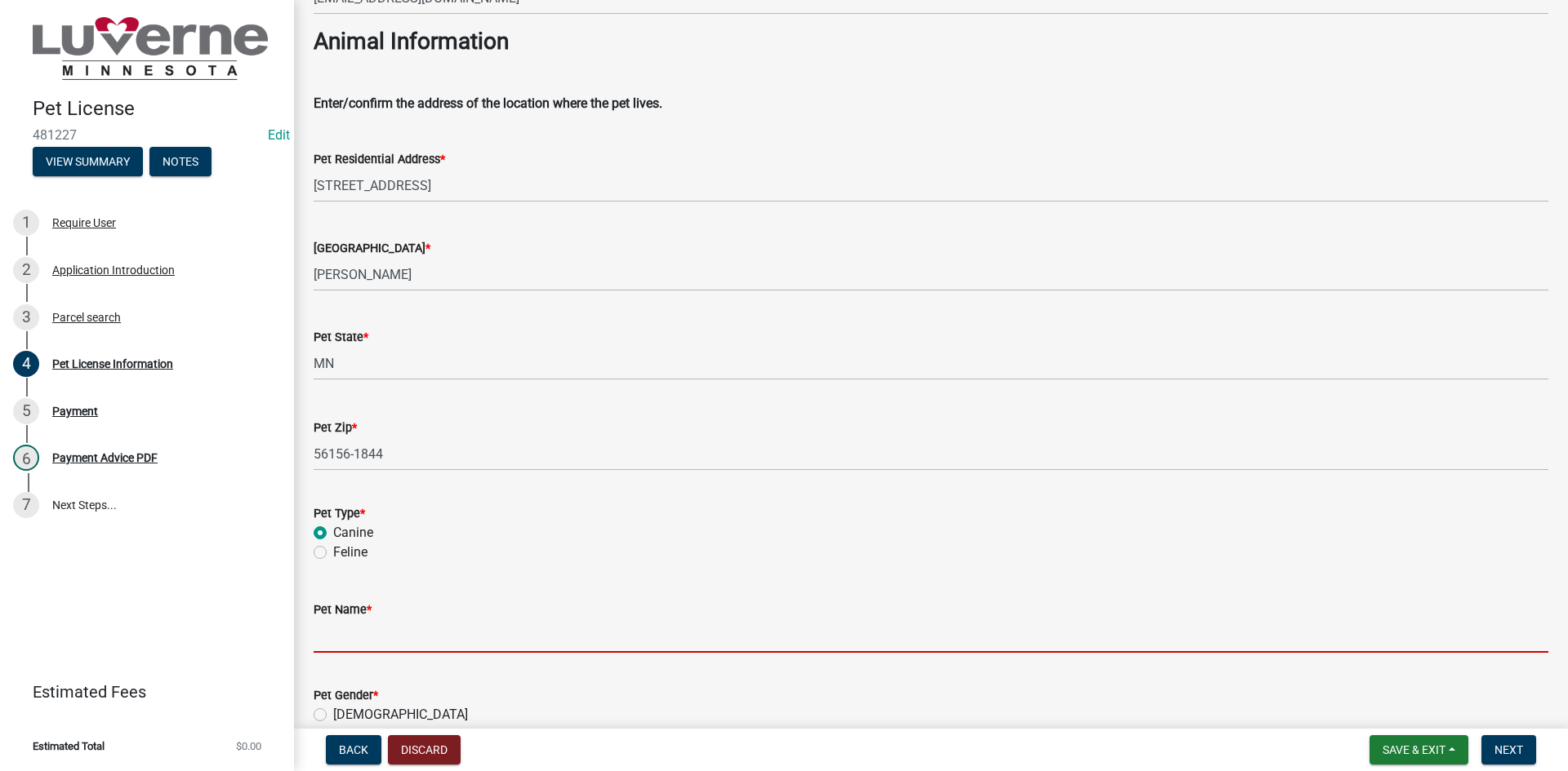
click at [395, 653] on input "Pet Name *" at bounding box center [931, 636] width 1235 height 33
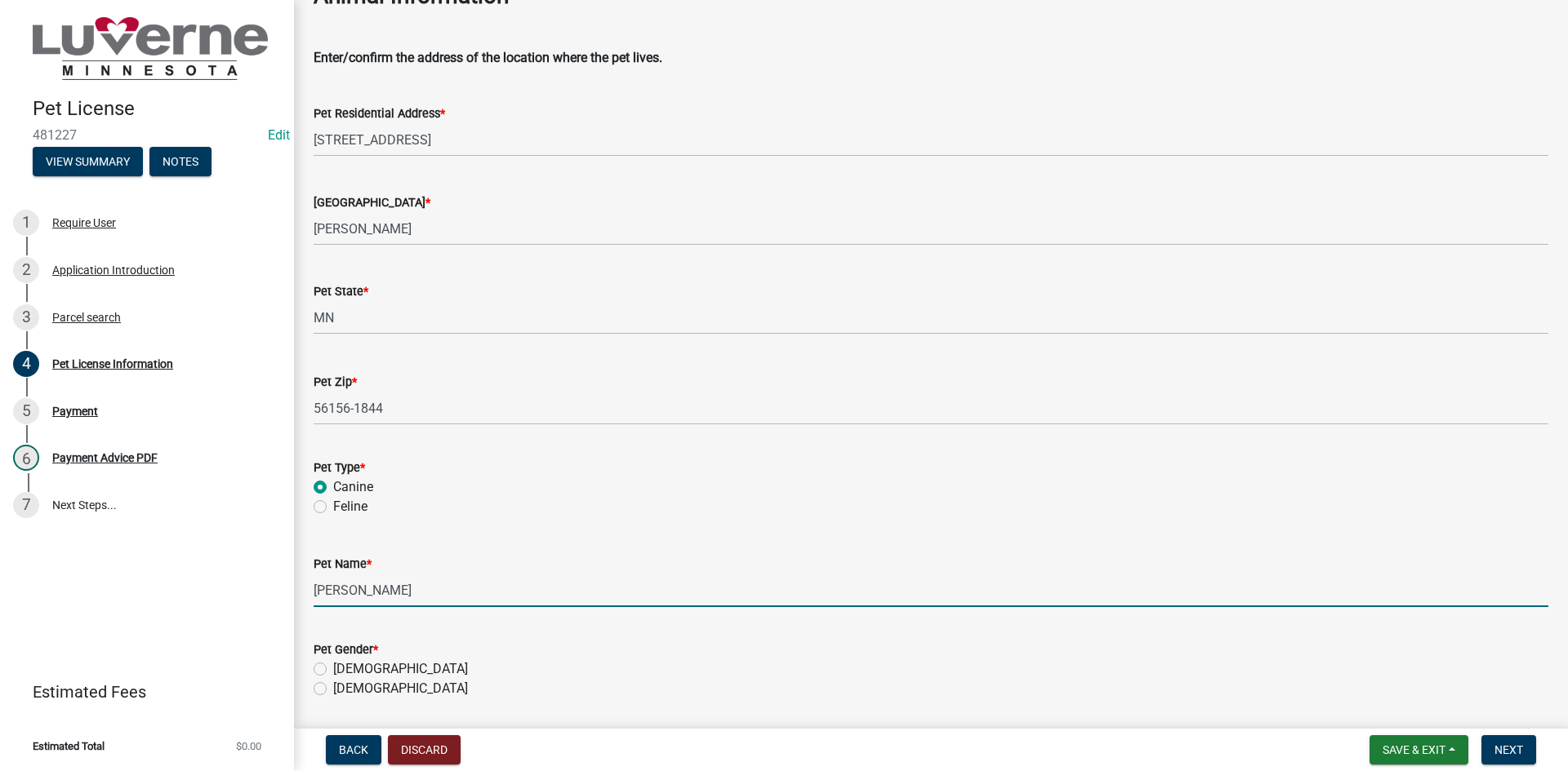
scroll to position [897, 0]
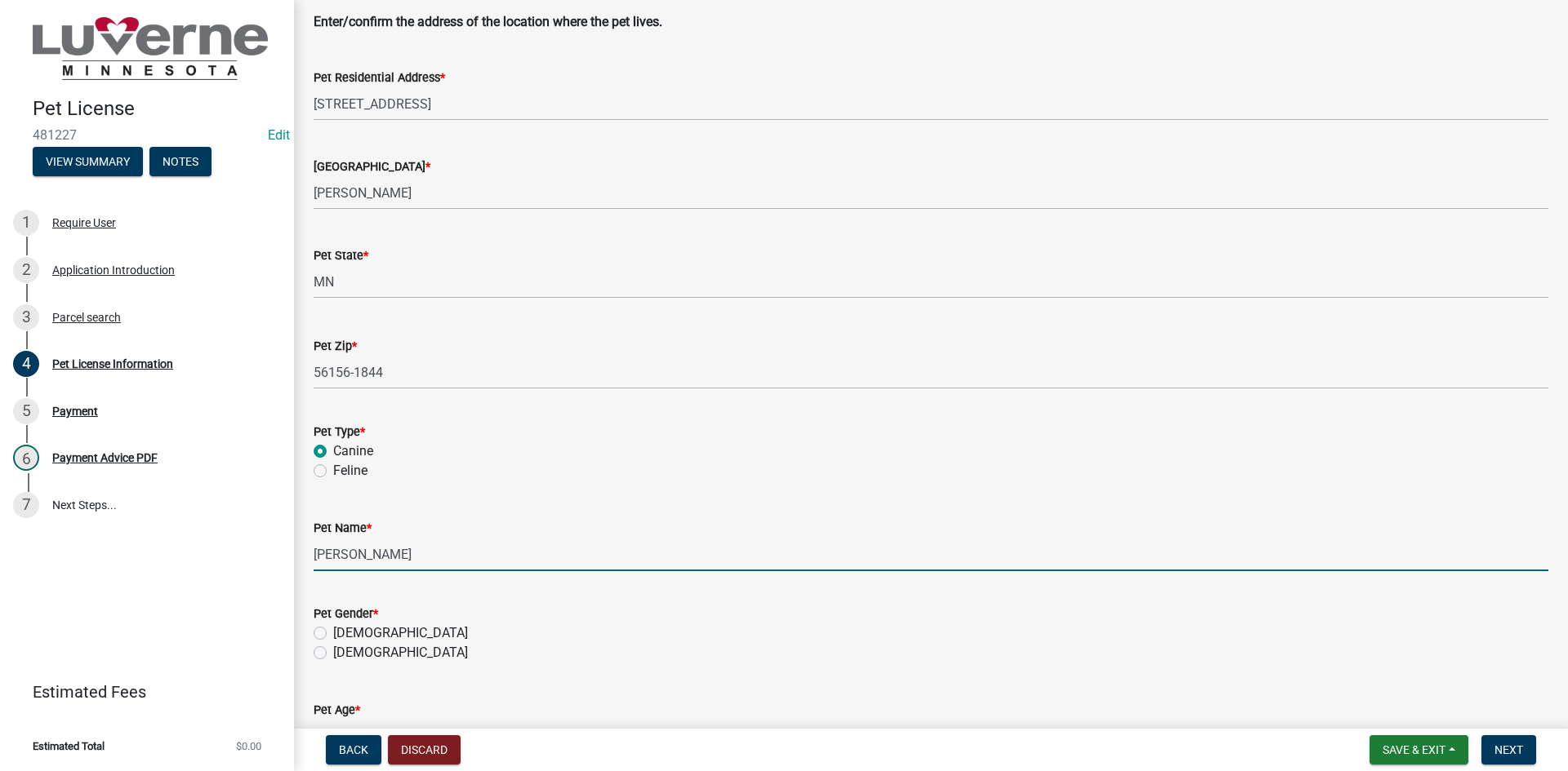
type input "[PERSON_NAME]"
click at [367, 647] on label "[DEMOGRAPHIC_DATA]" at bounding box center [401, 653] width 134 height 20
click at [344, 647] on input "[DEMOGRAPHIC_DATA]" at bounding box center [339, 648] width 11 height 11
radio input "true"
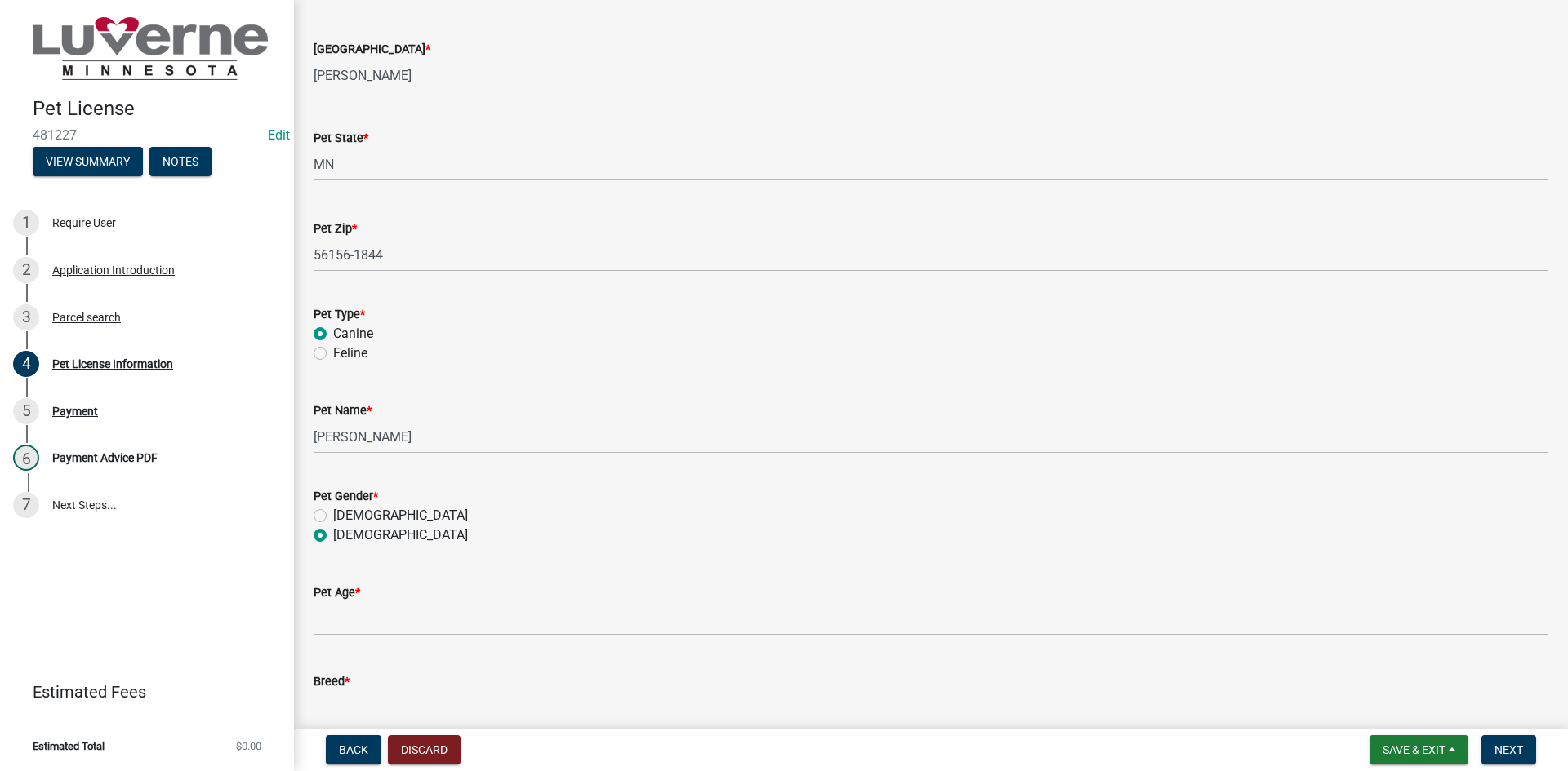
scroll to position [1224, 0]
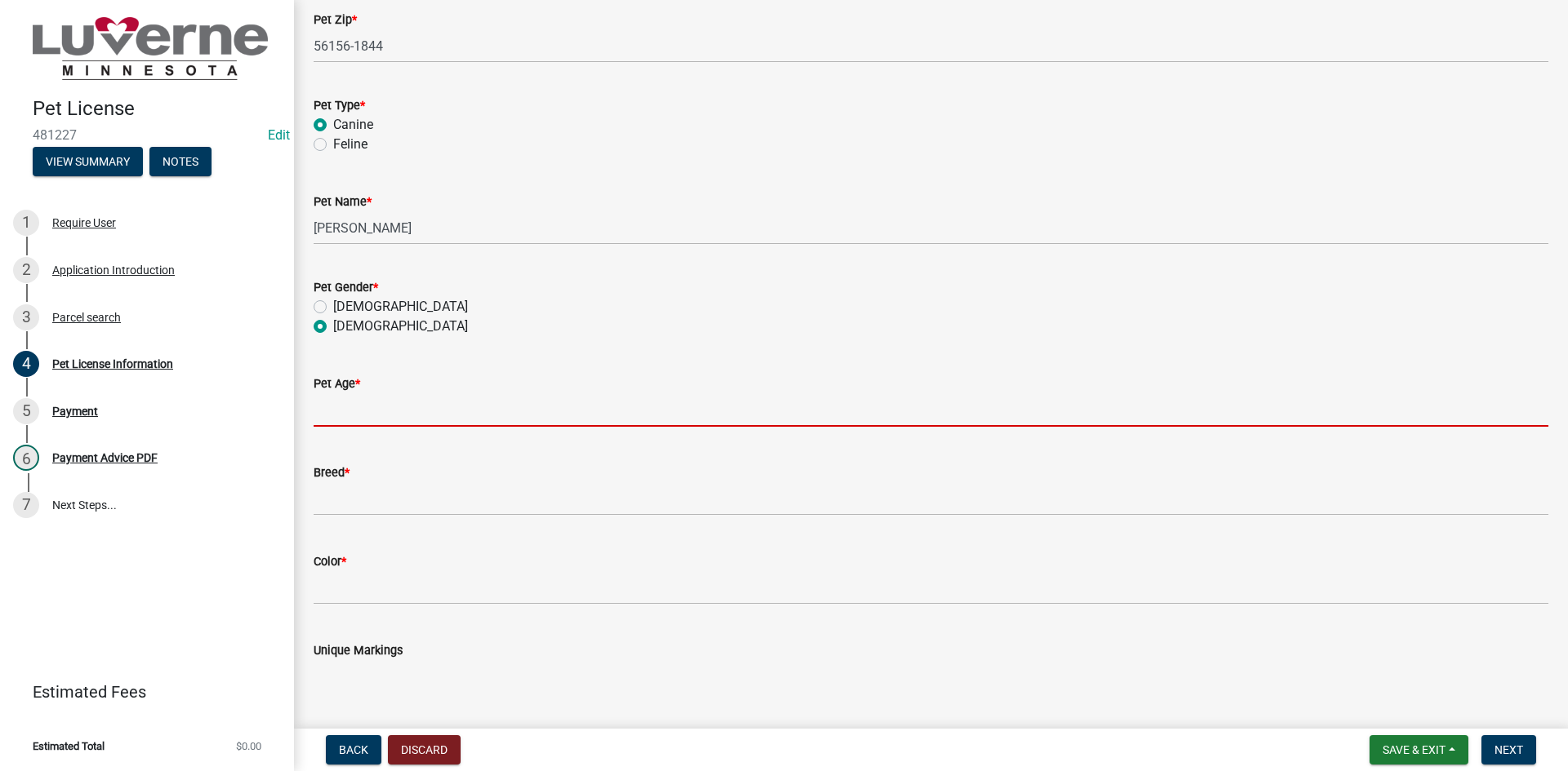
click at [375, 407] on input "Pet Age *" at bounding box center [931, 409] width 1235 height 33
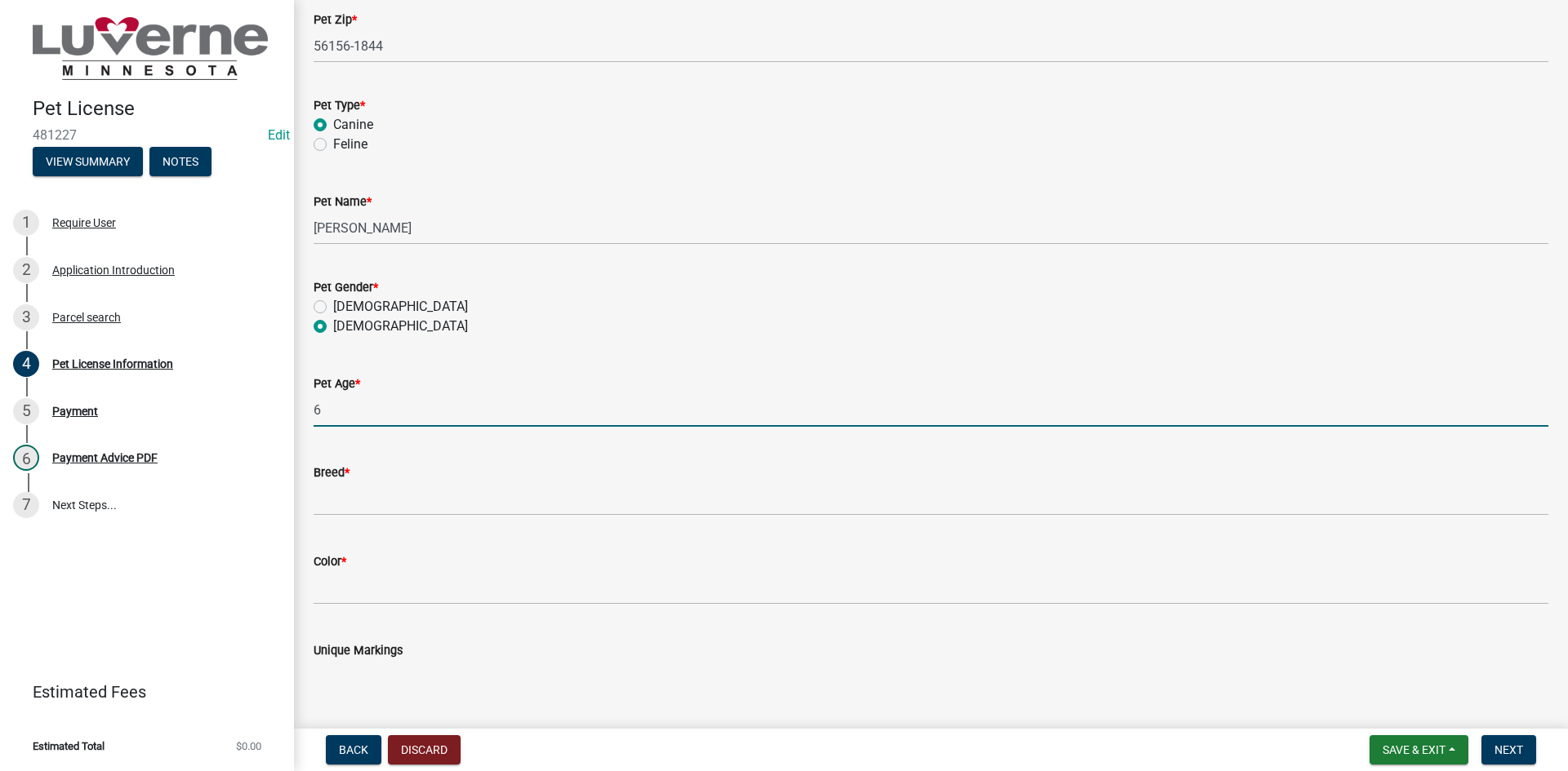
type input "6"
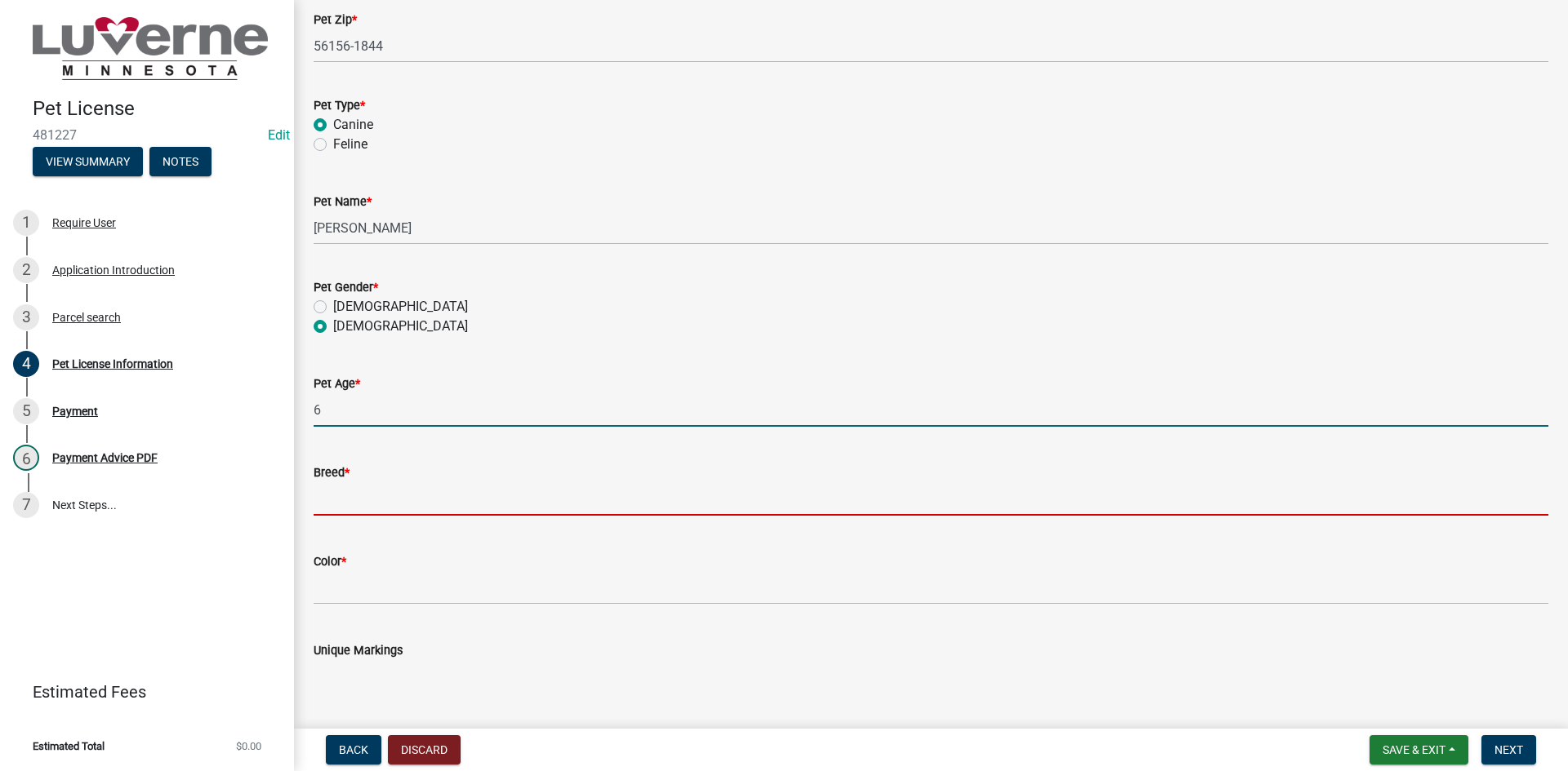
click at [380, 501] on input "Breed *" at bounding box center [931, 499] width 1235 height 33
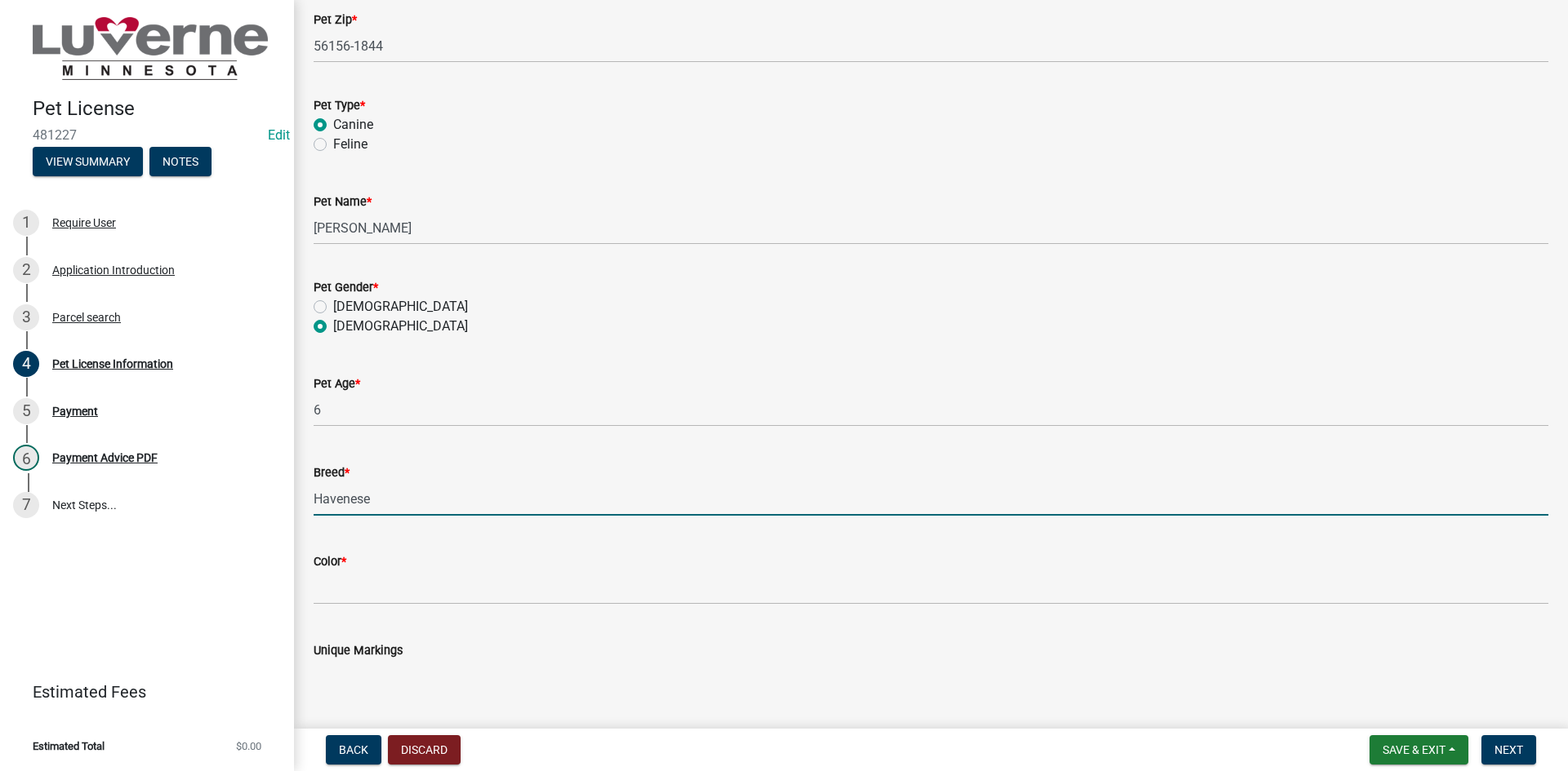
type input "Havenese"
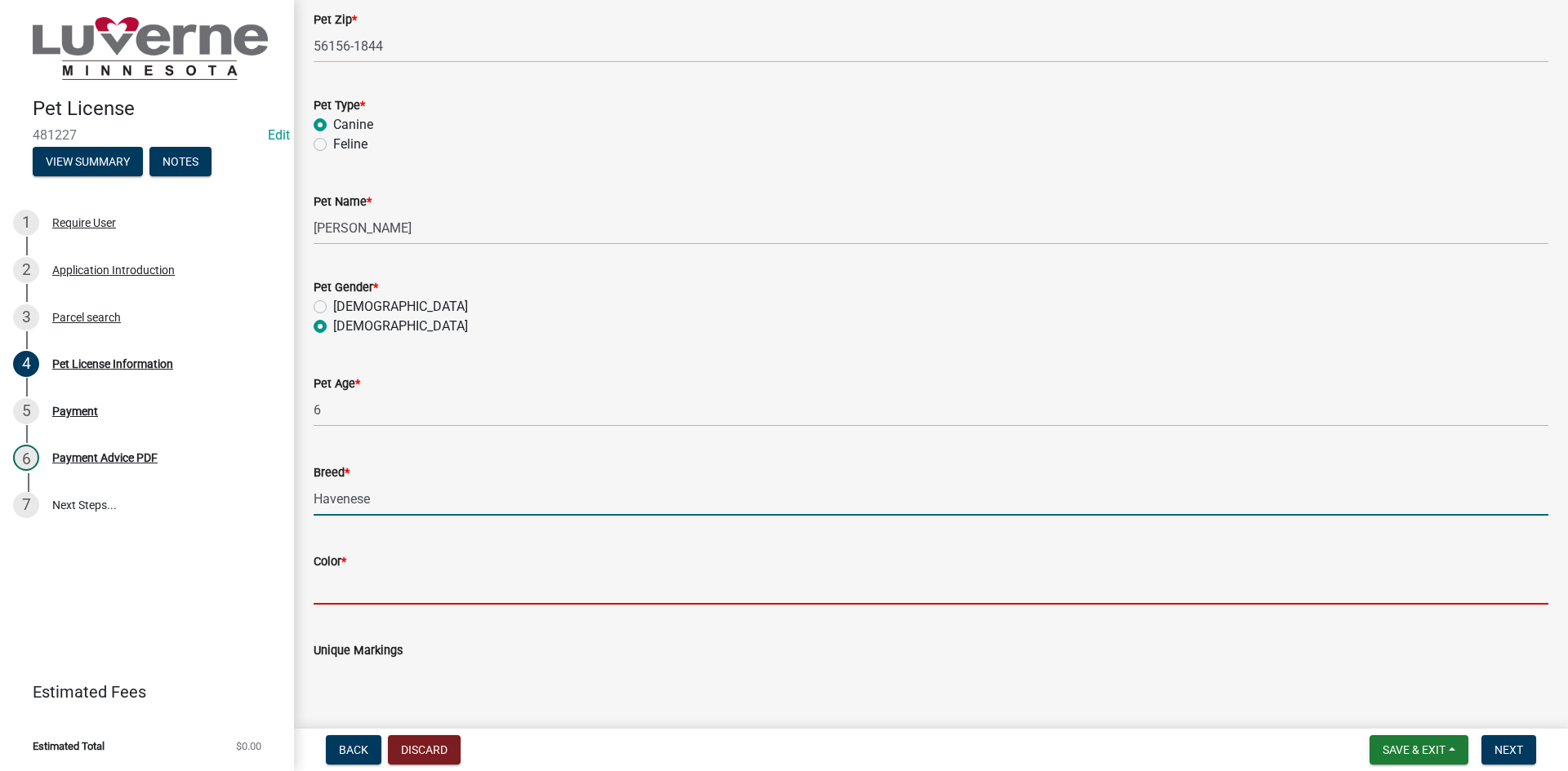
click at [339, 582] on input "Color *" at bounding box center [931, 587] width 1235 height 33
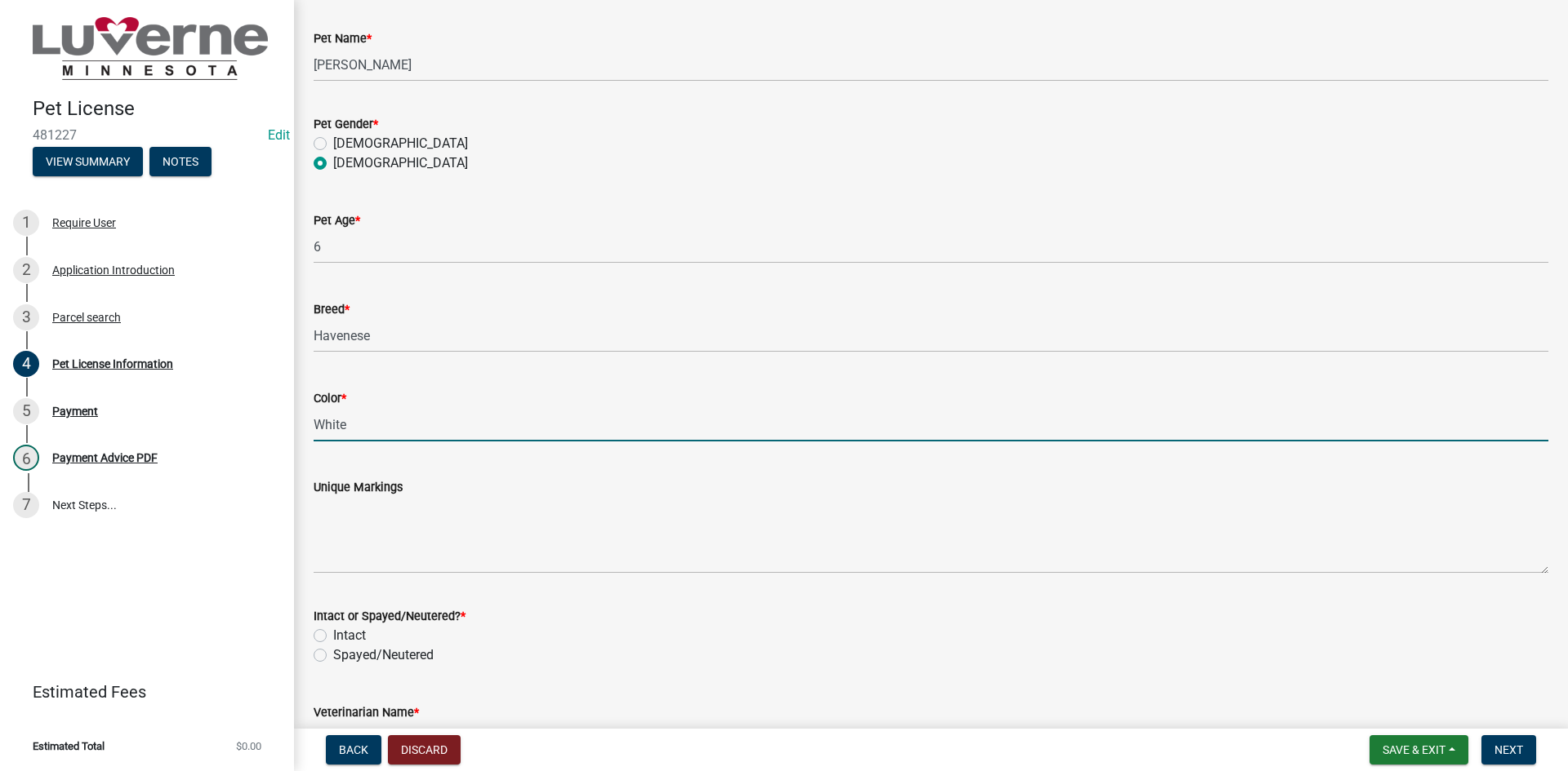
scroll to position [1550, 0]
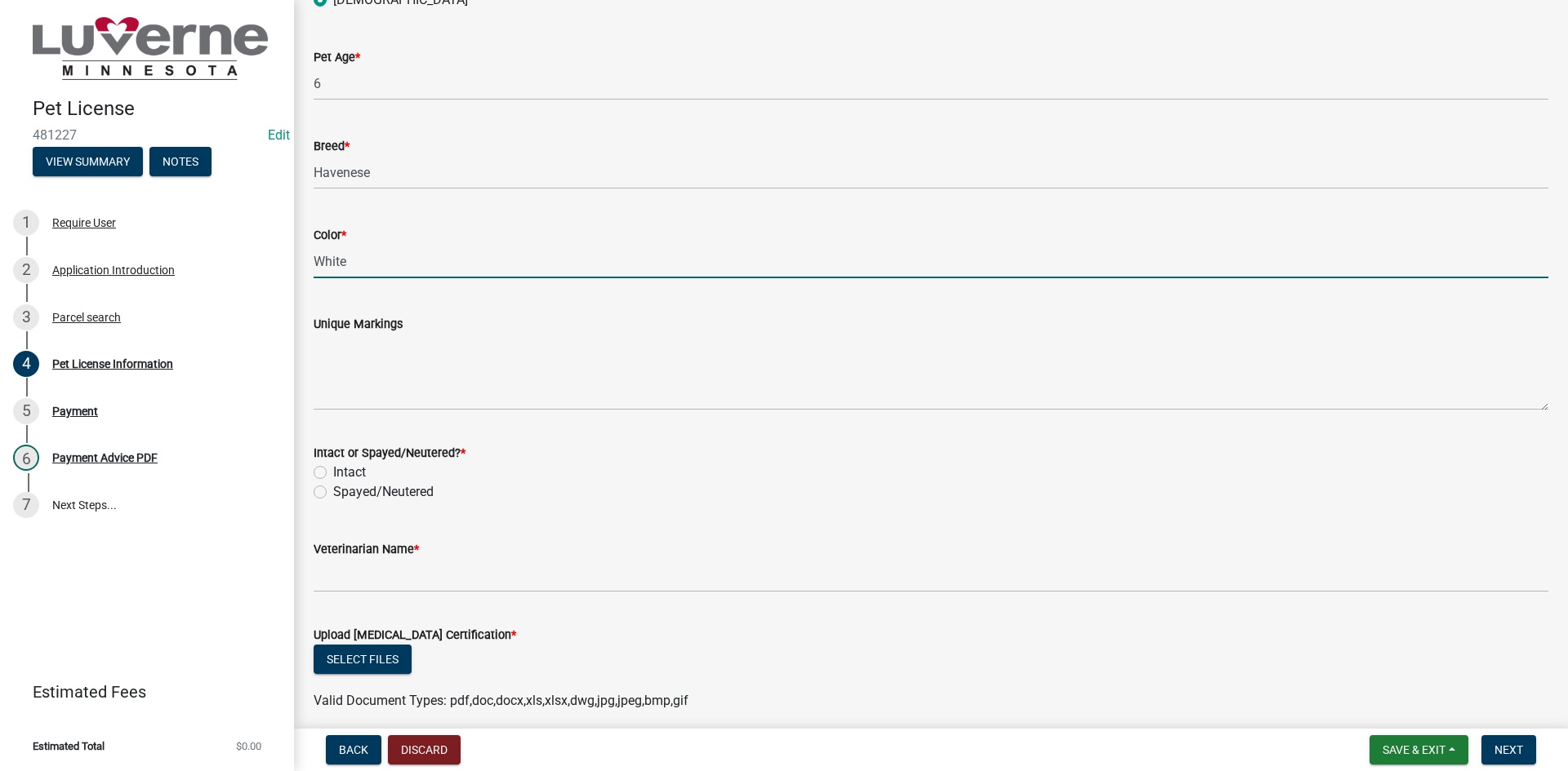
type input "White"
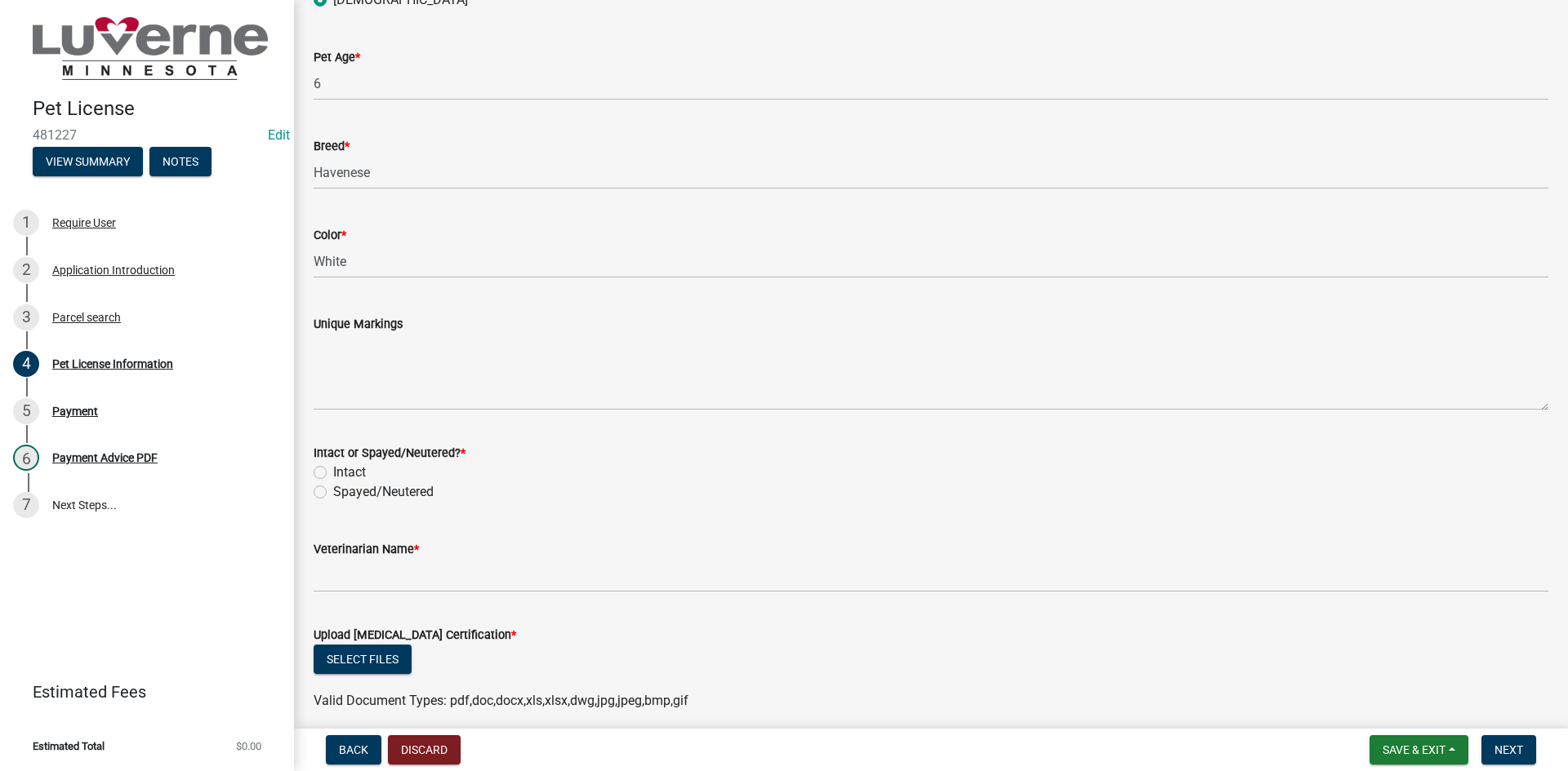
click at [368, 488] on label "Spayed/Neutered" at bounding box center [383, 493] width 100 height 20
click at [344, 488] on input "Spayed/Neutered" at bounding box center [339, 488] width 11 height 11
radio input "true"
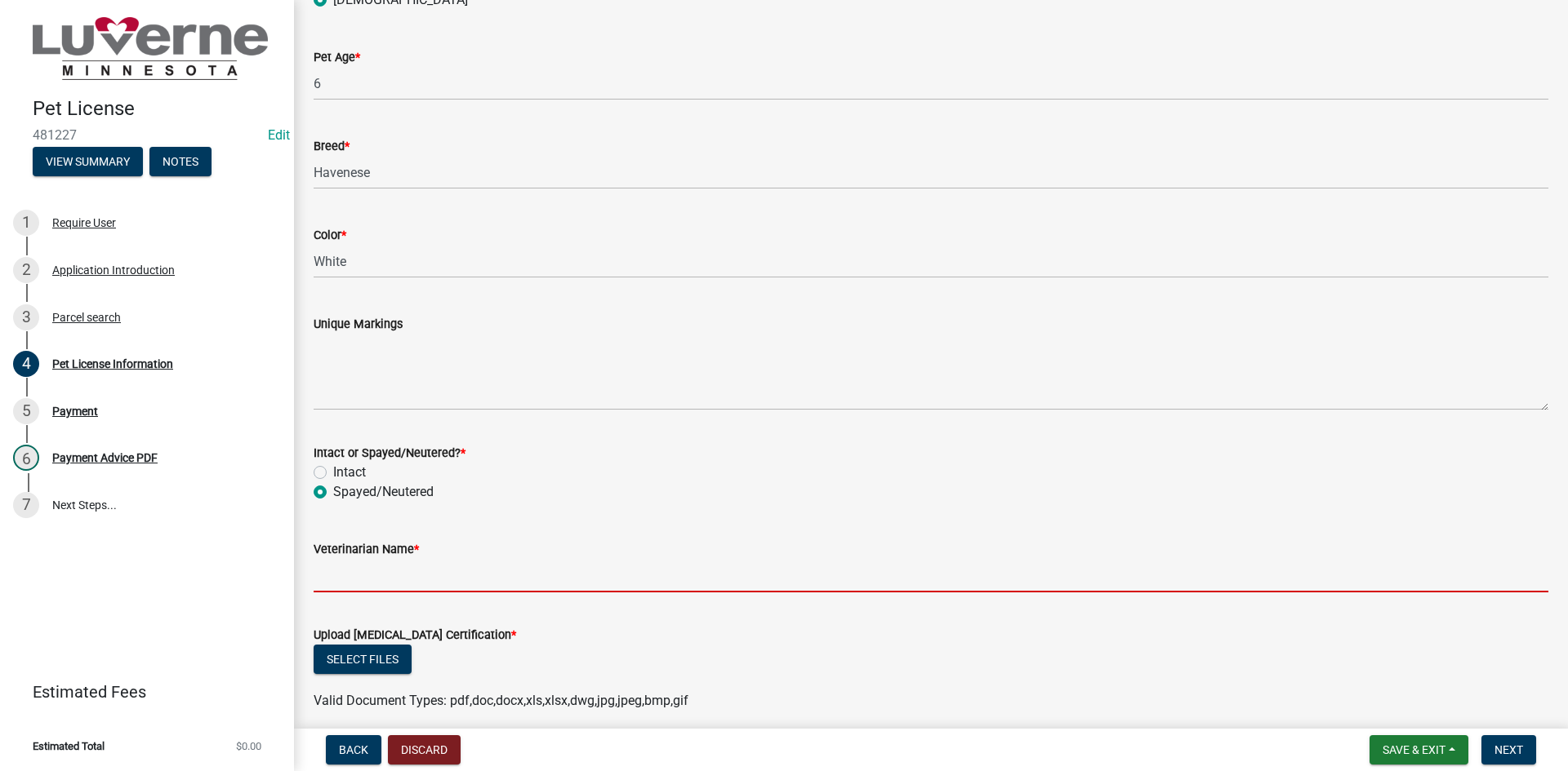
click at [403, 582] on input "Veterinarian Name *" at bounding box center [931, 575] width 1235 height 33
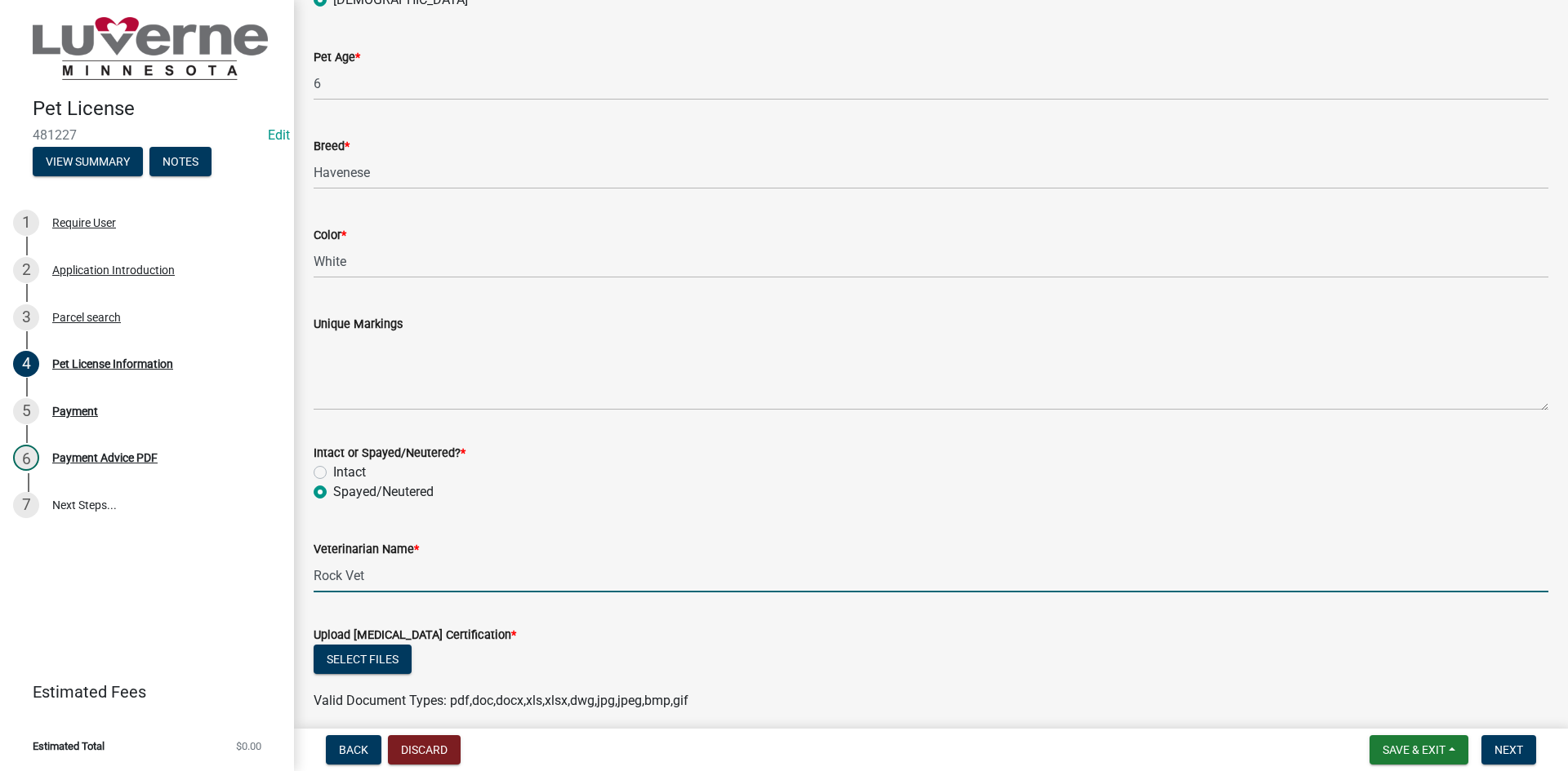
type input "Rock Vet Clinic"
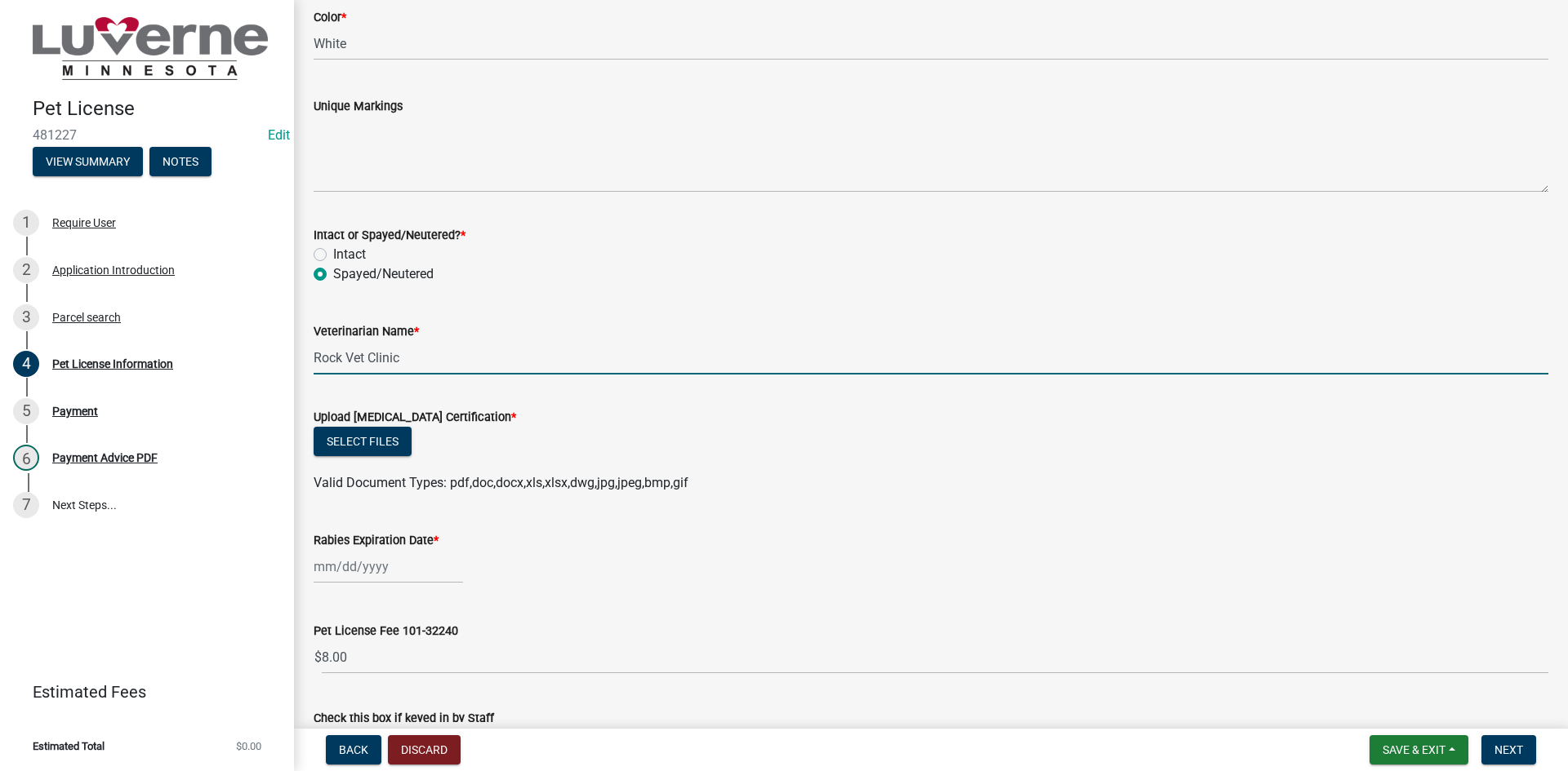
scroll to position [1795, 0]
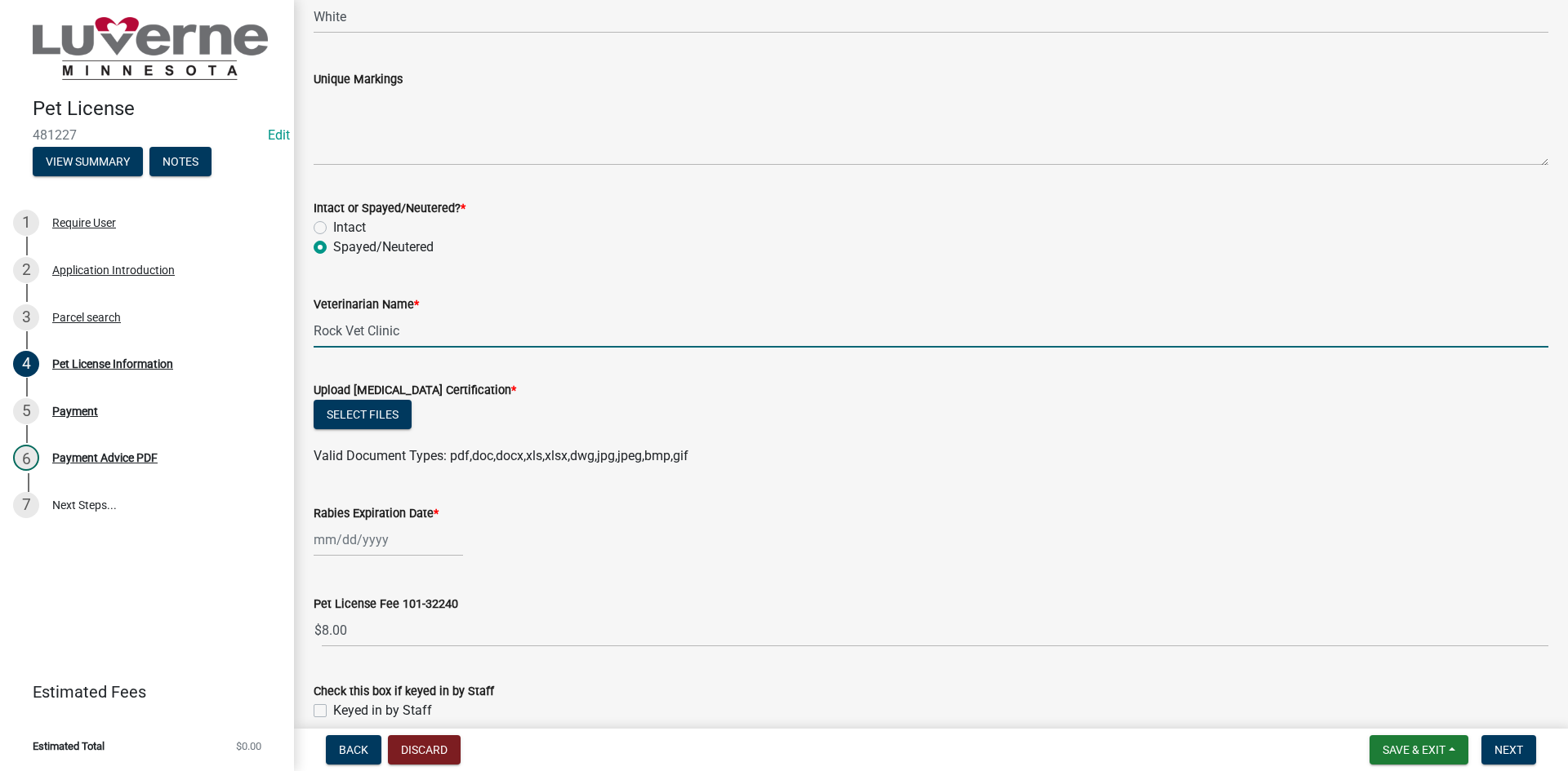
click at [399, 540] on div at bounding box center [388, 539] width 150 height 33
select select "9"
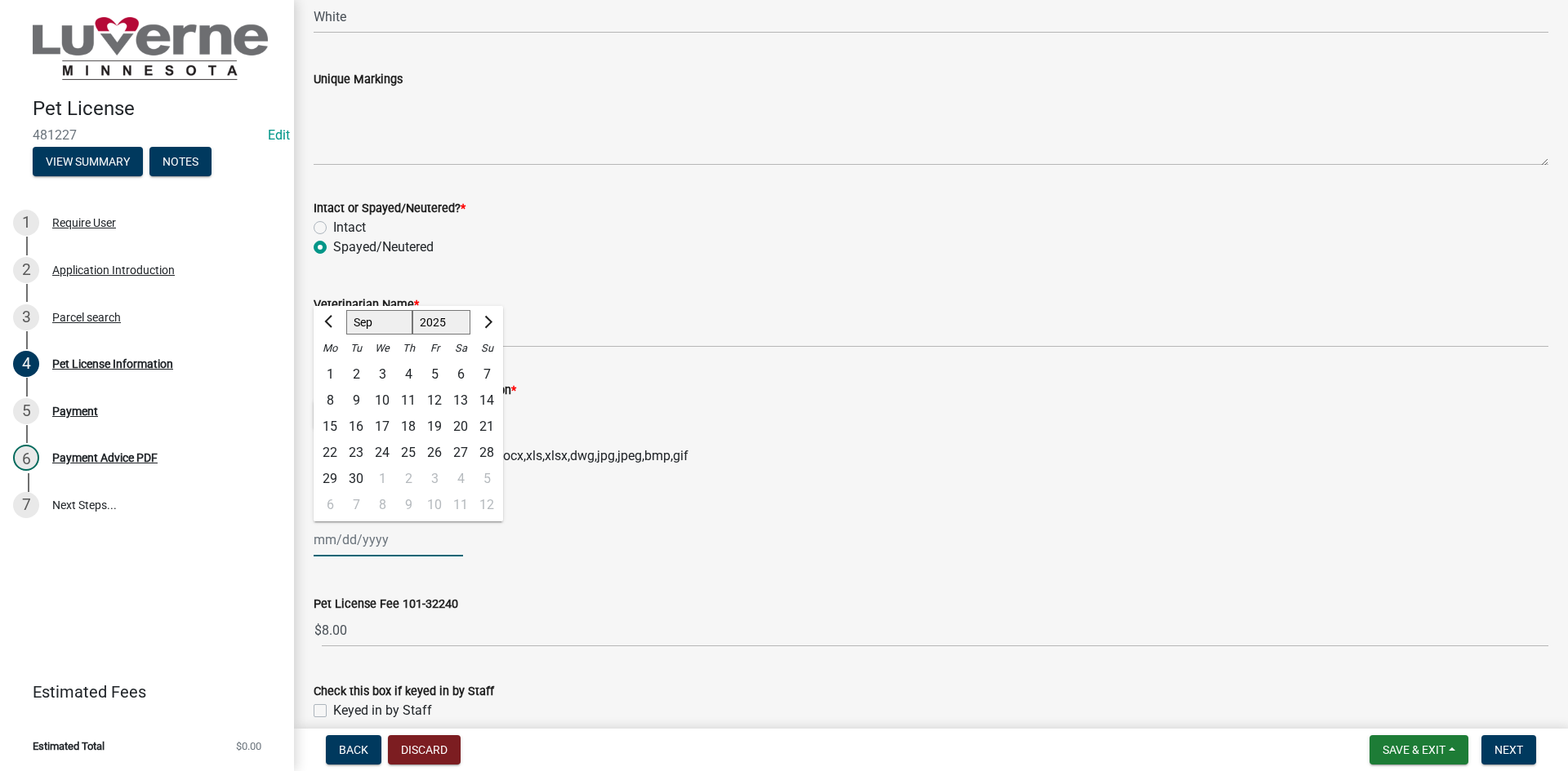
click at [451, 322] on select "1525 1526 1527 1528 1529 1530 1531 1532 1533 1534 1535 1536 1537 1538 1539 1540…" at bounding box center [442, 321] width 59 height 24
select select "2027"
click at [412, 310] on select "1525 1526 1527 1528 1529 1530 1531 1532 1533 1534 1535 1536 1537 1538 1539 1540…" at bounding box center [442, 321] width 59 height 24
click at [486, 328] on button "Next month" at bounding box center [487, 321] width 20 height 26
select select "10"
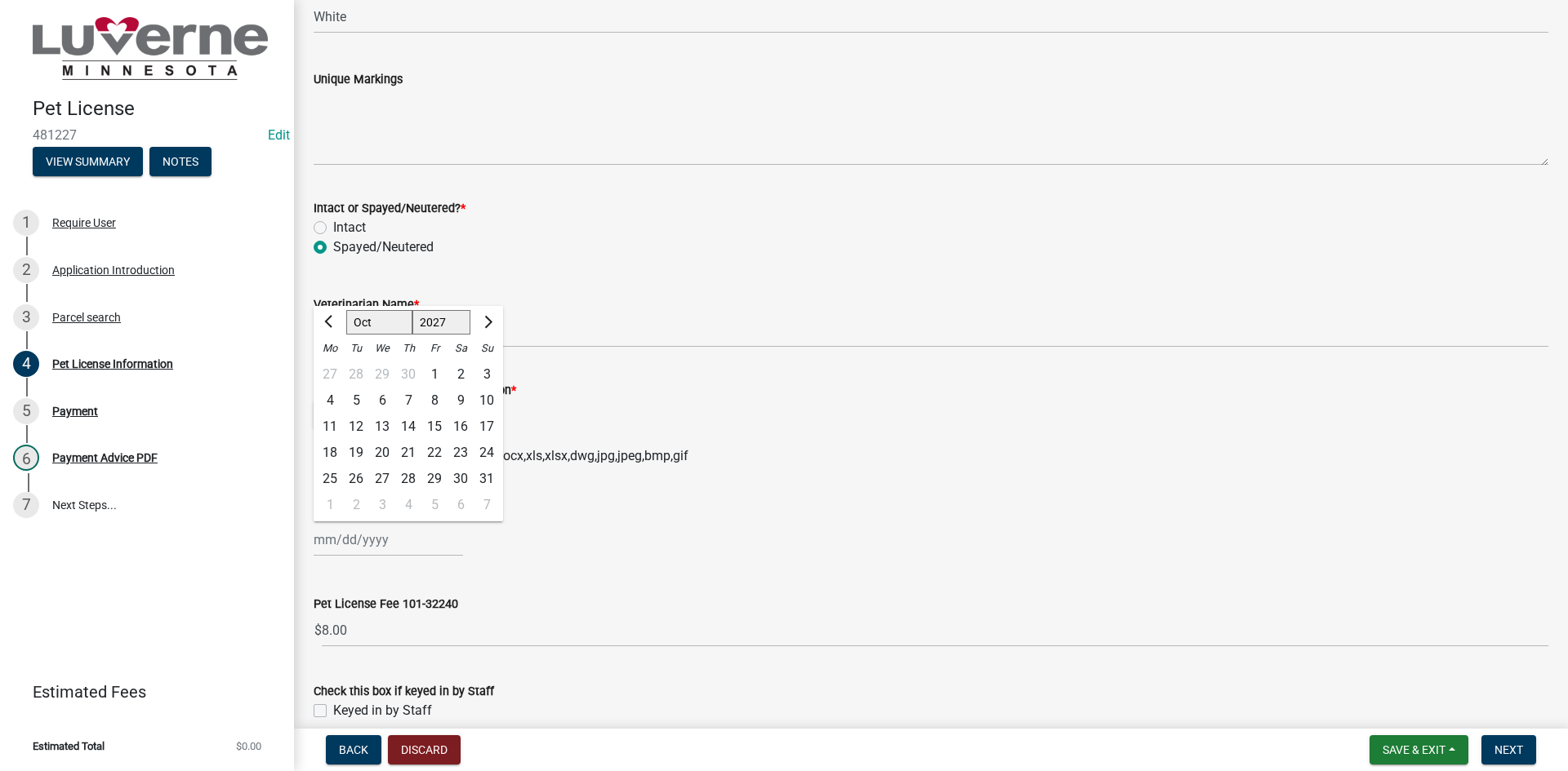
click at [336, 424] on div "11" at bounding box center [330, 426] width 26 height 26
type input "[DATE]"
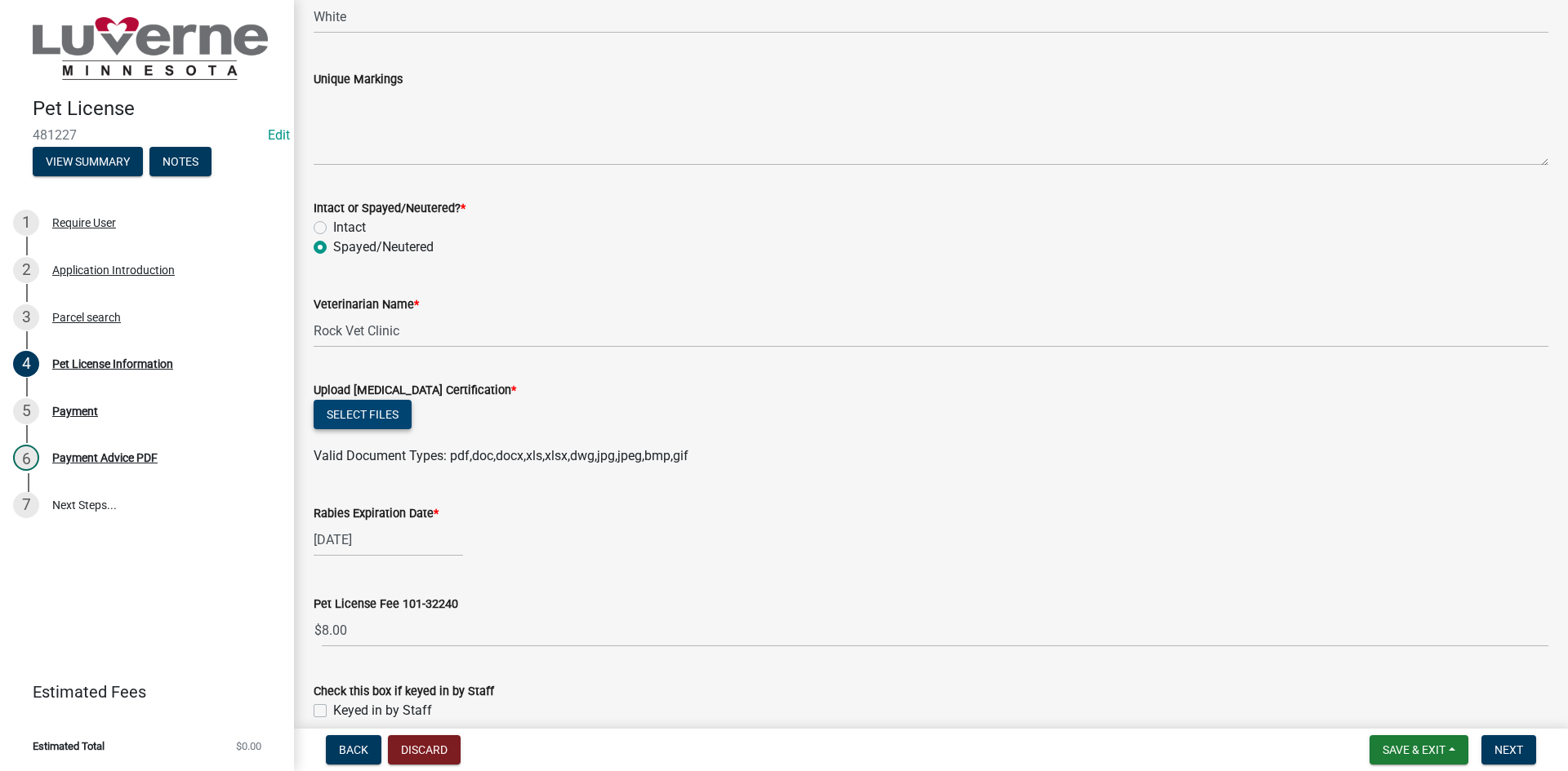
click at [374, 425] on button "Select files" at bounding box center [362, 415] width 98 height 30
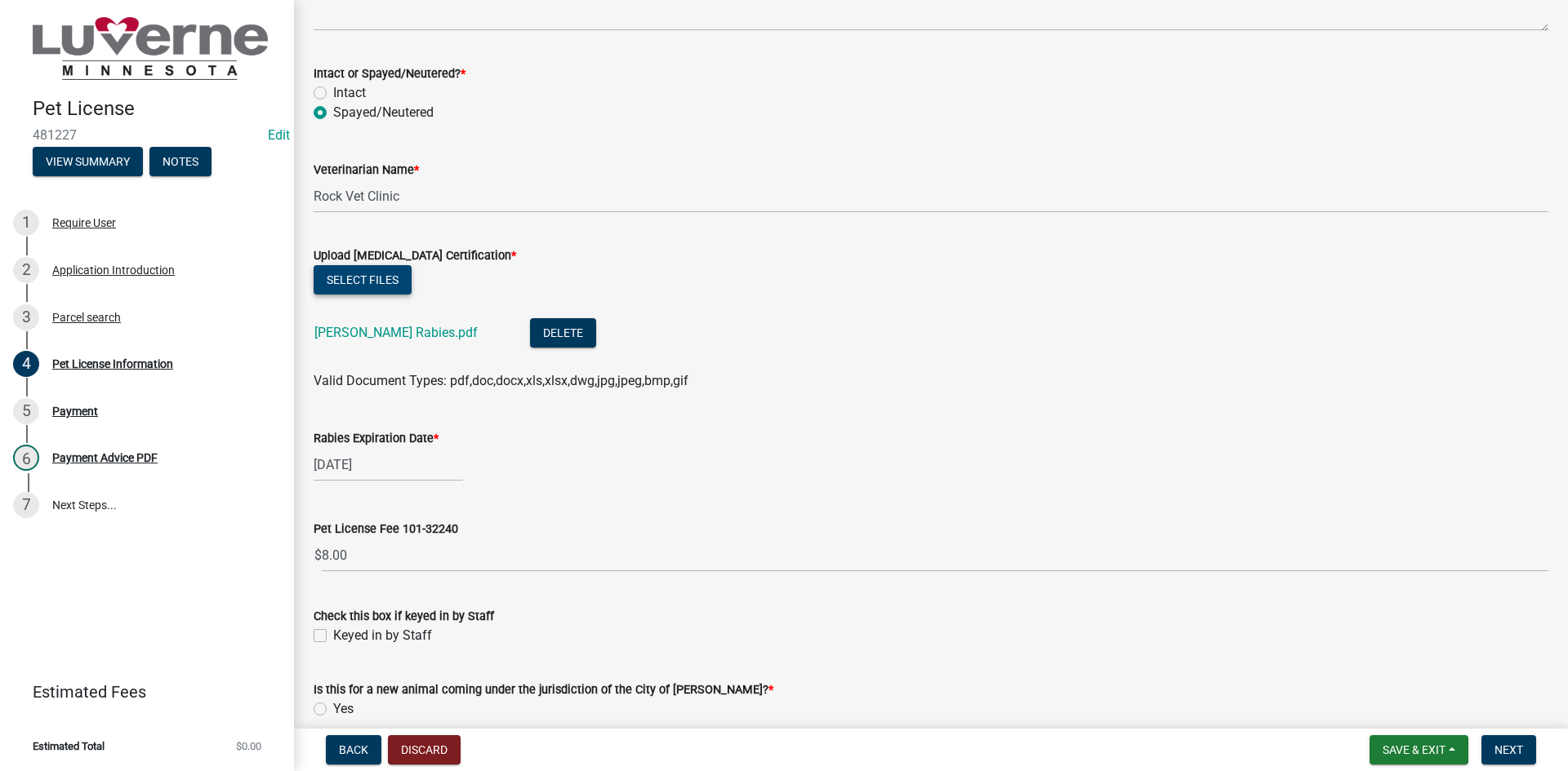
scroll to position [1958, 0]
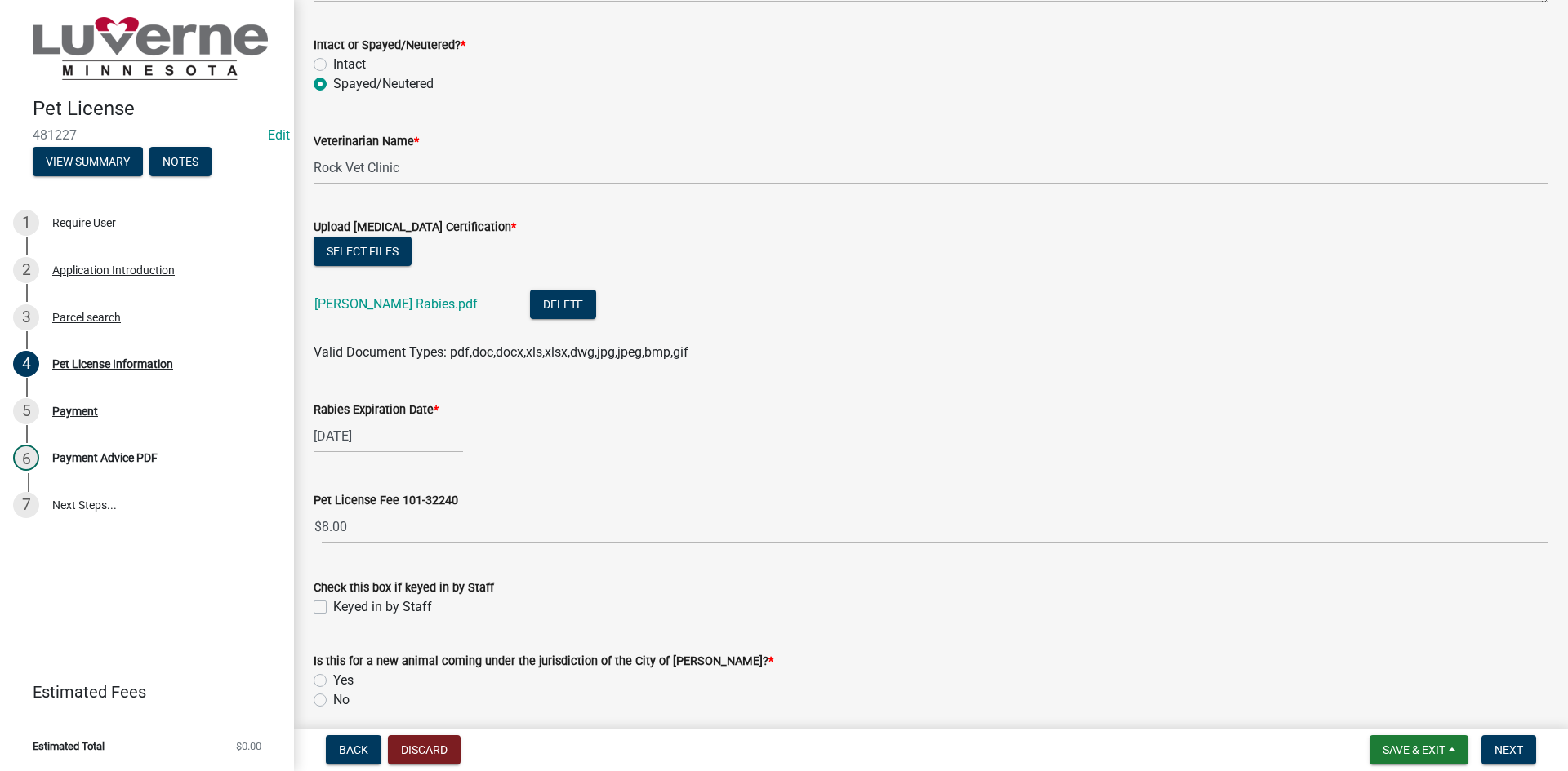
click at [383, 606] on label "Keyed in by Staff" at bounding box center [383, 607] width 99 height 20
click at [344, 606] on input "Keyed in by Staff" at bounding box center [339, 603] width 11 height 11
checkbox input "true"
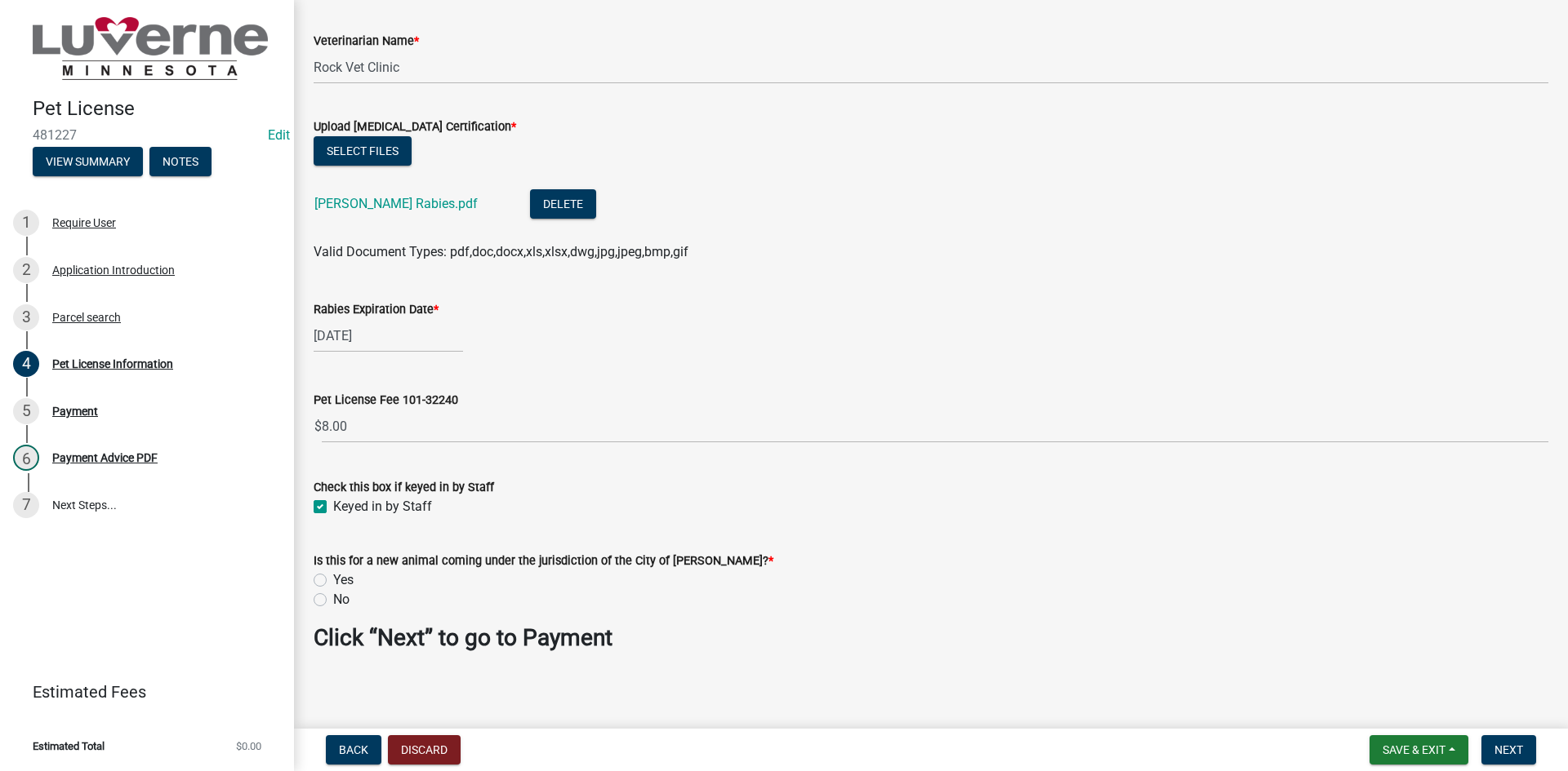
scroll to position [2065, 0]
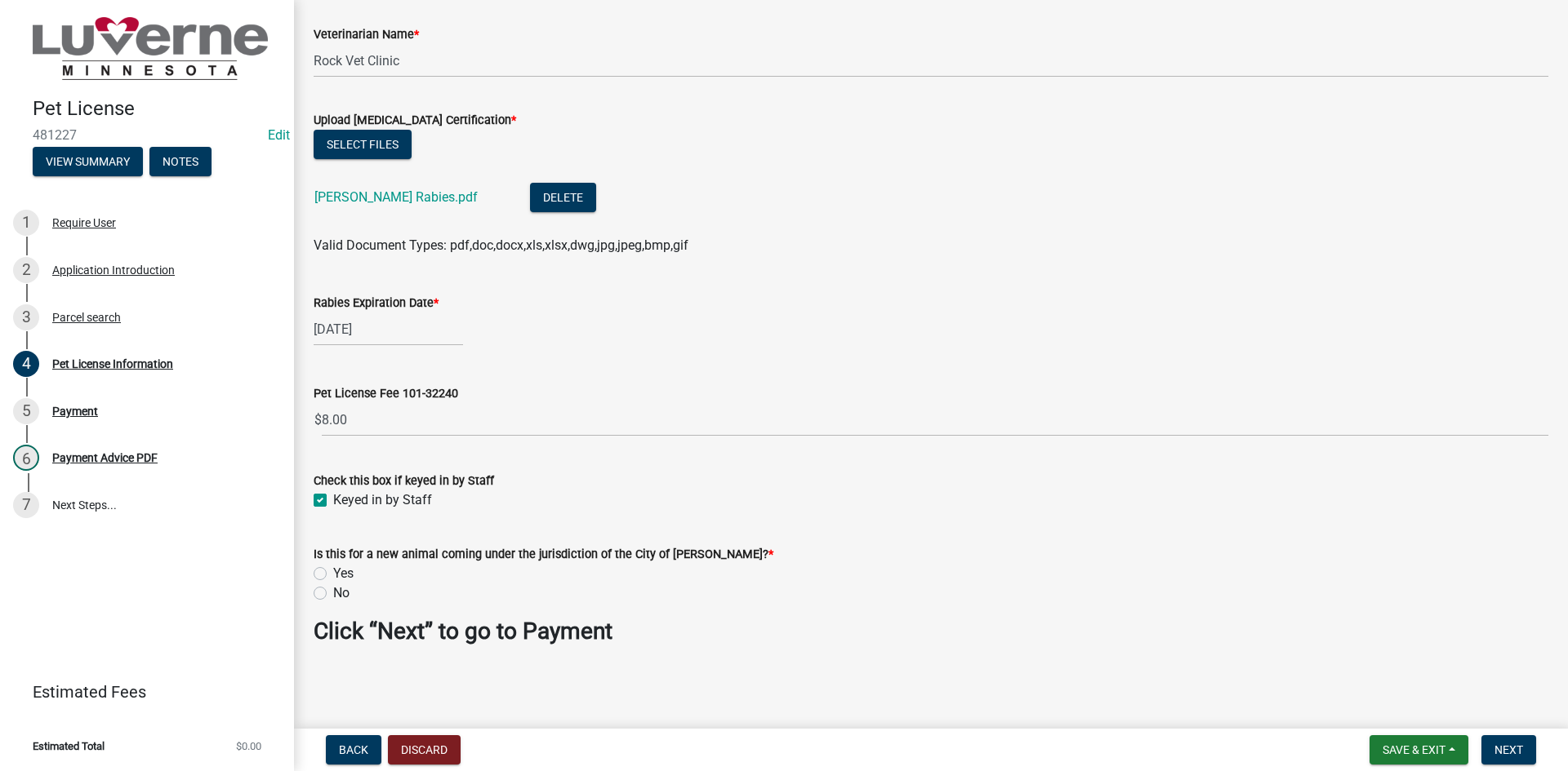
click at [333, 596] on label "No" at bounding box center [341, 594] width 16 height 20
click at [333, 594] on input "No" at bounding box center [339, 589] width 11 height 11
radio input "true"
click at [1508, 747] on span "Next" at bounding box center [1509, 750] width 29 height 13
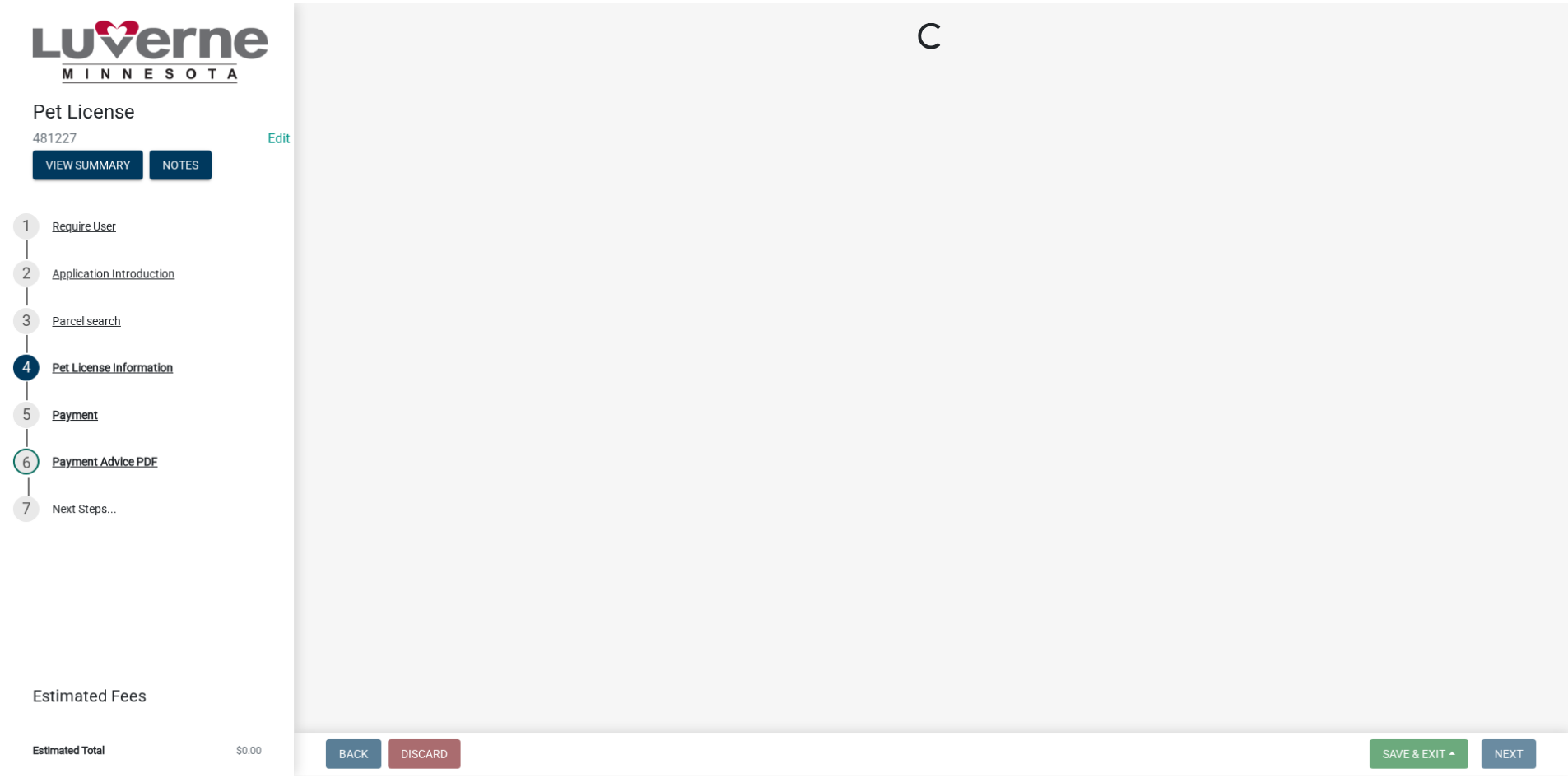
scroll to position [0, 0]
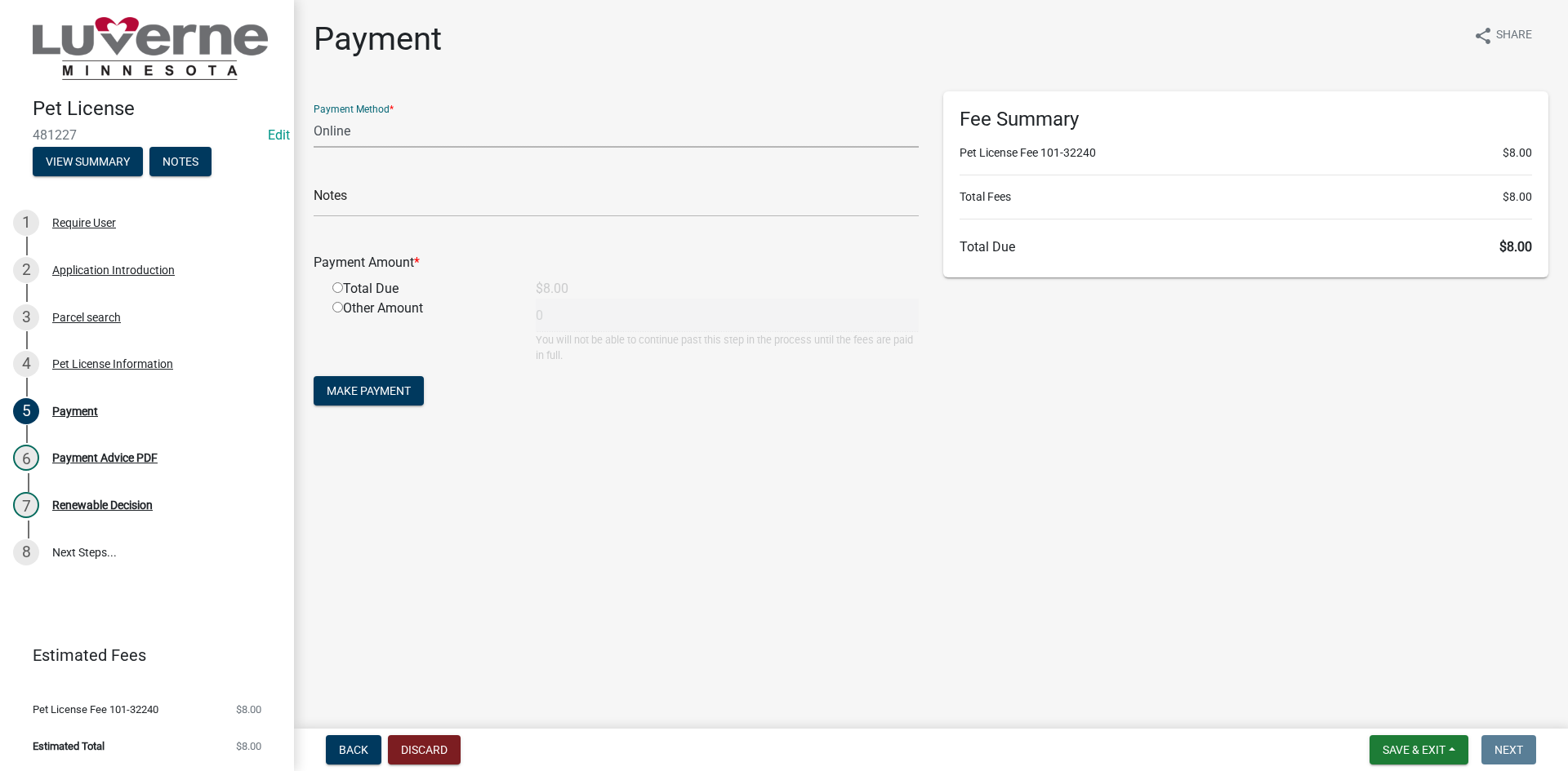
click at [364, 133] on select "Credit Card POS Check Cash Online" at bounding box center [616, 131] width 605 height 33
select select "2: 1"
click at [314, 115] on select "Credit Card POS Check Cash Online" at bounding box center [616, 131] width 605 height 33
click at [364, 198] on input "text" at bounding box center [616, 200] width 605 height 33
type input "Payed on [DATE]"
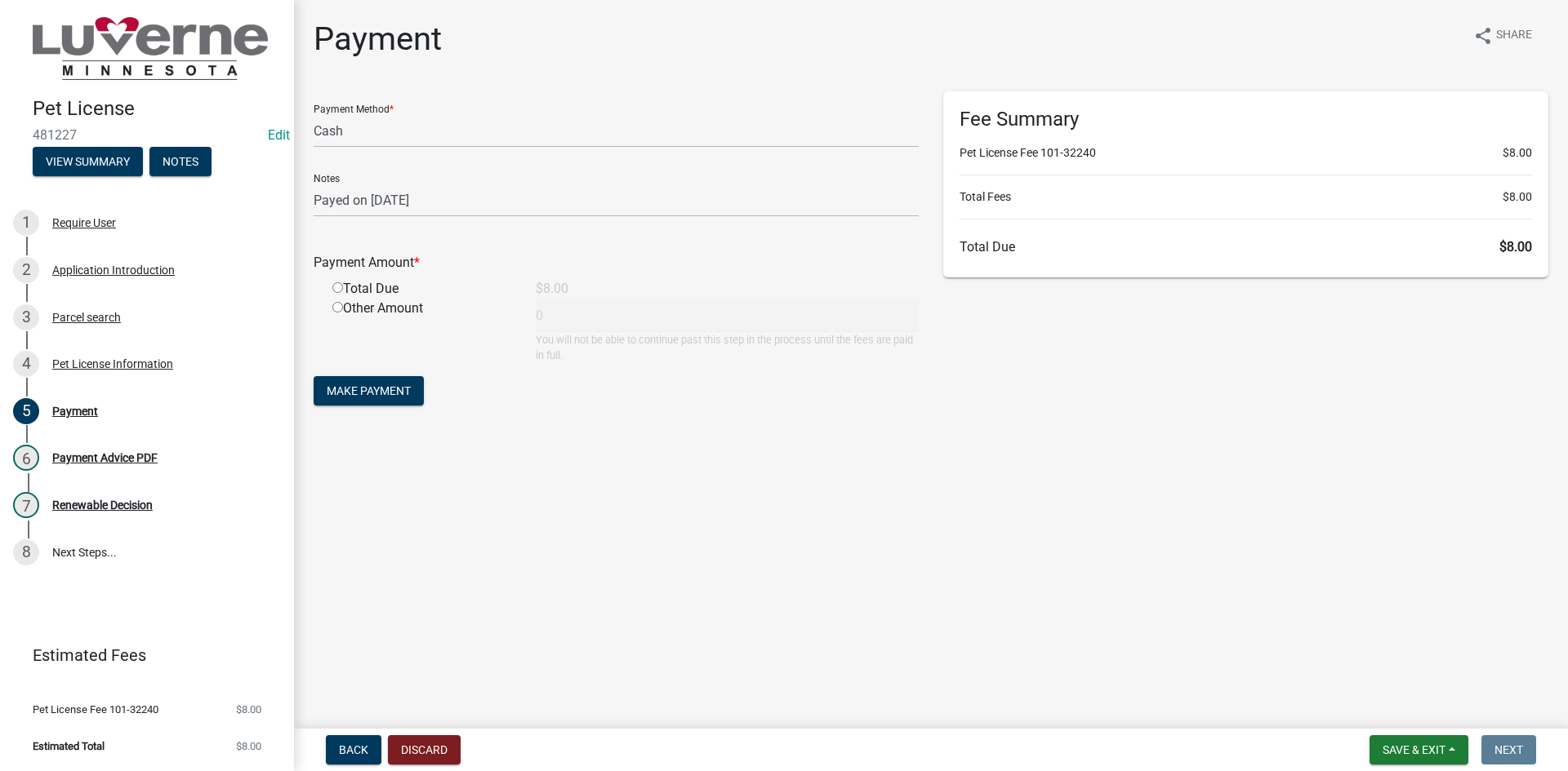
click at [342, 292] on input "radio" at bounding box center [338, 287] width 11 height 11
radio input "true"
type input "8"
click at [375, 306] on div "Other Amount" at bounding box center [421, 331] width 203 height 64
click at [335, 310] on input "radio" at bounding box center [338, 307] width 11 height 11
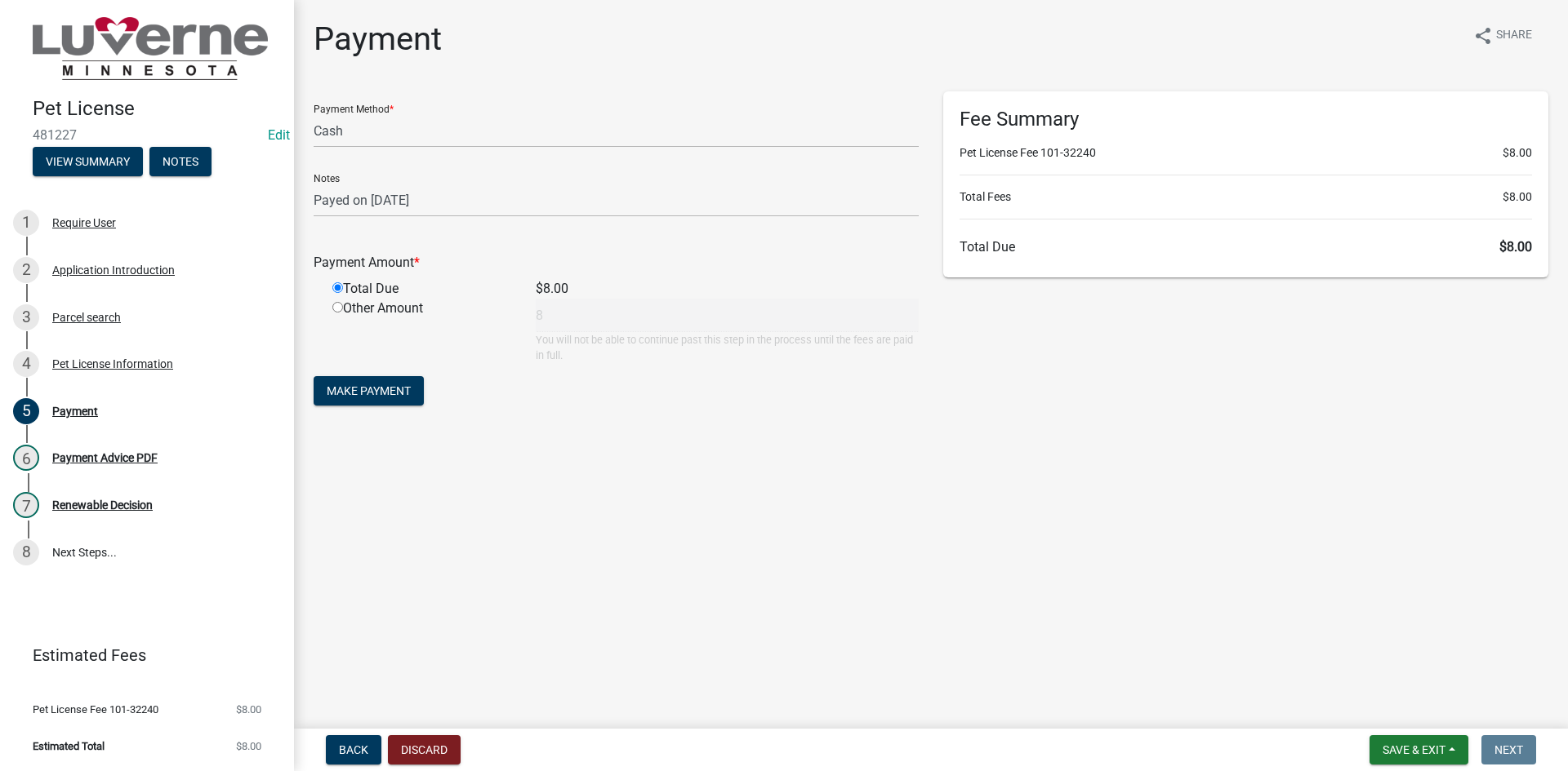
radio input "true"
click at [339, 290] on input "radio" at bounding box center [338, 287] width 11 height 11
radio input "true"
radio input "false"
click at [414, 386] on button "Make Payment" at bounding box center [368, 390] width 110 height 30
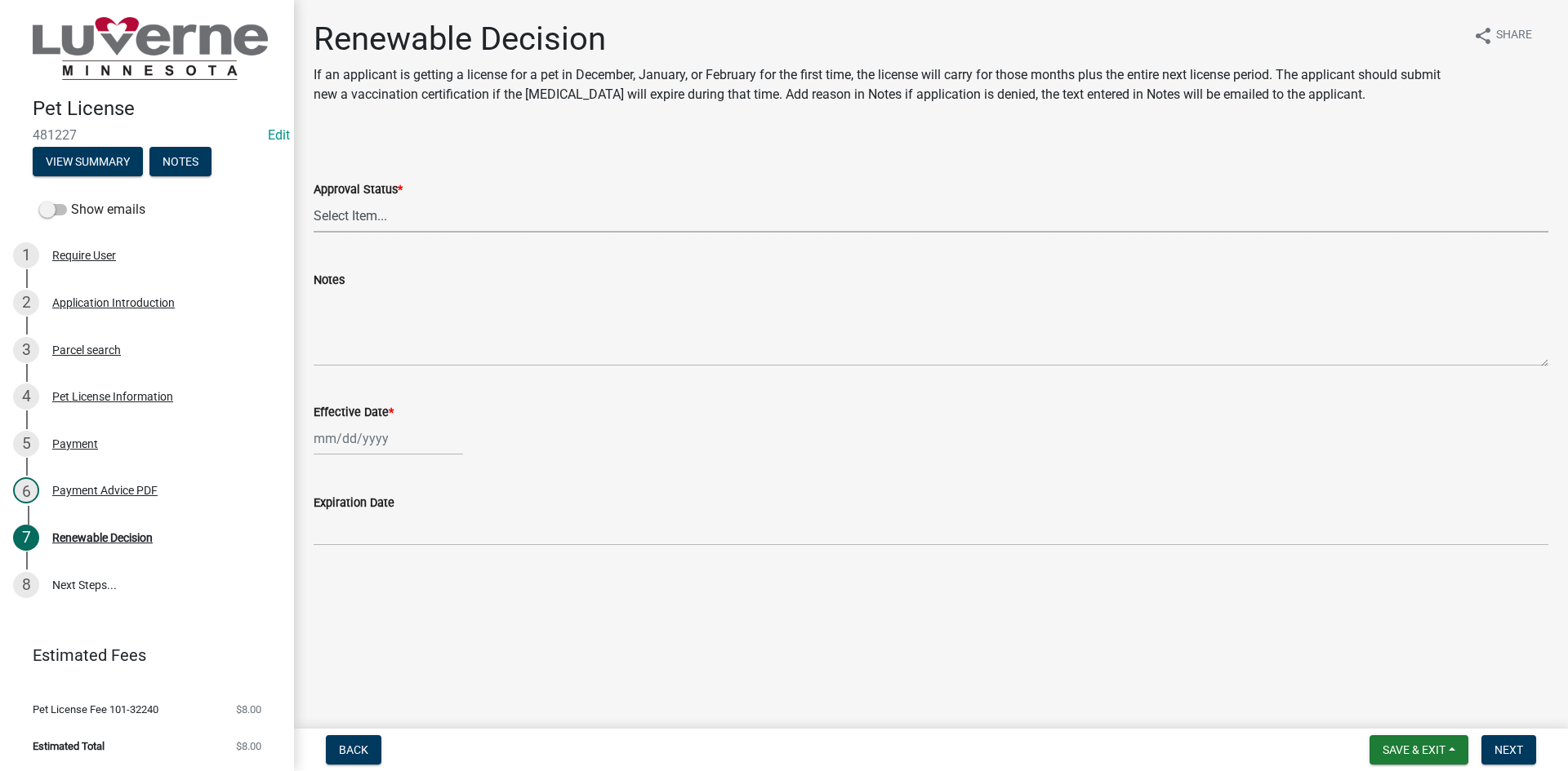
click at [401, 210] on select "Select Item... Approved Denied" at bounding box center [931, 215] width 1235 height 33
click at [314, 199] on select "Select Item... Approved Denied" at bounding box center [931, 215] width 1235 height 33
select select "c0a22252-ebd7-4b2f-9f27-57ddccbeb135"
click at [361, 440] on div at bounding box center [388, 438] width 150 height 33
select select "9"
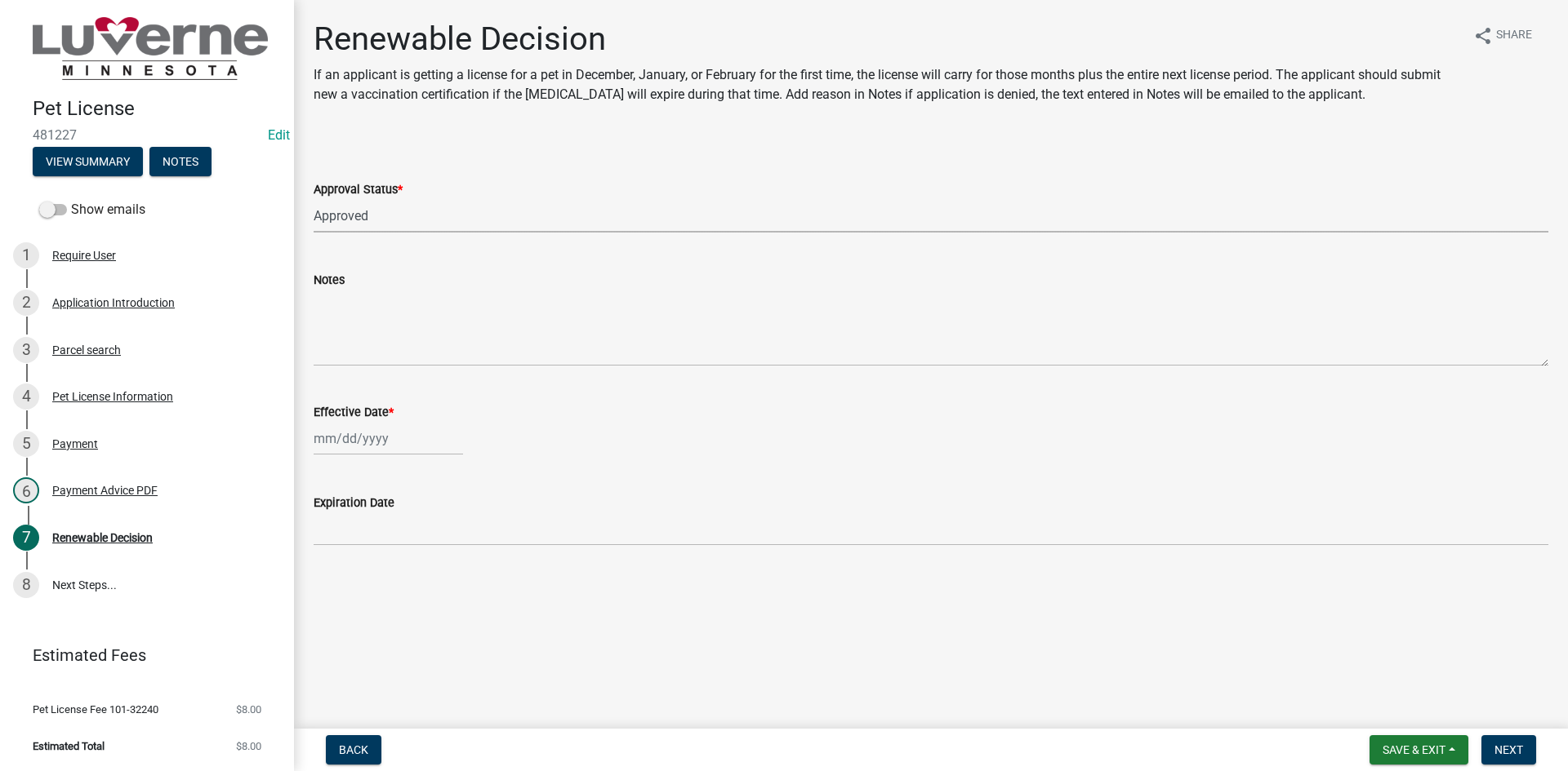
select select "2025"
click at [427, 578] on div "19" at bounding box center [434, 578] width 26 height 26
type input "[DATE]"
click at [1514, 747] on span "Next" at bounding box center [1509, 750] width 29 height 13
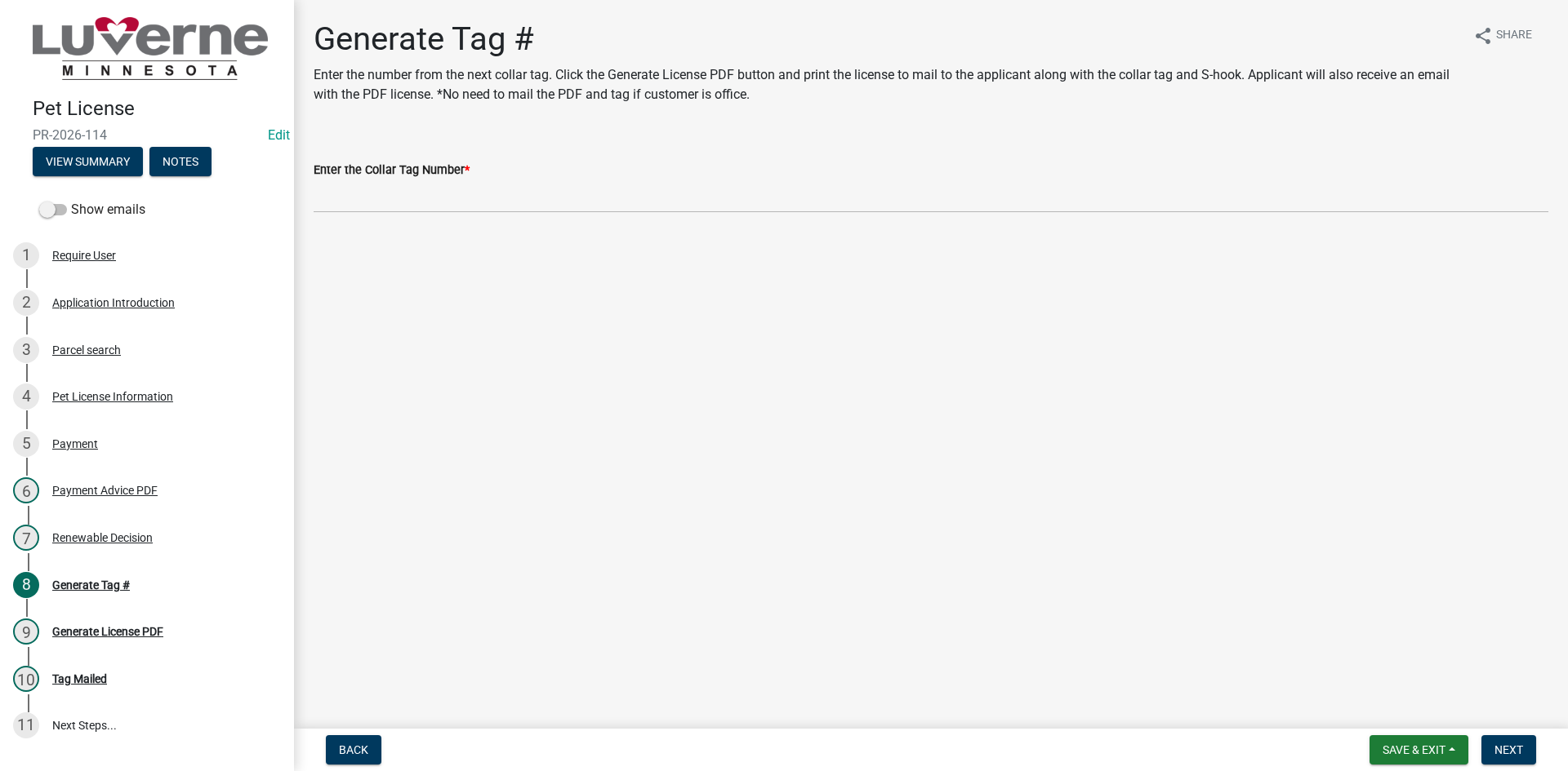
click at [418, 213] on wm-data-entity-input "Enter the Collar Tag Number *" at bounding box center [931, 181] width 1235 height 89
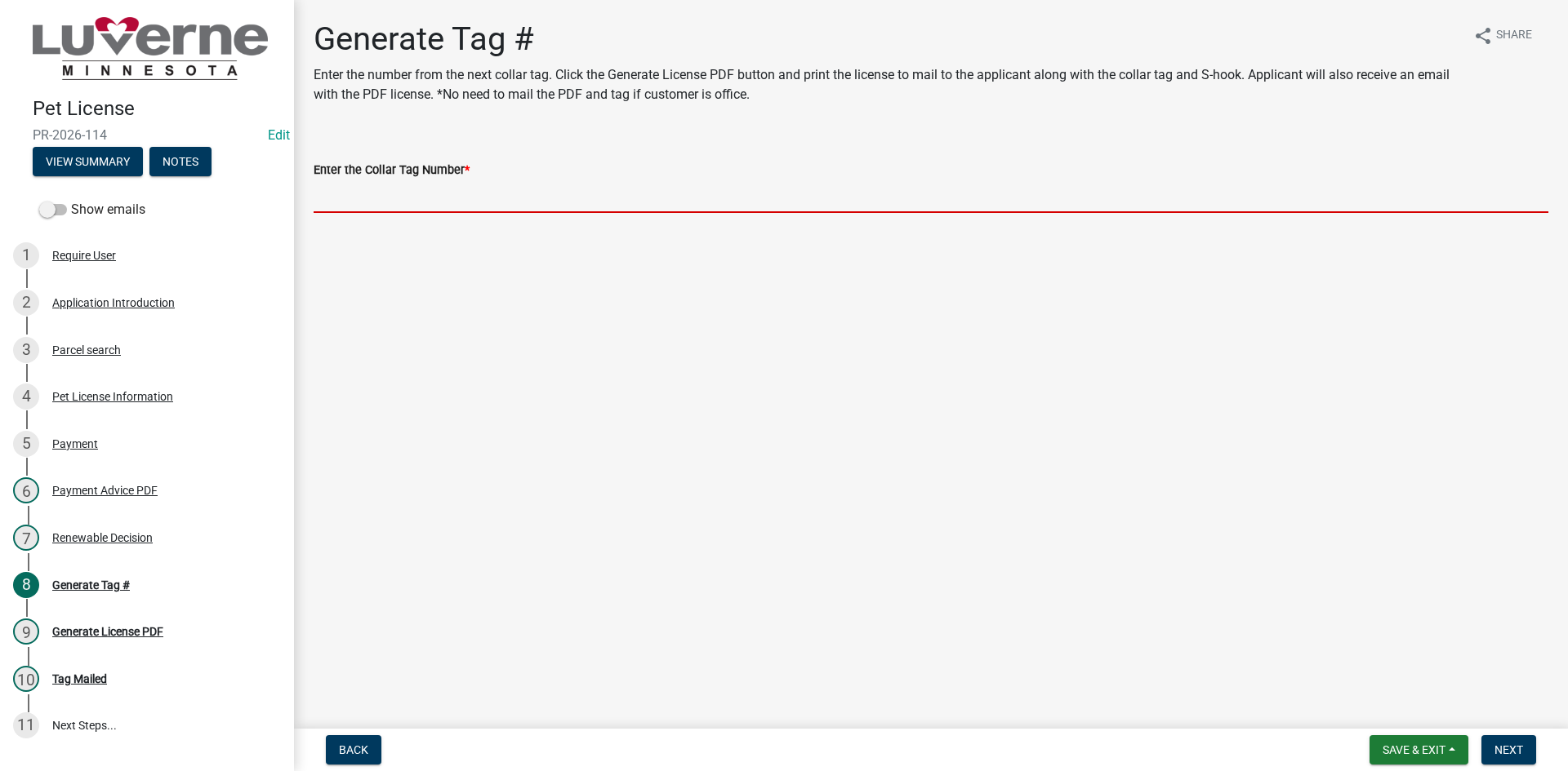
click at [428, 202] on input "Enter the Collar Tag Number *" at bounding box center [931, 195] width 1235 height 33
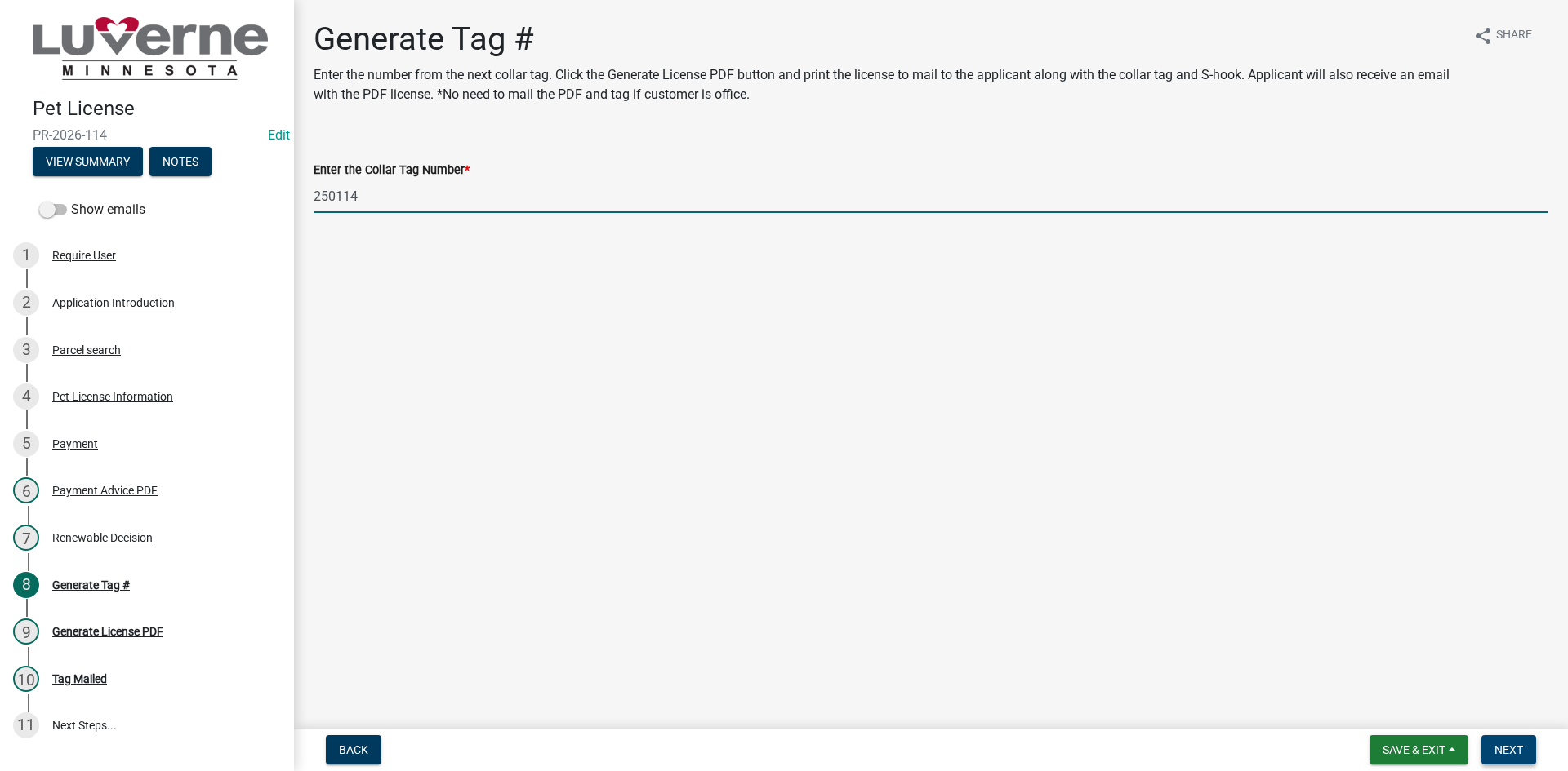
type input "250114"
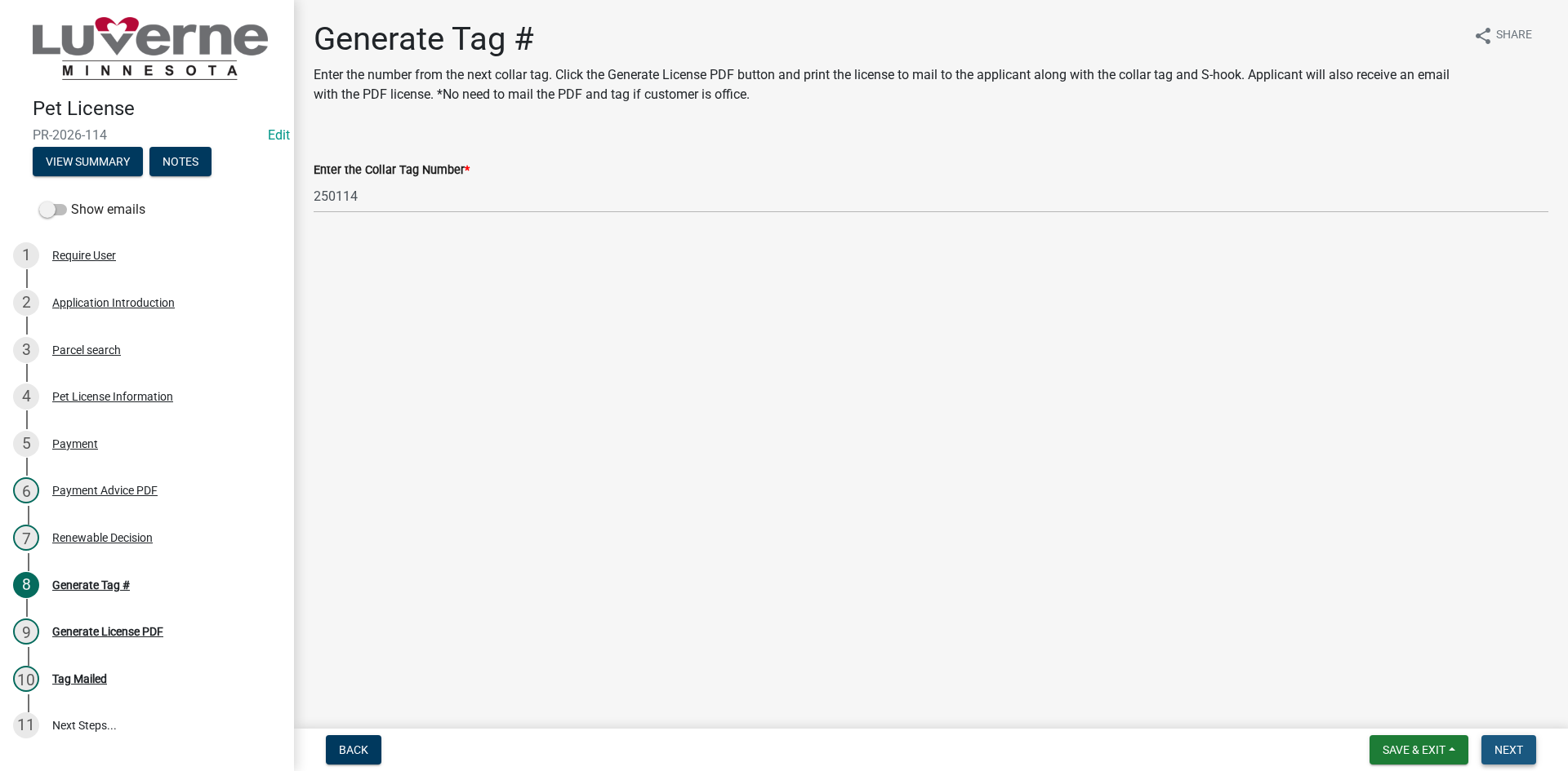
click at [1518, 750] on span "Next" at bounding box center [1509, 750] width 29 height 13
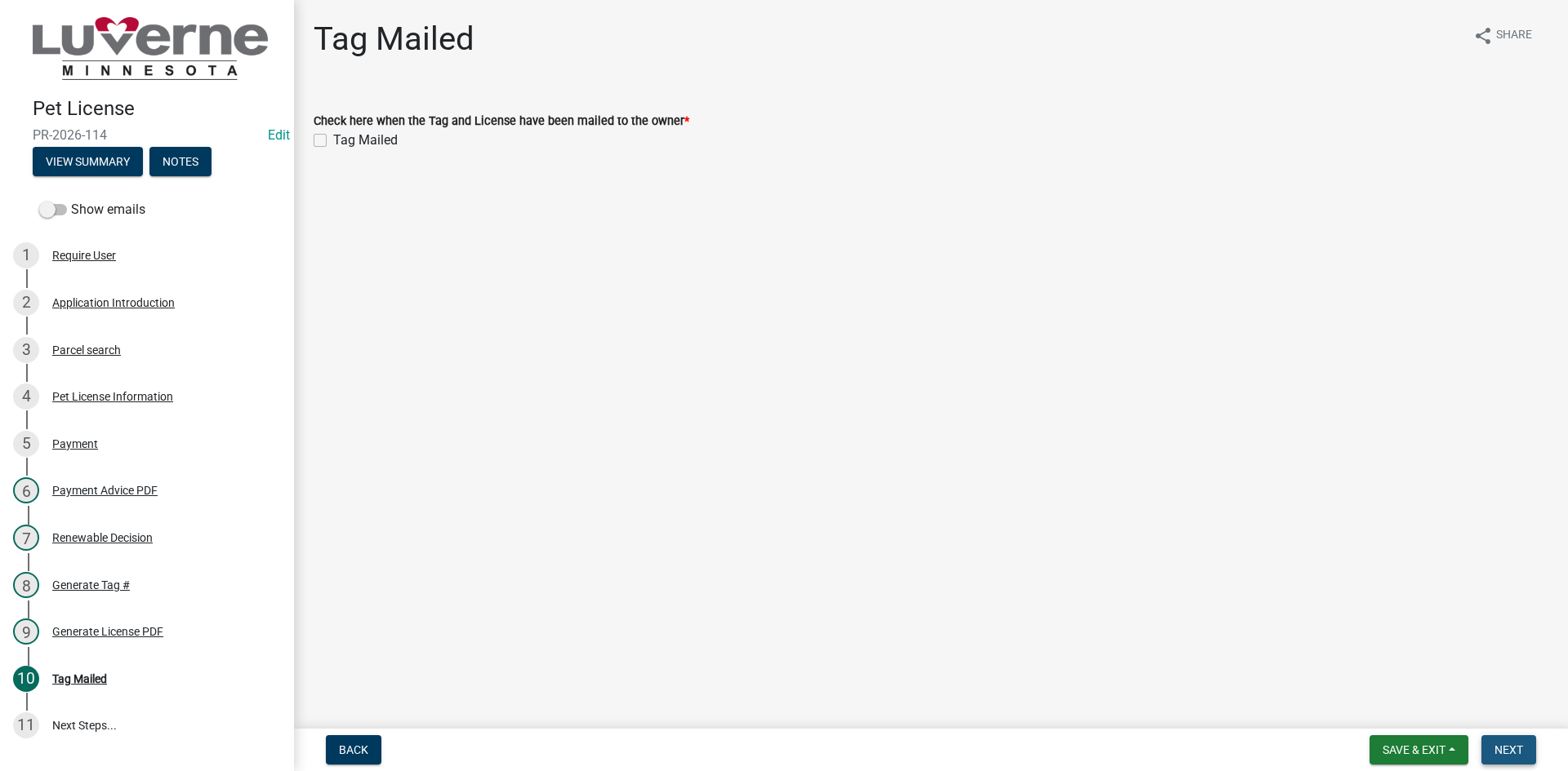
click at [1520, 743] on span "Next" at bounding box center [1509, 750] width 29 height 13
click at [327, 142] on div "Tag Mailed" at bounding box center [931, 141] width 1235 height 20
click at [333, 141] on label "Tag Mailed" at bounding box center [366, 141] width 65 height 20
click at [333, 141] on input "Tag Mailed" at bounding box center [339, 136] width 11 height 11
checkbox input "true"
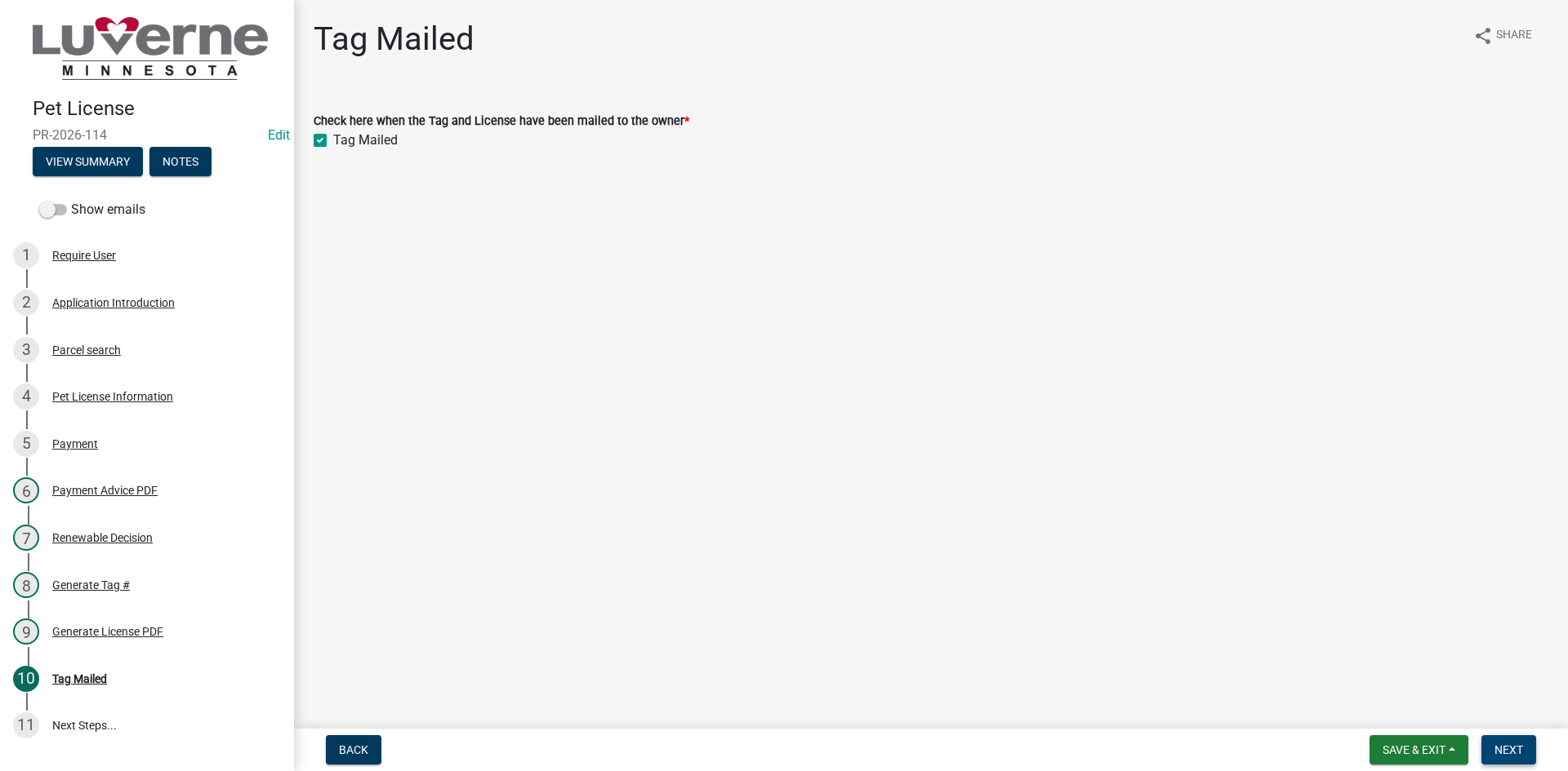
click at [1491, 751] on button "Next" at bounding box center [1508, 750] width 55 height 30
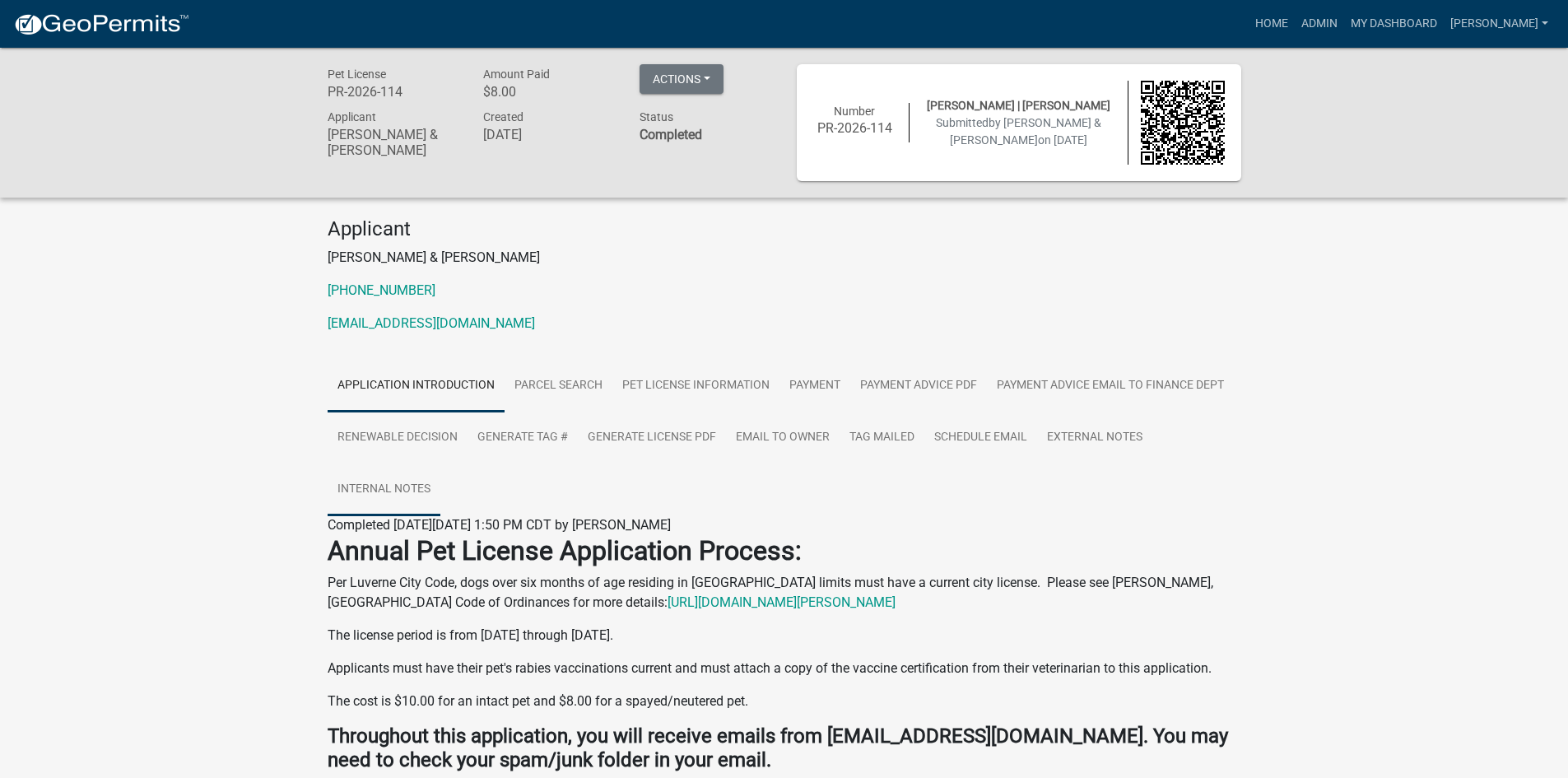
click at [406, 487] on link "Internal Notes" at bounding box center [384, 490] width 113 height 52
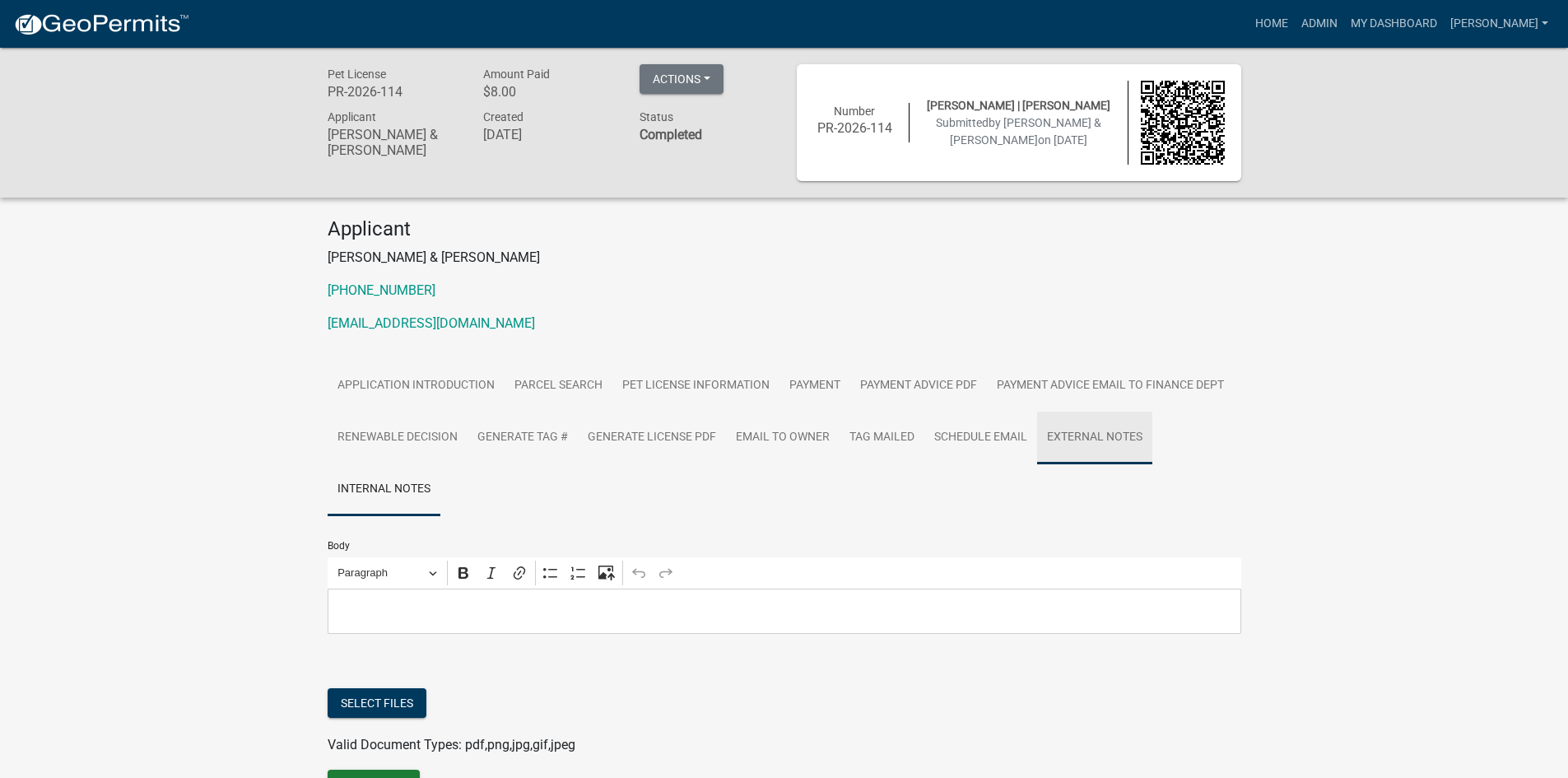
click at [1089, 449] on link "External Notes" at bounding box center [1095, 438] width 116 height 52
click at [985, 440] on link "Schedule Email" at bounding box center [980, 438] width 113 height 52
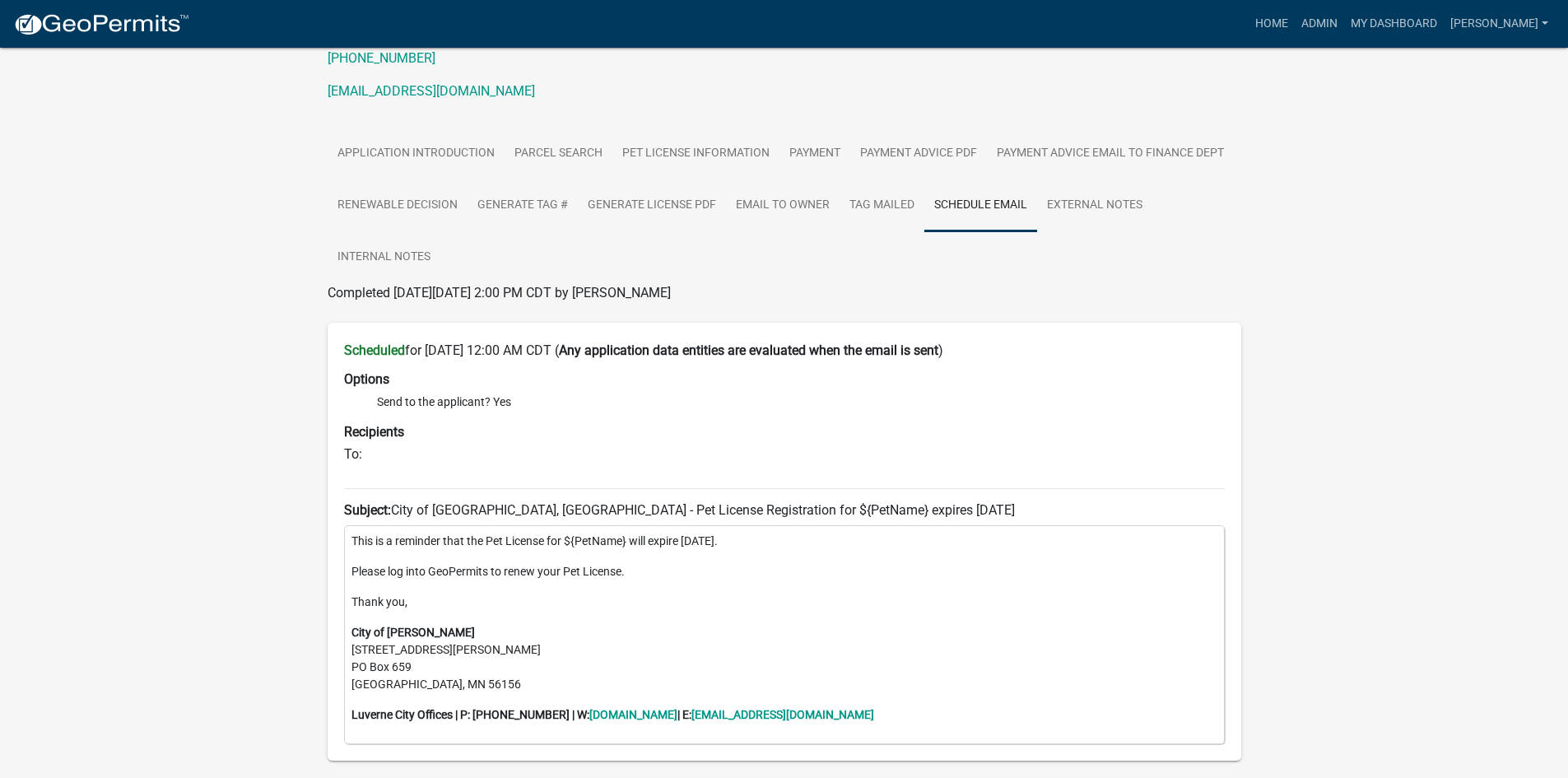
scroll to position [247, 0]
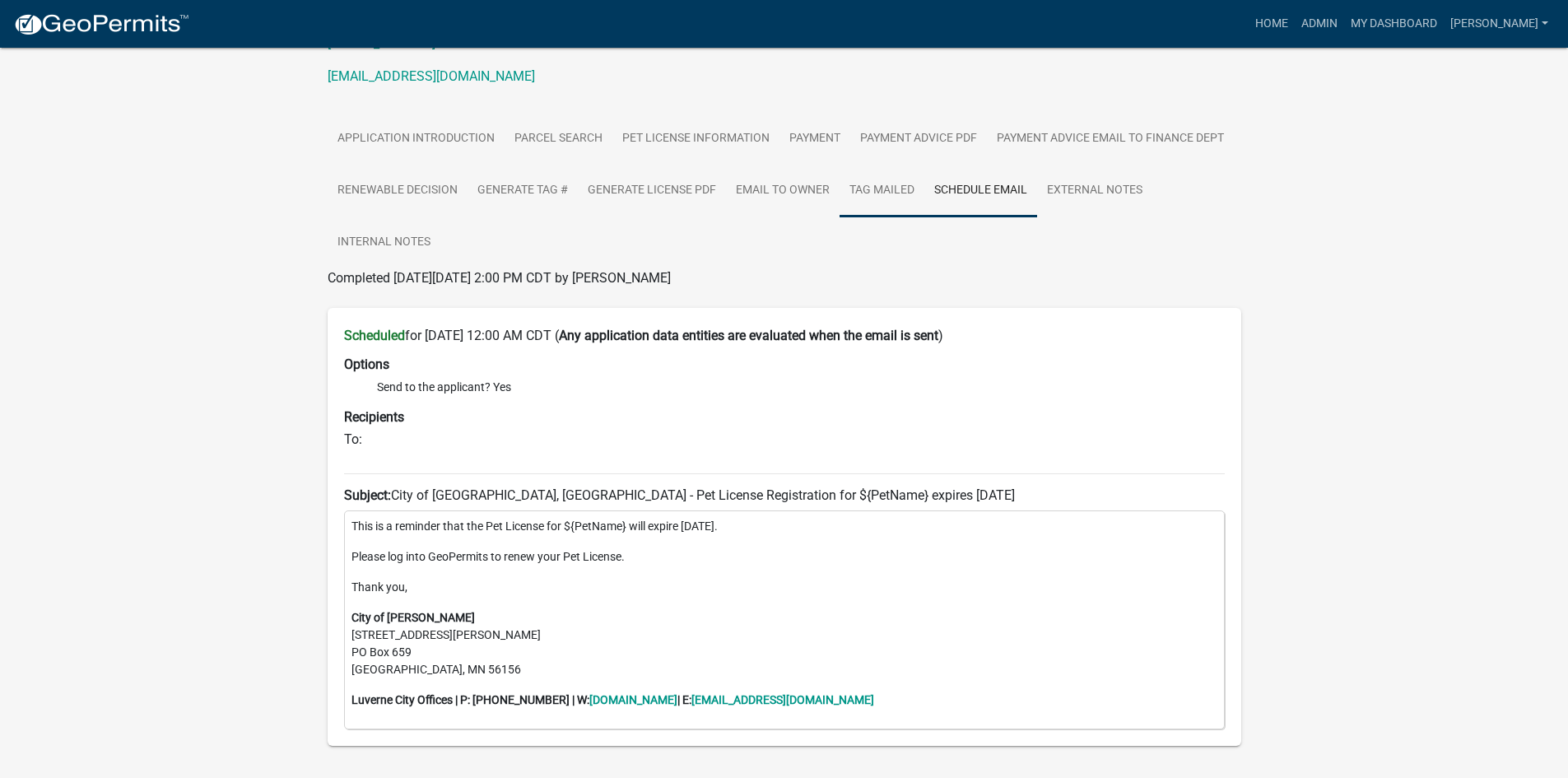
click at [883, 178] on link "Tag Mailed" at bounding box center [882, 191] width 85 height 52
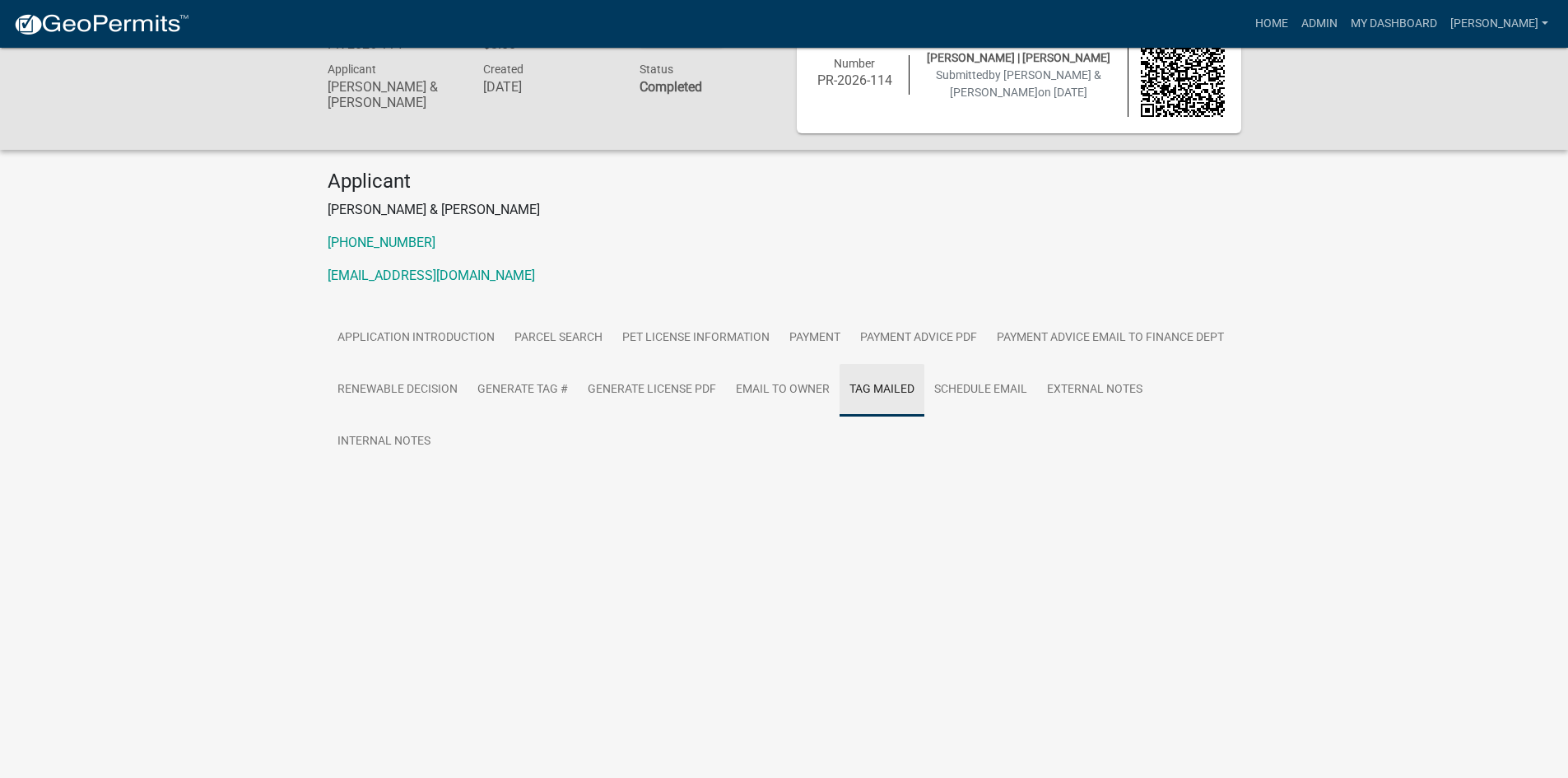
scroll to position [48, 0]
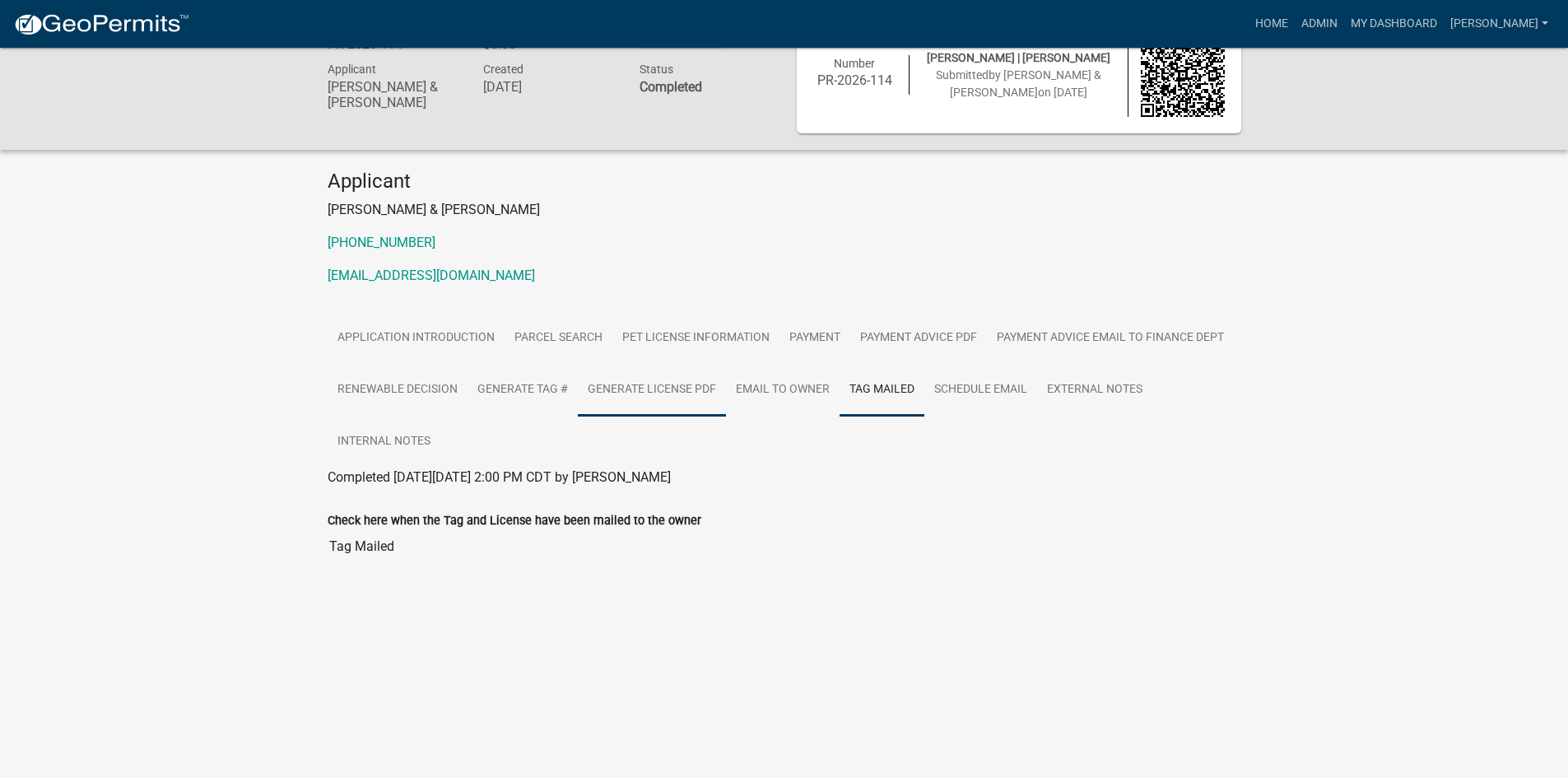
click at [679, 385] on link "Generate License PDF" at bounding box center [652, 390] width 148 height 52
click at [422, 495] on link "Generate License PDF" at bounding box center [391, 496] width 127 height 15
